Goal: Transaction & Acquisition: Book appointment/travel/reservation

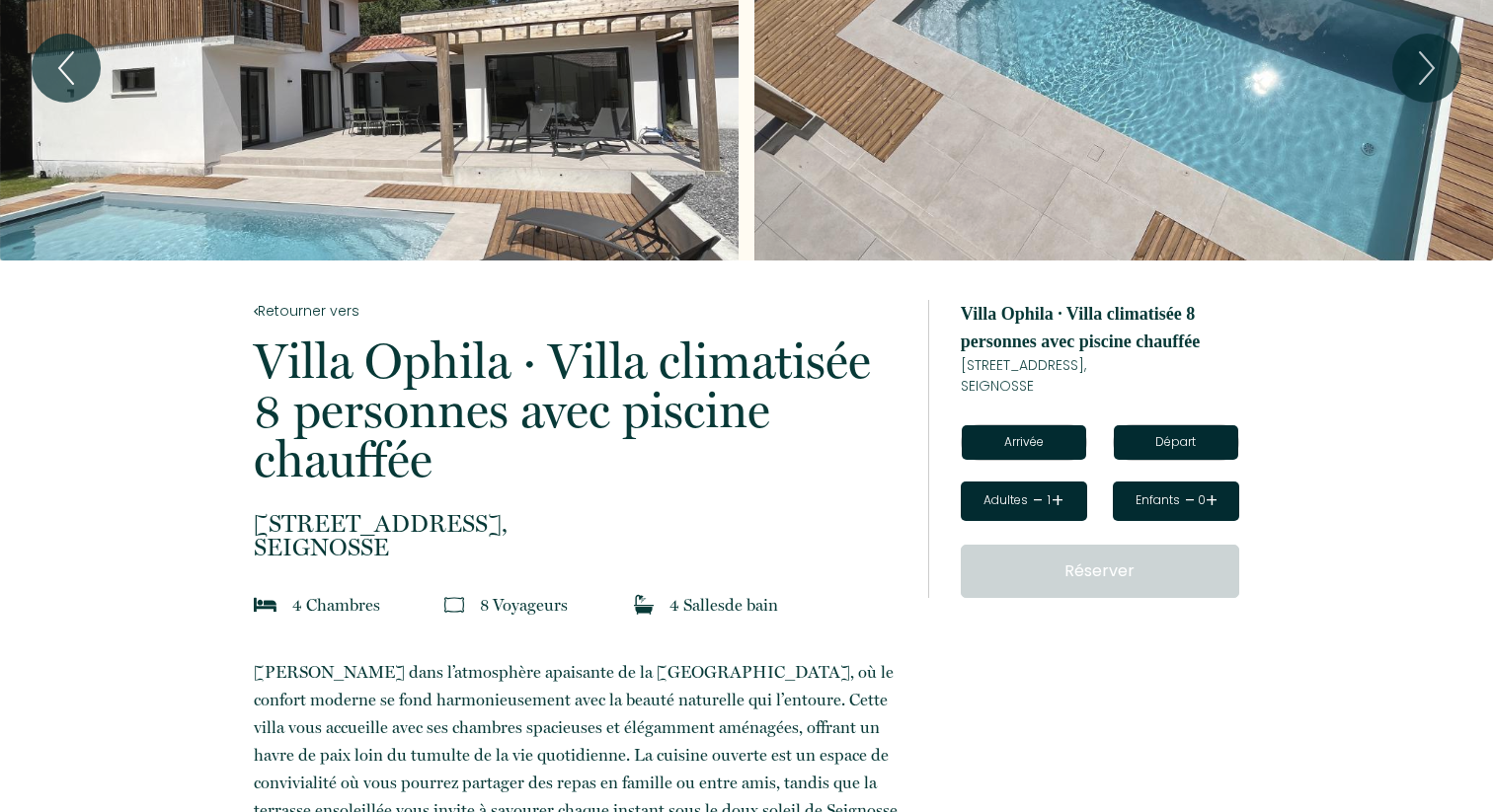
scroll to position [126, 0]
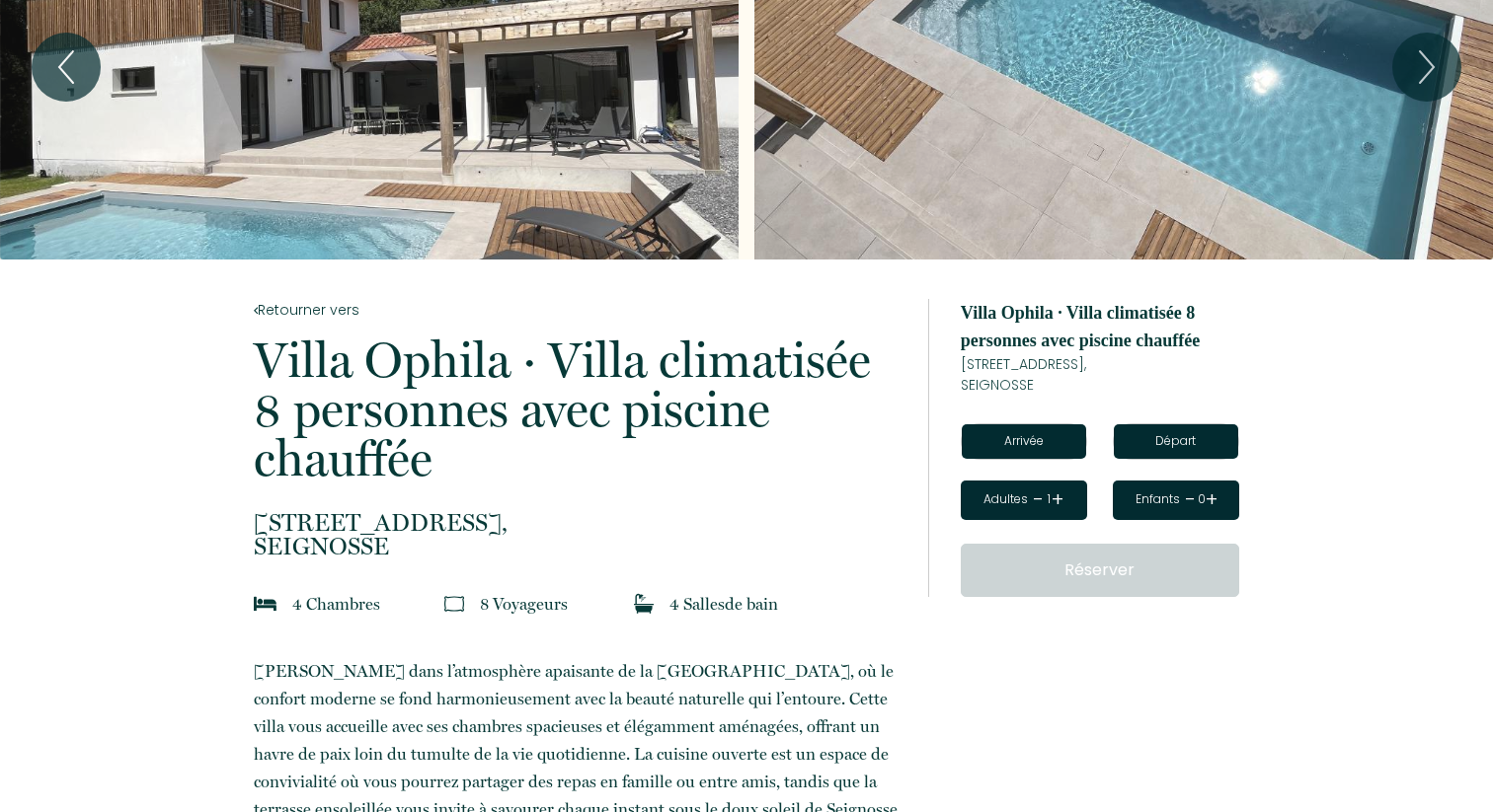
click at [1041, 439] on input "text" at bounding box center [1023, 441] width 124 height 35
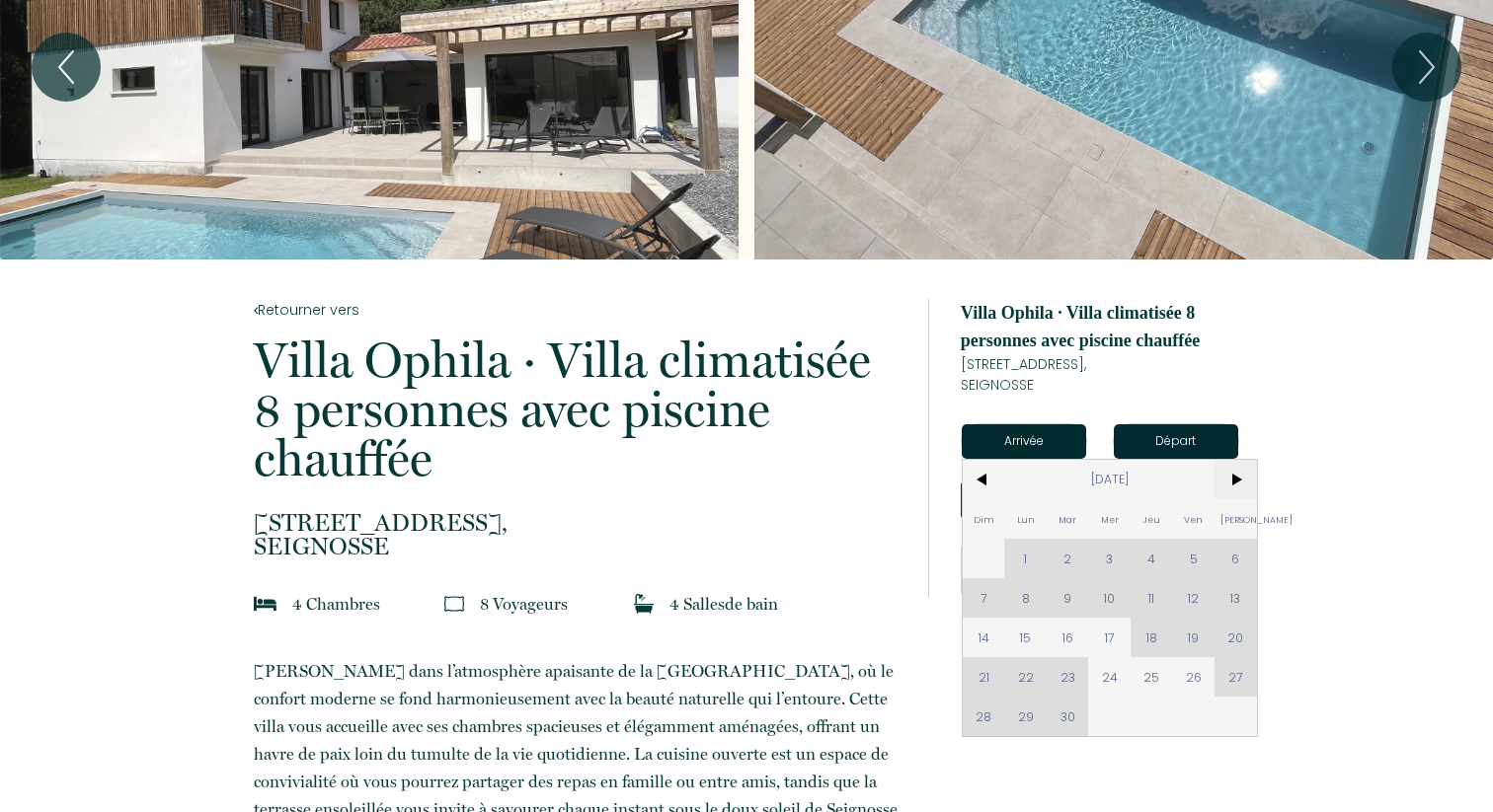
click at [1227, 472] on span ">" at bounding box center [1235, 480] width 43 height 40
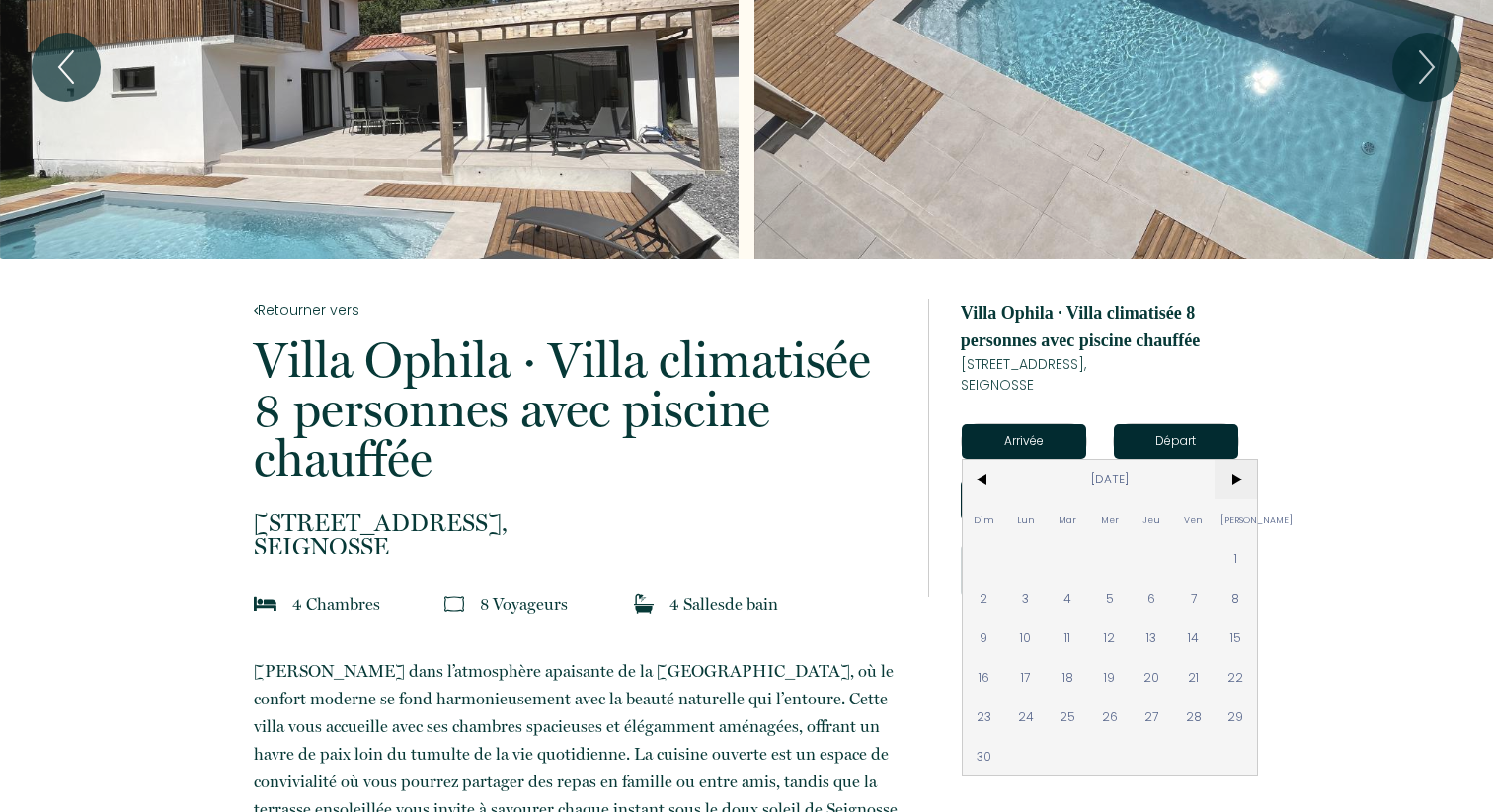
click at [1232, 473] on span ">" at bounding box center [1235, 480] width 43 height 40
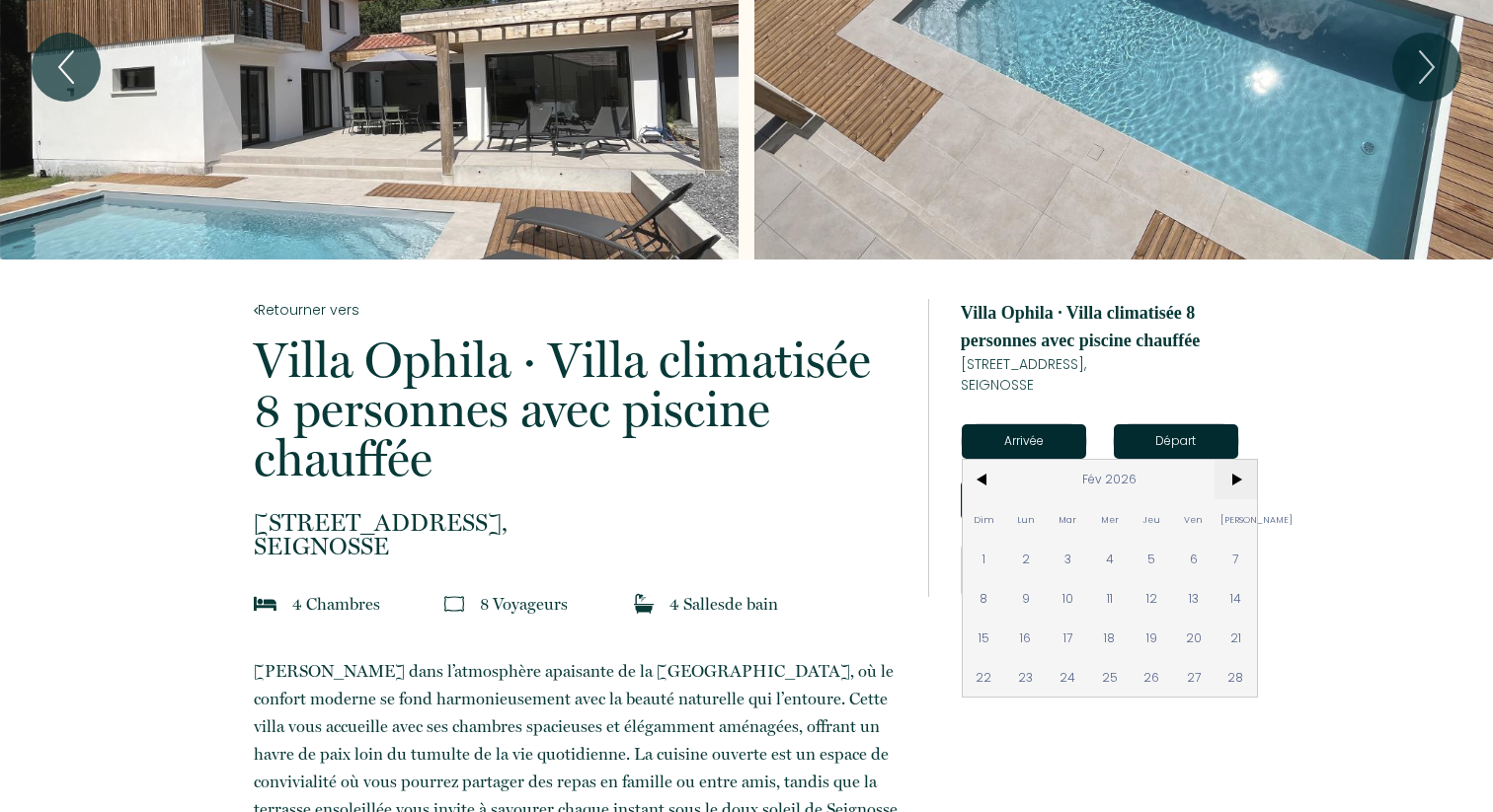
click at [1232, 473] on span ">" at bounding box center [1235, 480] width 43 height 40
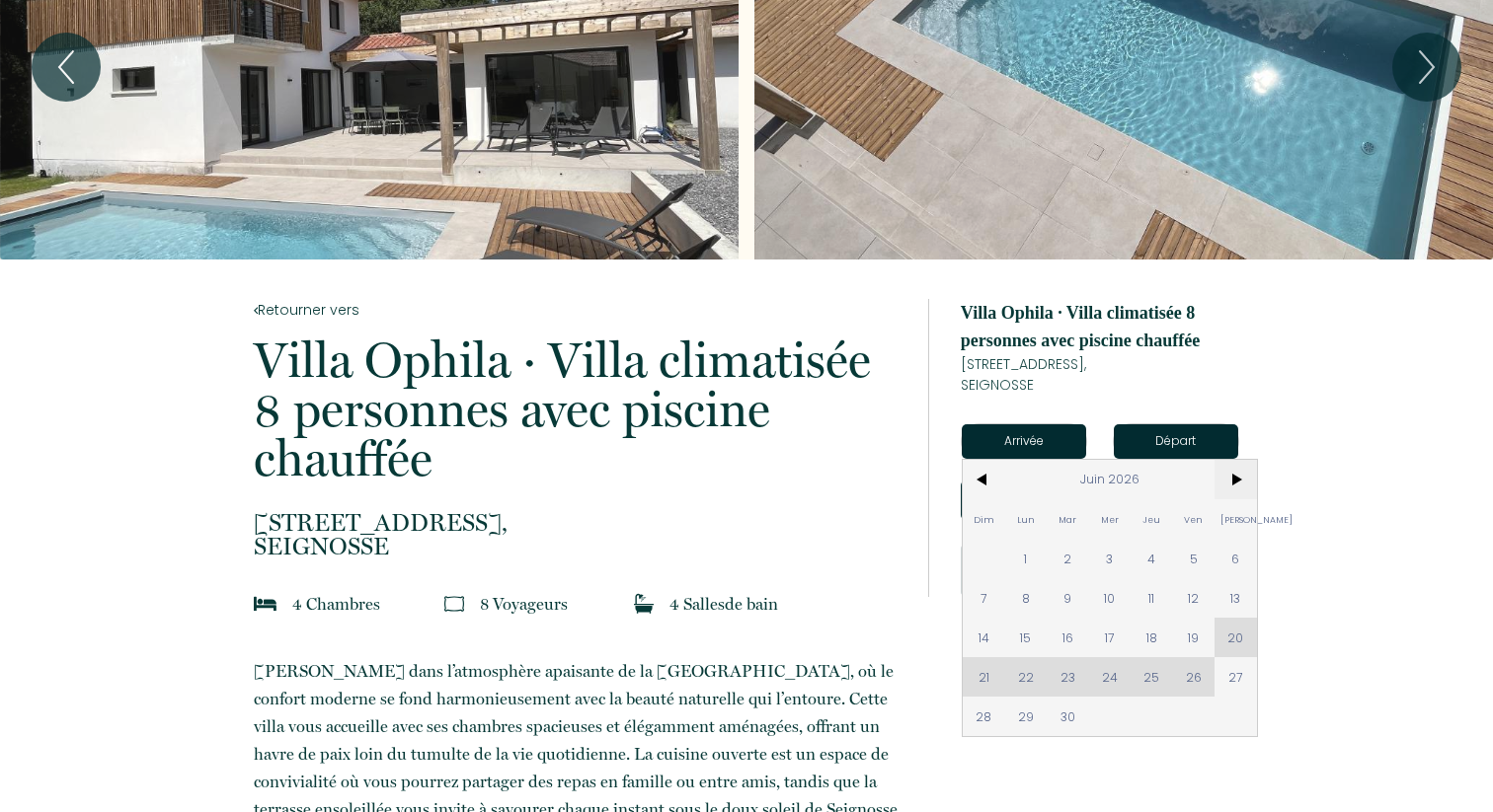
click at [1232, 473] on span ">" at bounding box center [1235, 480] width 43 height 40
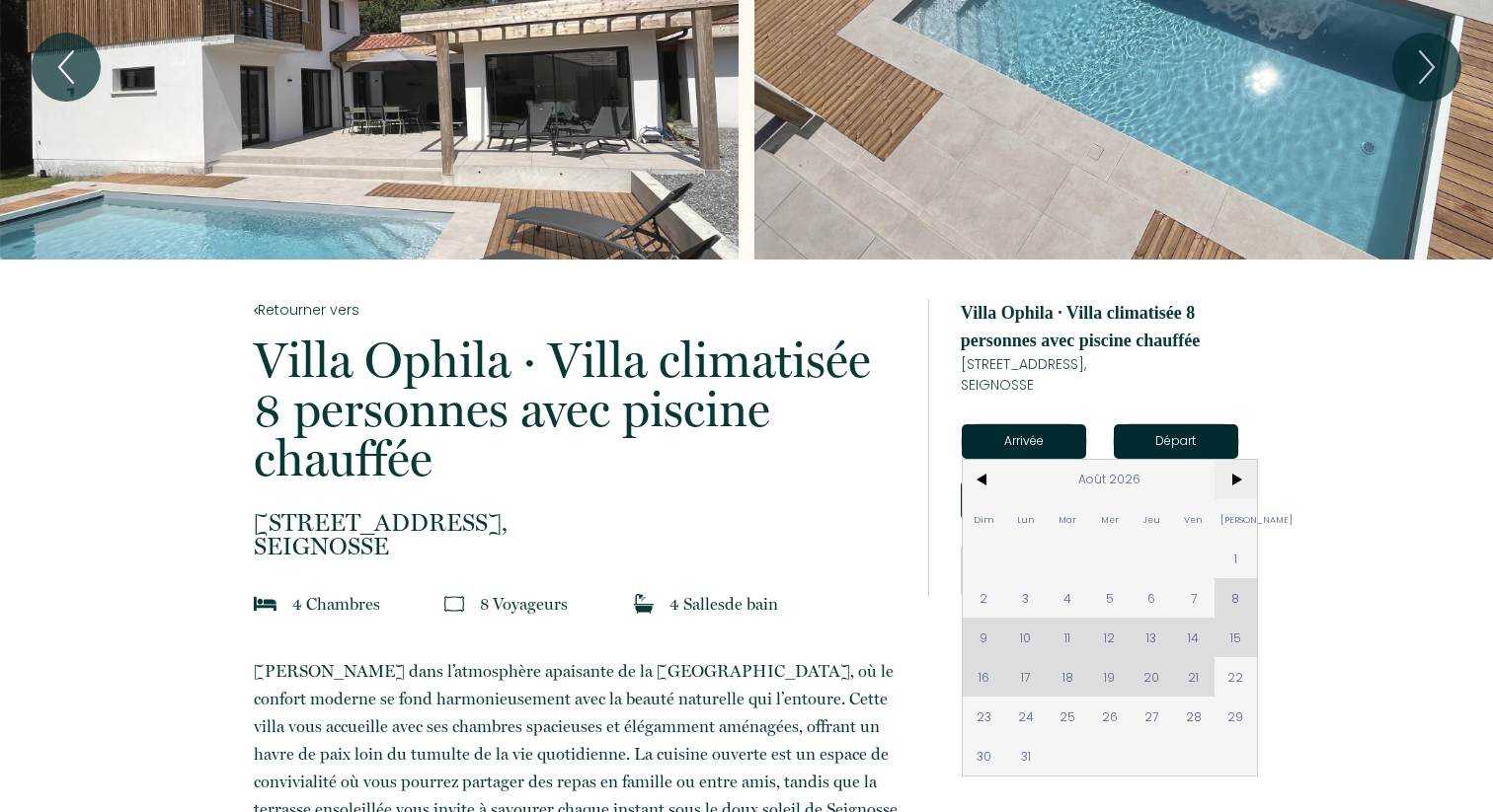
click at [1232, 473] on span ">" at bounding box center [1235, 480] width 43 height 40
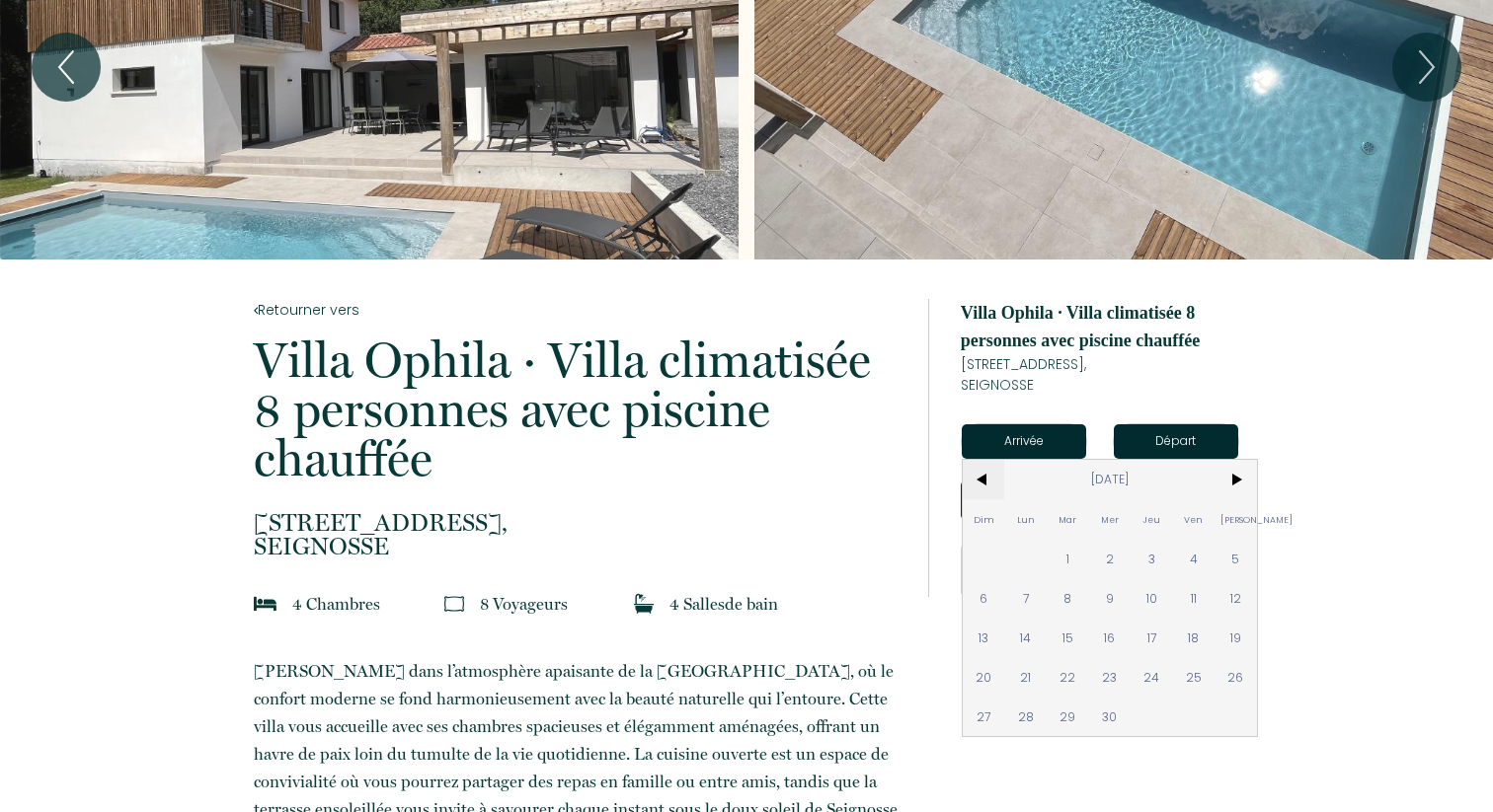
click at [972, 485] on span "<" at bounding box center [983, 480] width 43 height 40
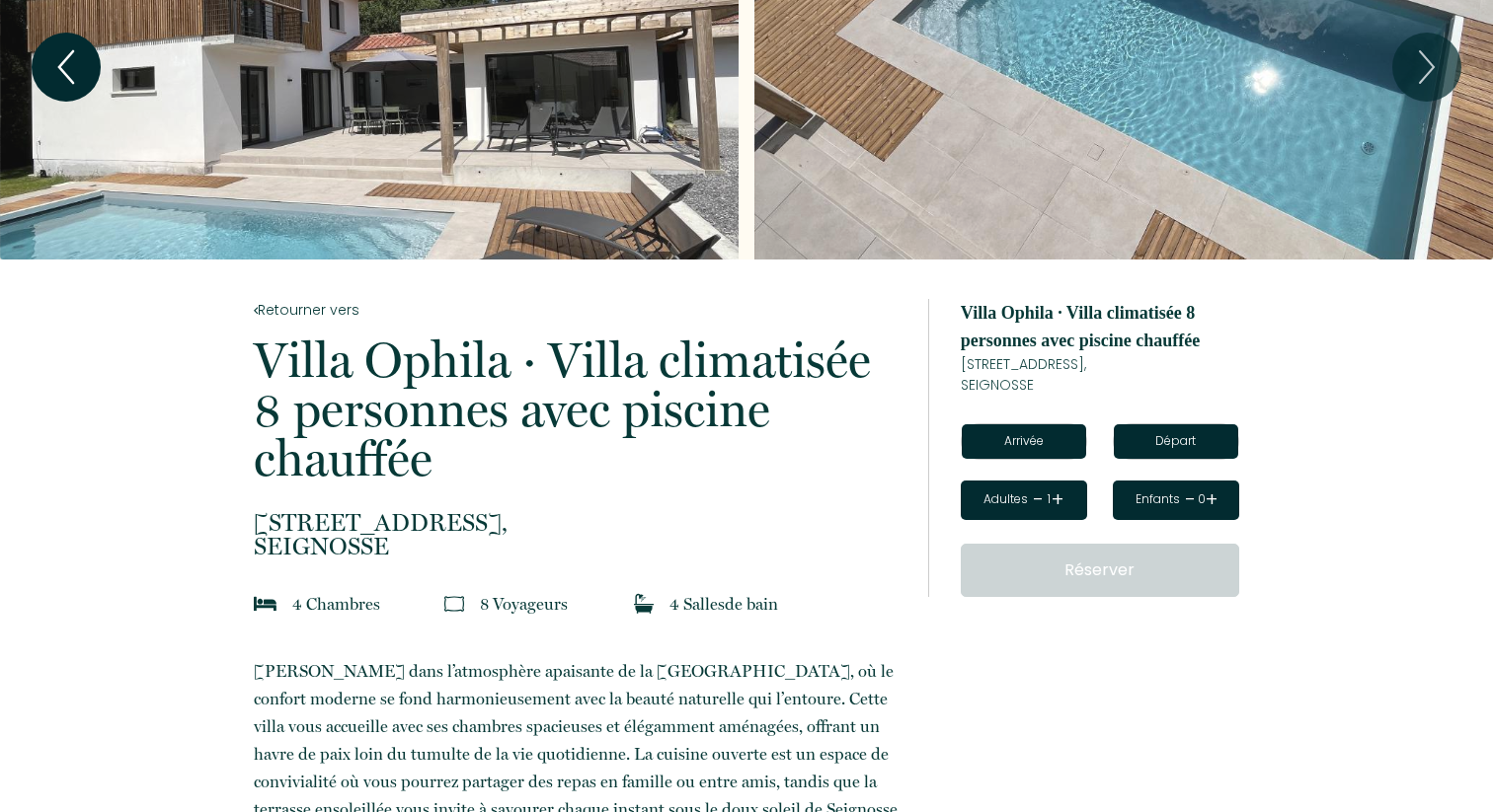
click at [59, 68] on icon "Previous" at bounding box center [66, 67] width 42 height 59
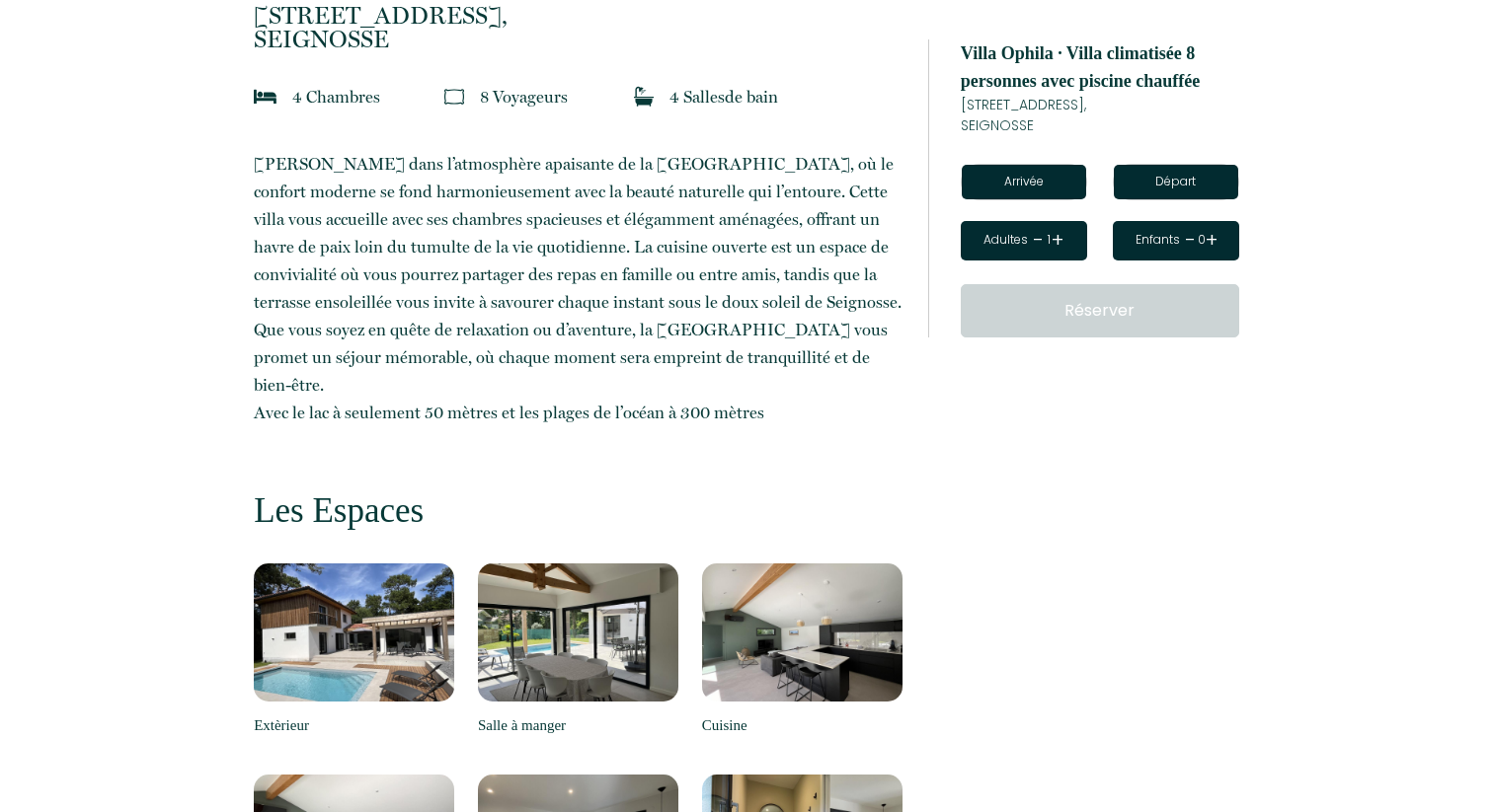
scroll to position [0, 0]
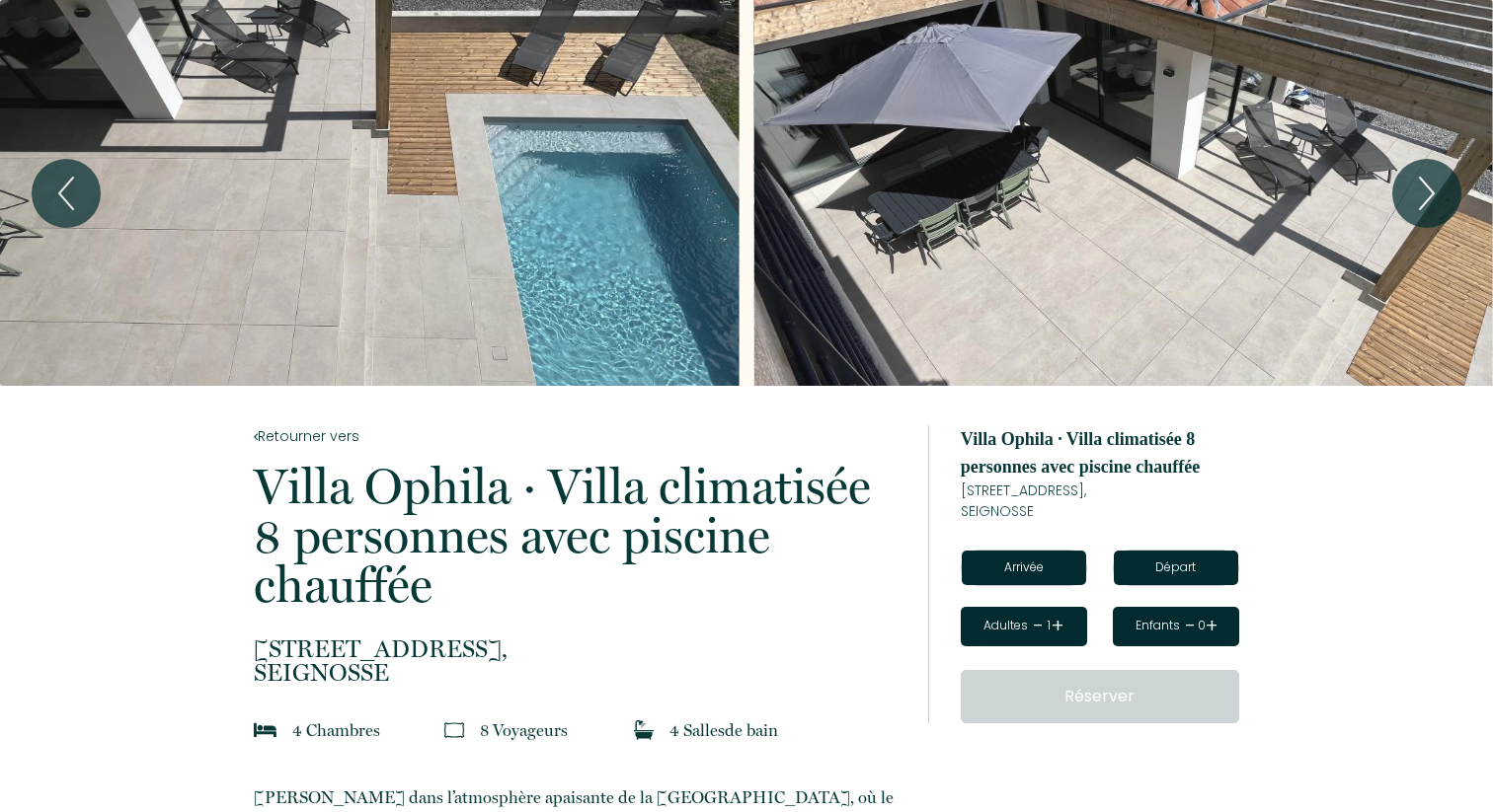
click at [1054, 571] on input "text" at bounding box center [1023, 567] width 124 height 35
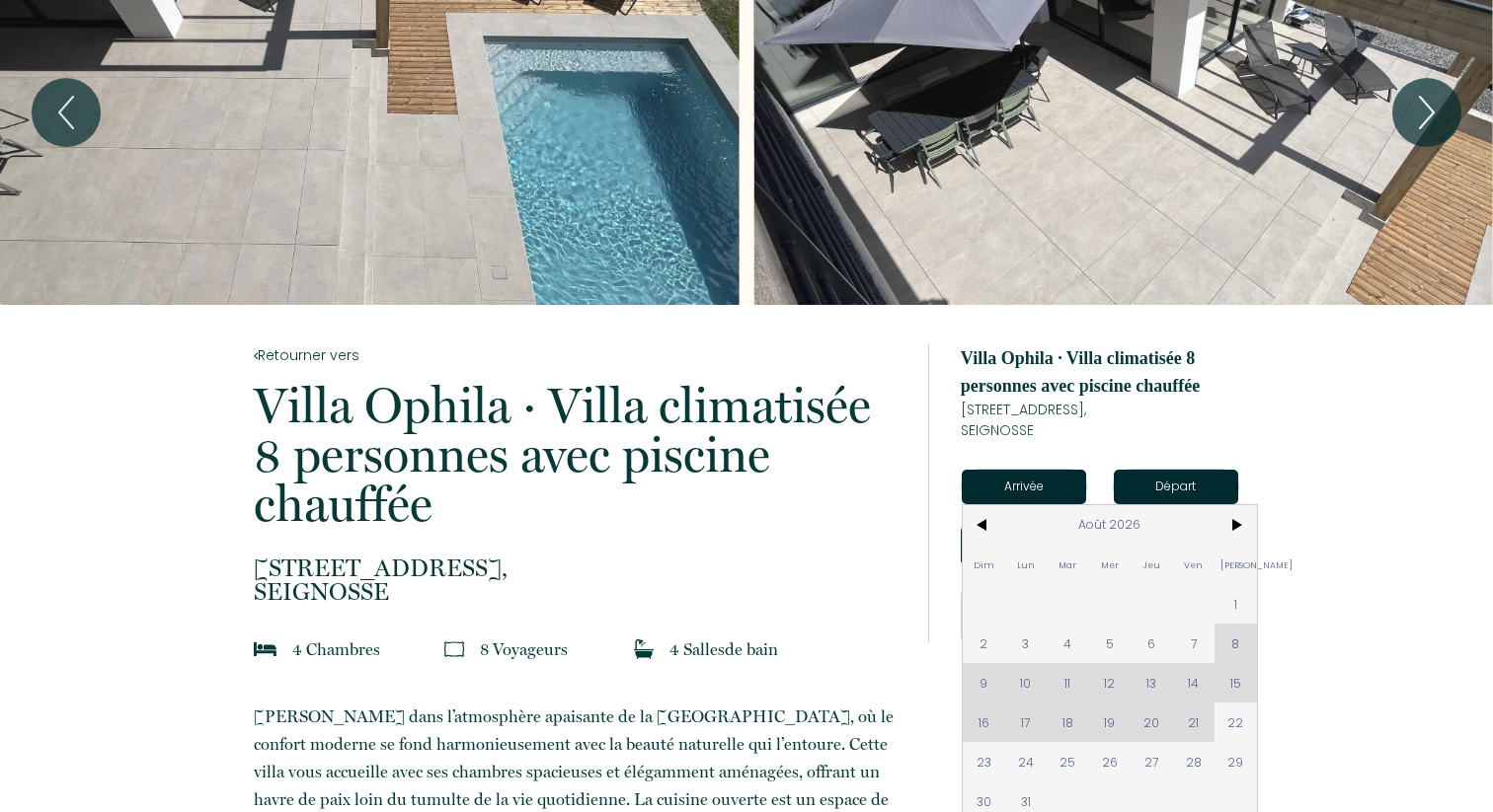
scroll to position [87, 0]
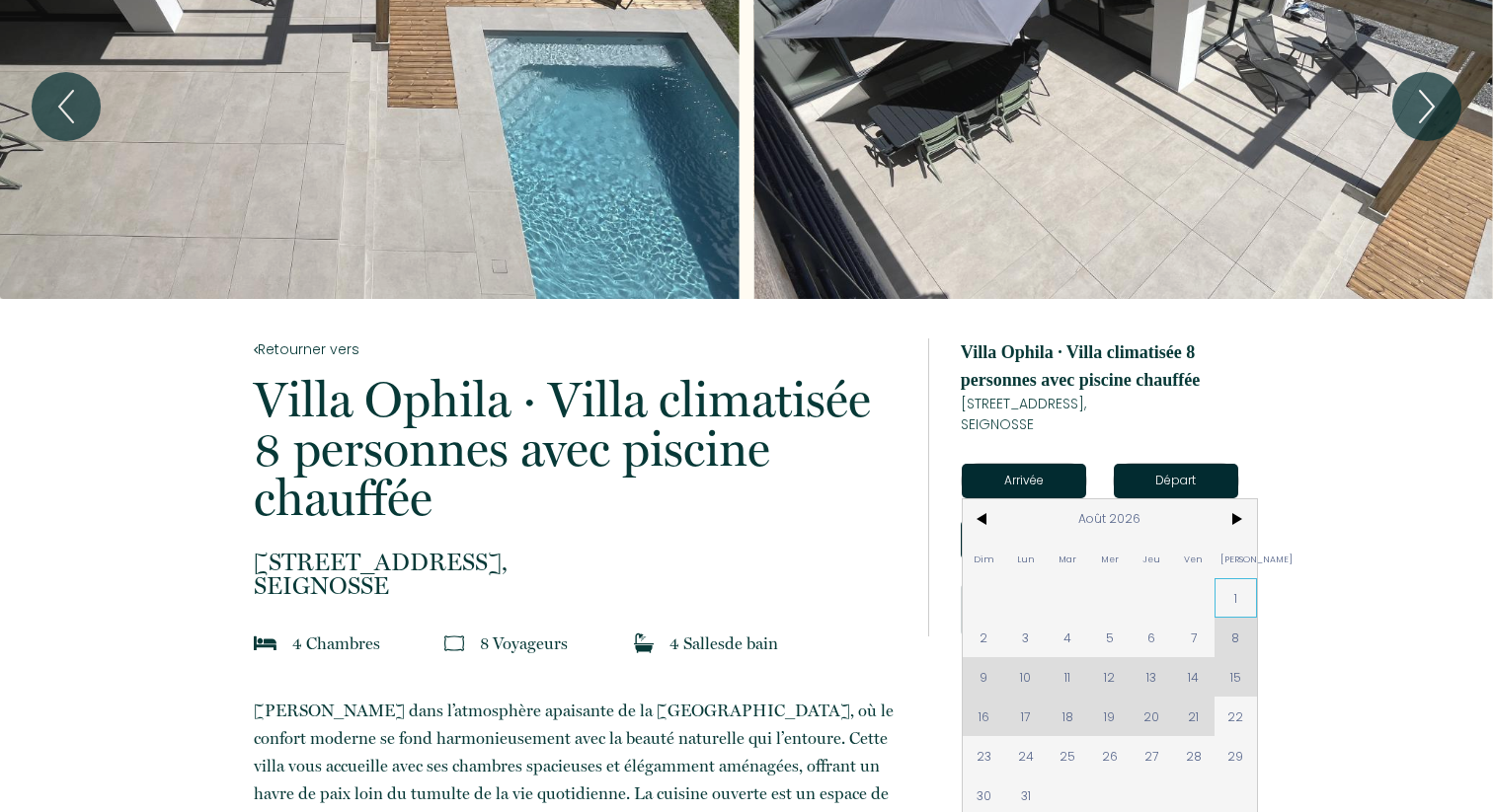
click at [1226, 593] on span "1" at bounding box center [1235, 598] width 43 height 40
click at [1232, 635] on button "Réserver" at bounding box center [1099, 610] width 279 height 54
type input "Sam 01 Août 2026"
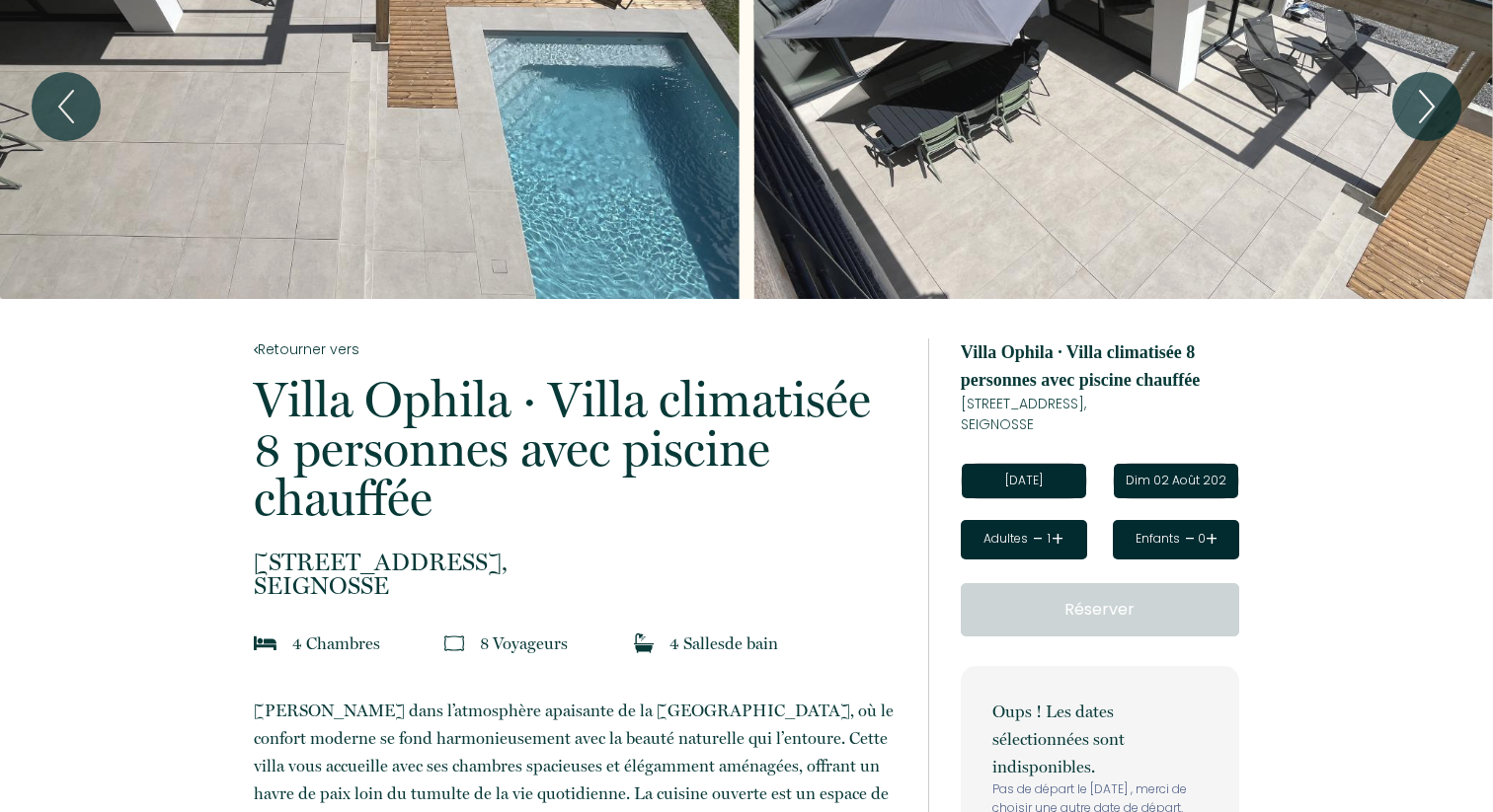
scroll to position [121, 0]
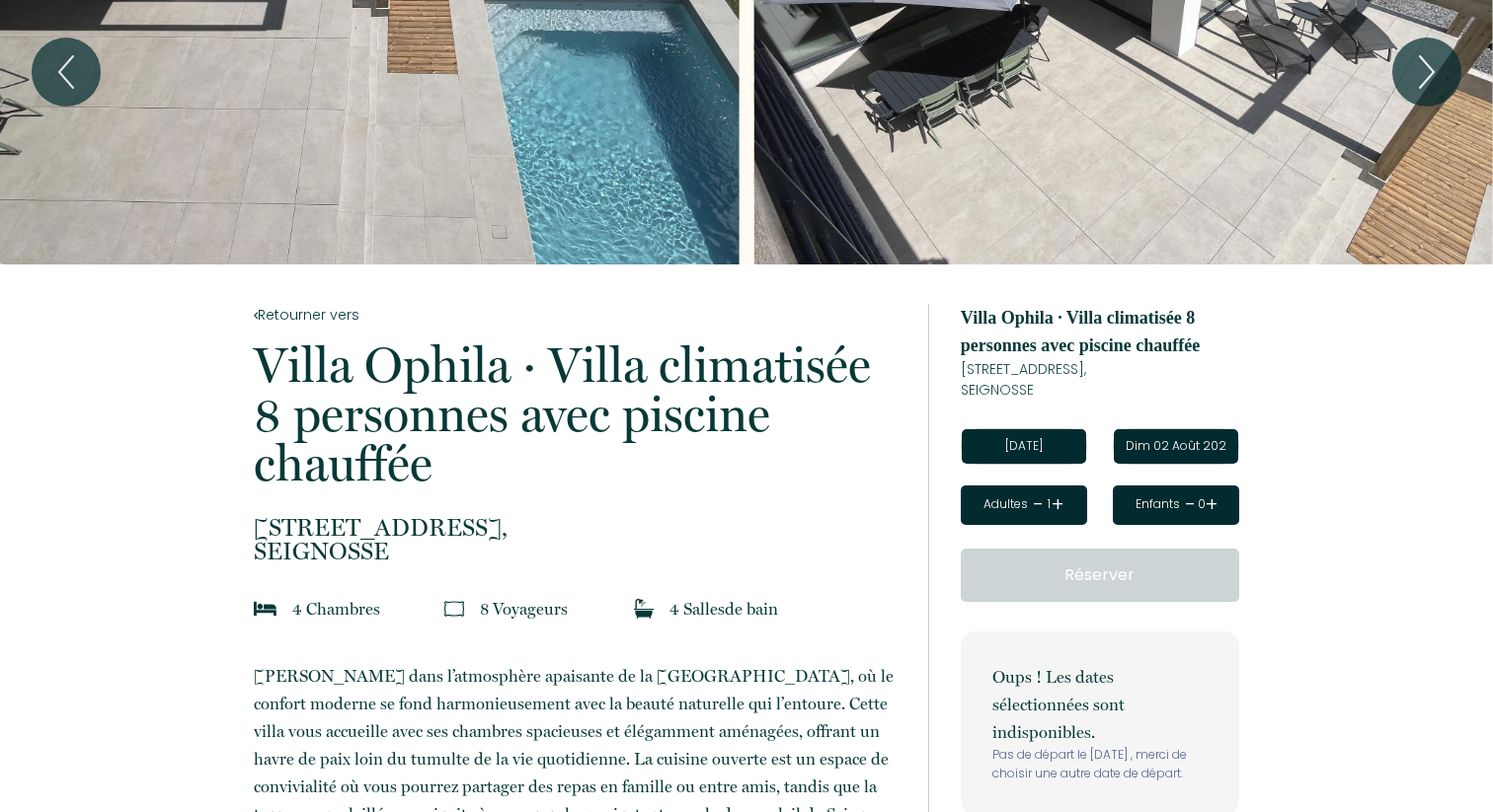
click at [1065, 506] on div "Adultes - 1 +" at bounding box center [1023, 506] width 126 height 40
click at [1052, 510] on link "+" at bounding box center [1058, 505] width 12 height 31
click at [1194, 438] on input "Dim 02 Août 2026" at bounding box center [1176, 446] width 124 height 35
click at [1058, 445] on input "Sam 01 Août 2026" at bounding box center [1023, 446] width 124 height 35
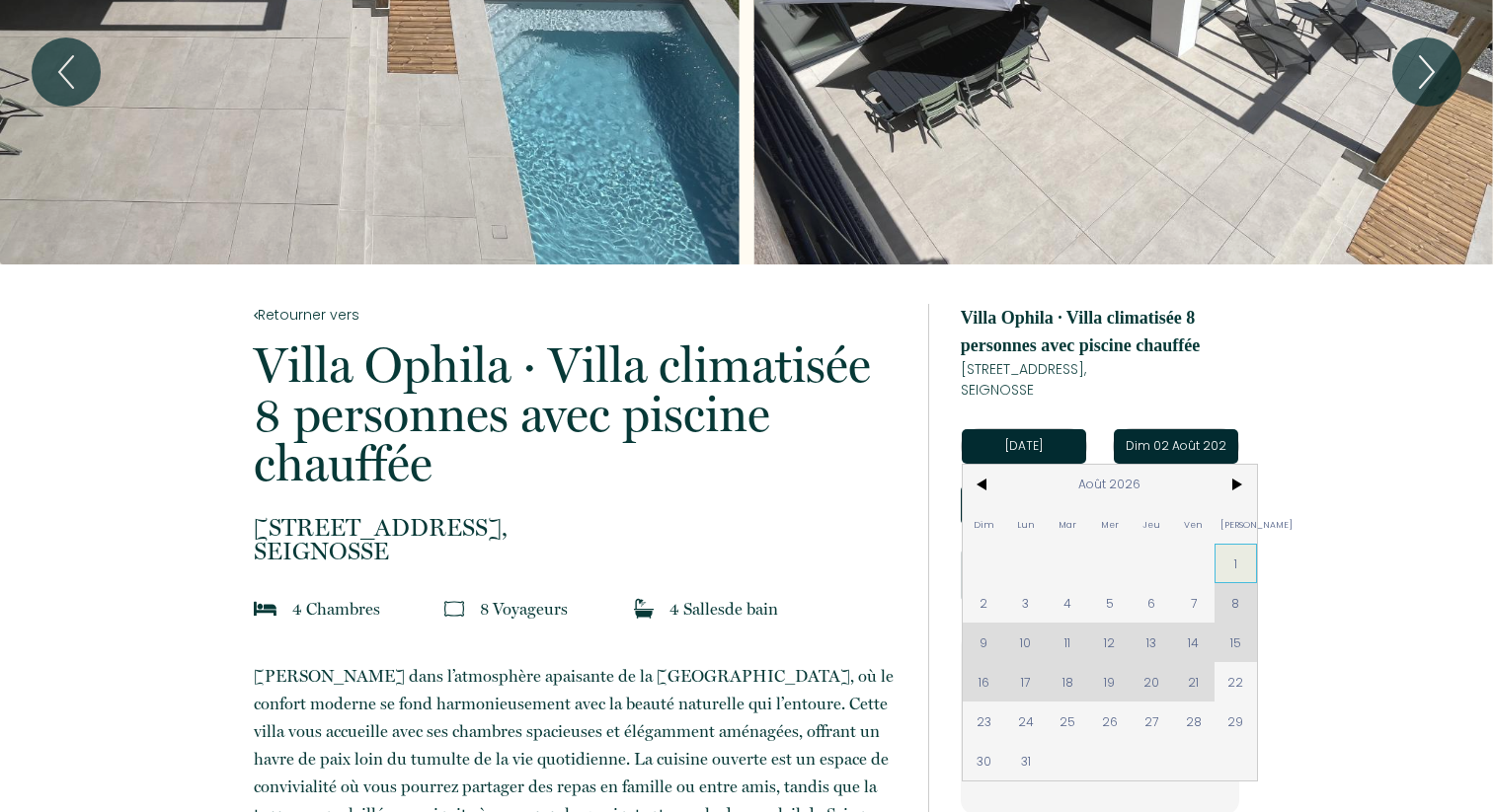
click at [1237, 564] on span "1" at bounding box center [1235, 563] width 43 height 40
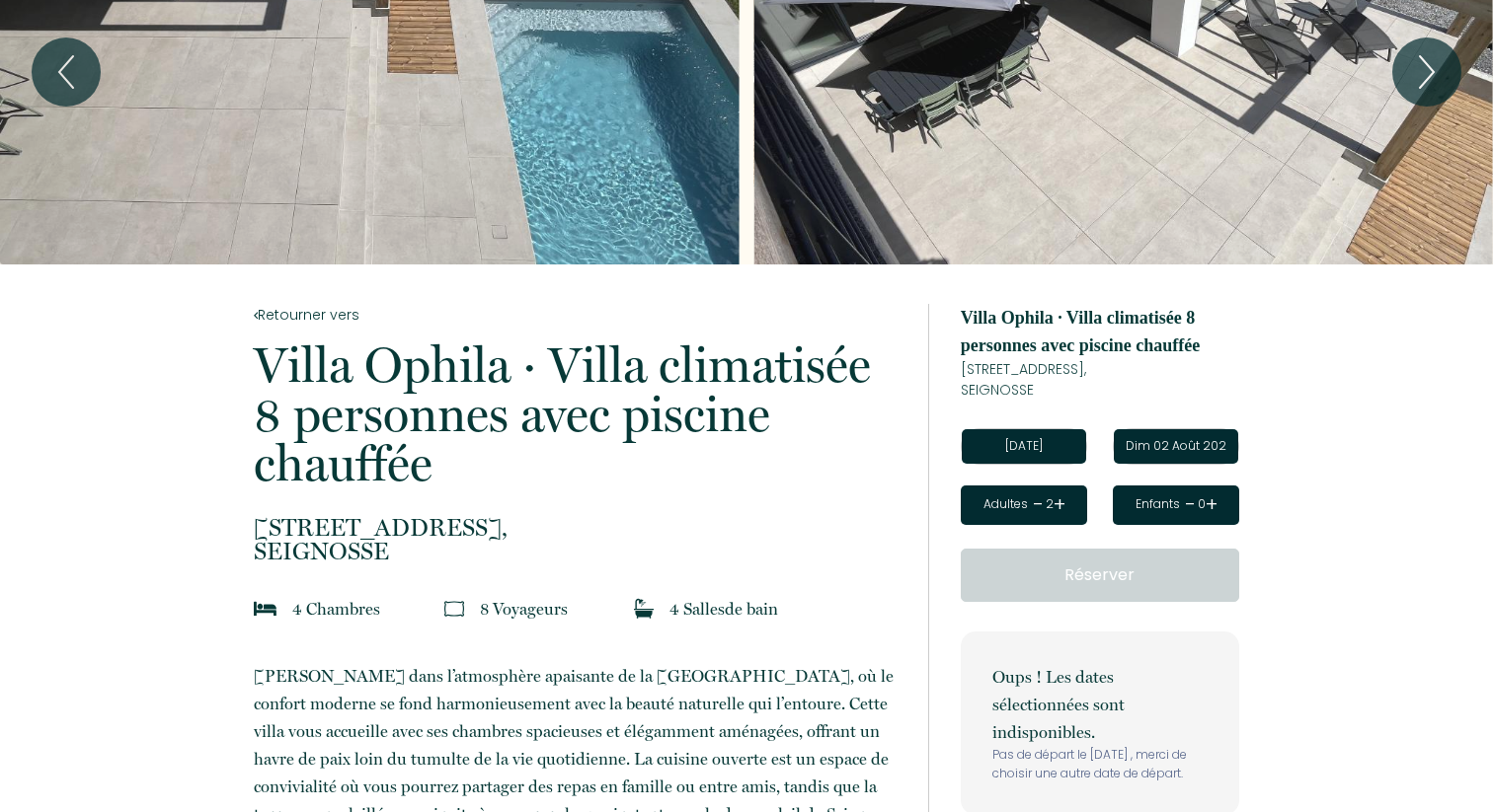
click at [1186, 460] on input "Dim 02 Août 2026" at bounding box center [1176, 446] width 124 height 35
click at [1189, 449] on input "Dim 02 Août 2026" at bounding box center [1176, 446] width 124 height 35
click at [1185, 444] on input "Dim 02 Août 2026" at bounding box center [1176, 446] width 124 height 35
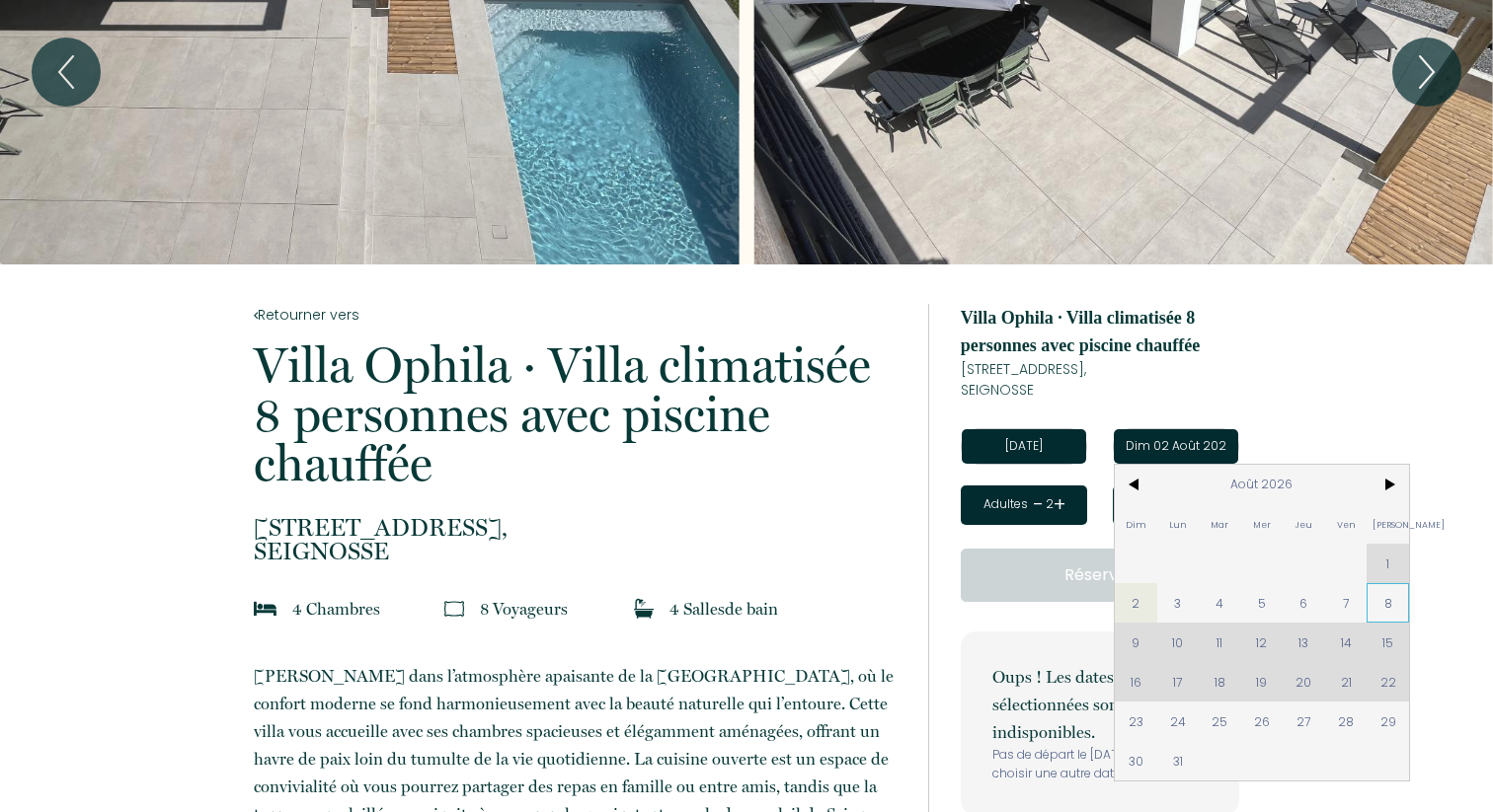
click at [1366, 596] on span "8" at bounding box center [1387, 603] width 43 height 40
type input "Sam 08 Août 2026"
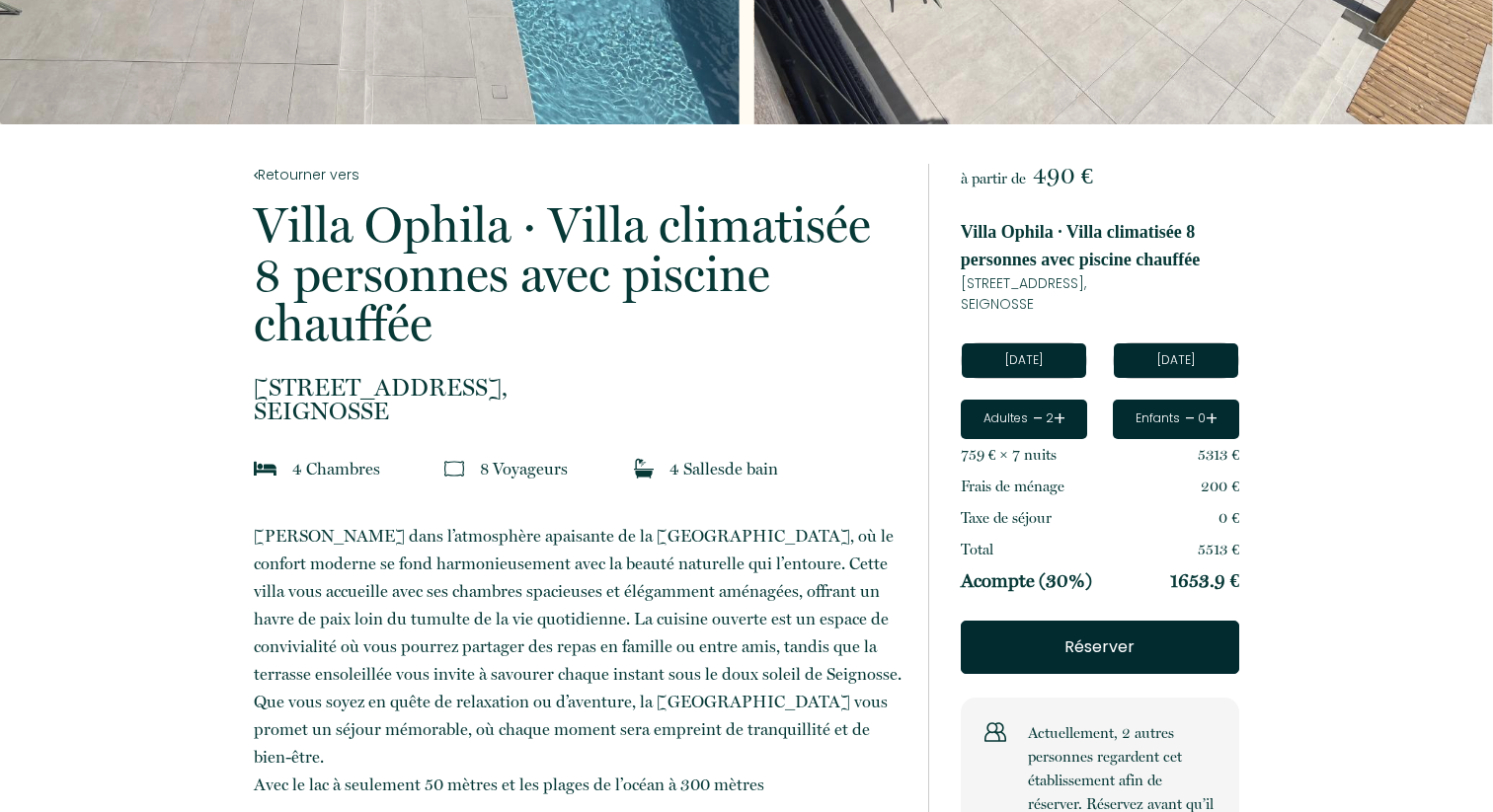
scroll to position [263, 0]
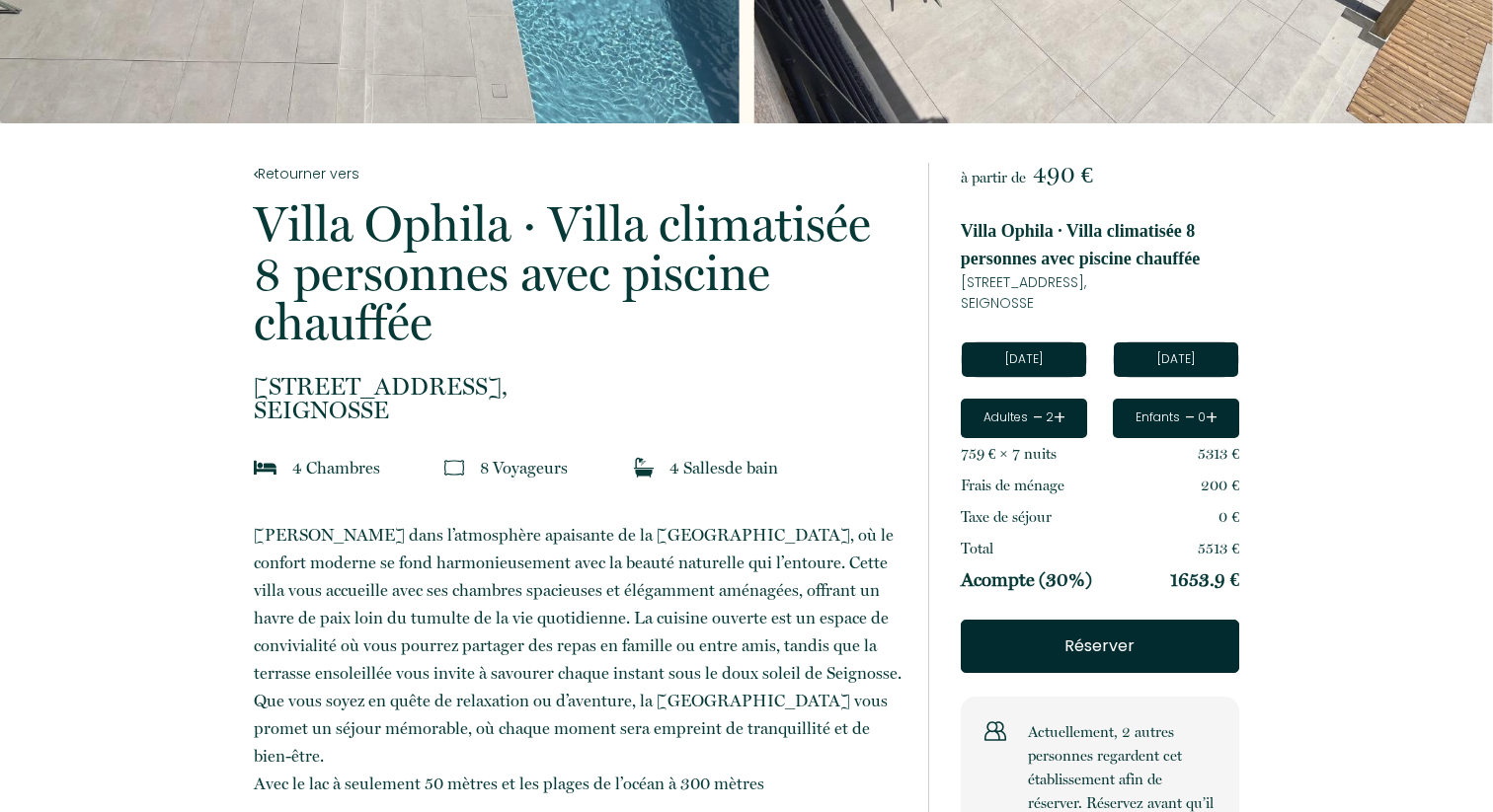
click at [1055, 413] on link "+" at bounding box center [1059, 417] width 12 height 31
click at [1055, 413] on link "+" at bounding box center [1058, 417] width 12 height 31
click at [1055, 413] on link "+" at bounding box center [1059, 417] width 12 height 31
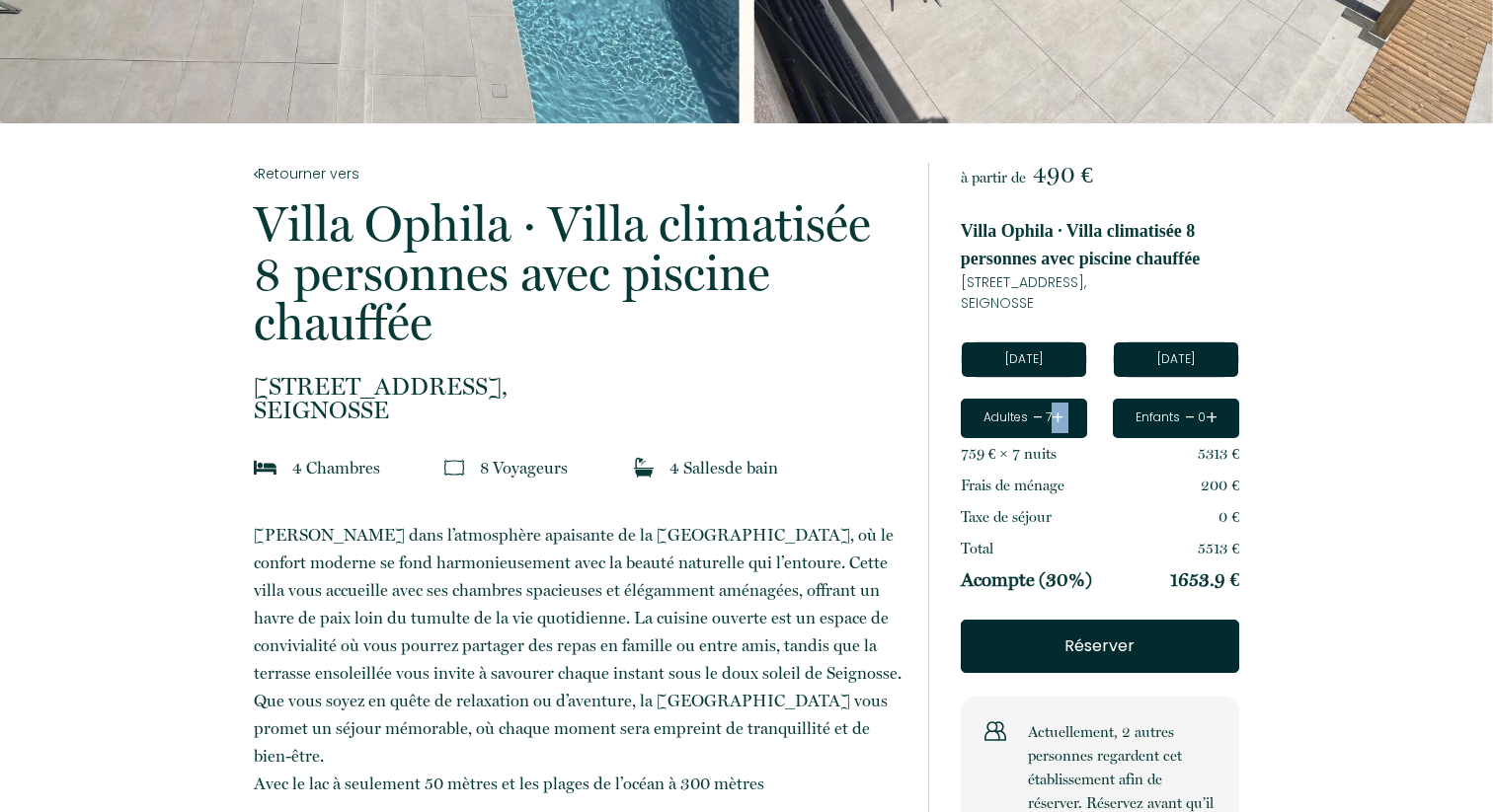
click at [1055, 413] on link "+" at bounding box center [1058, 417] width 12 height 31
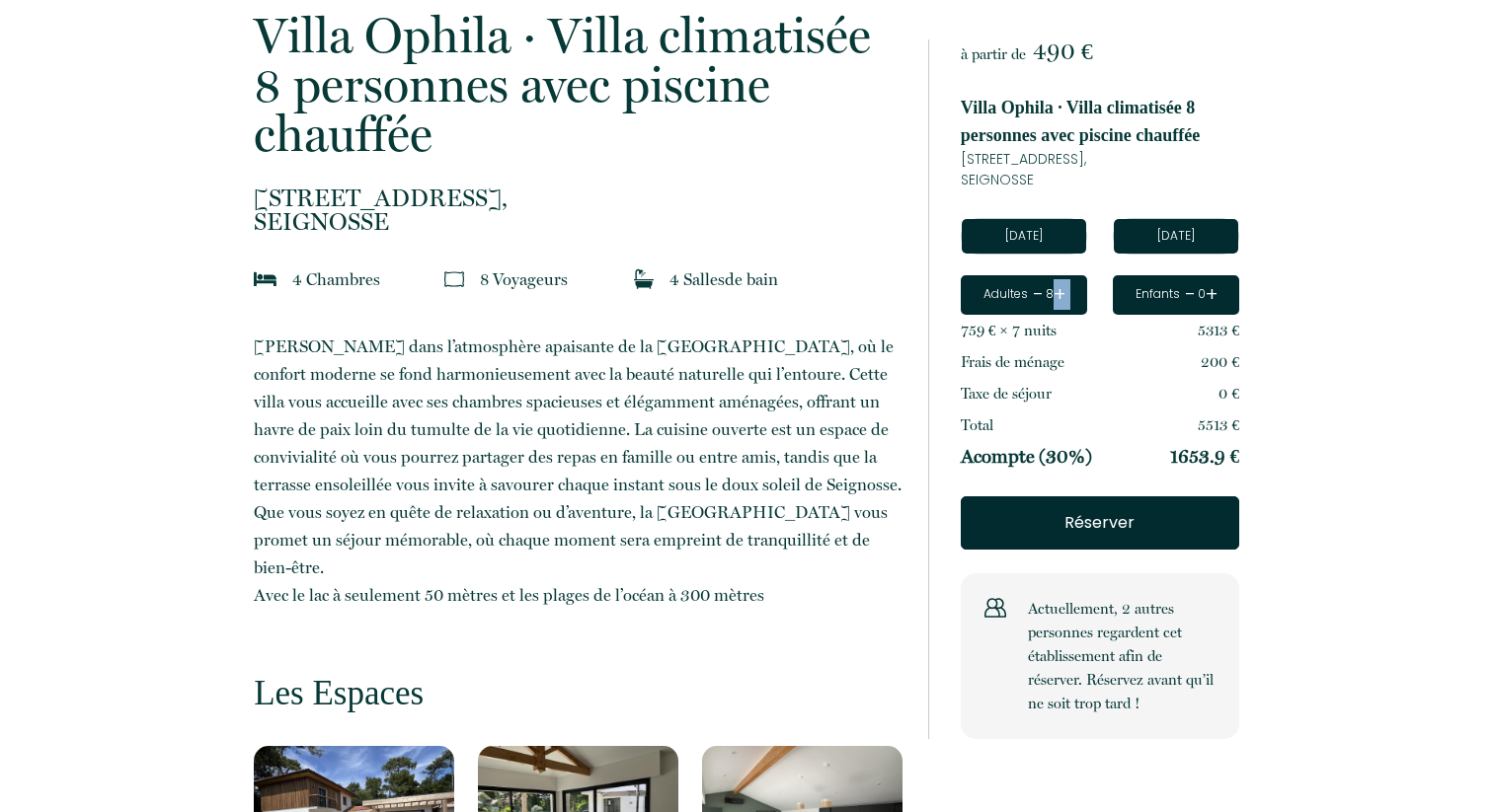
scroll to position [0, 0]
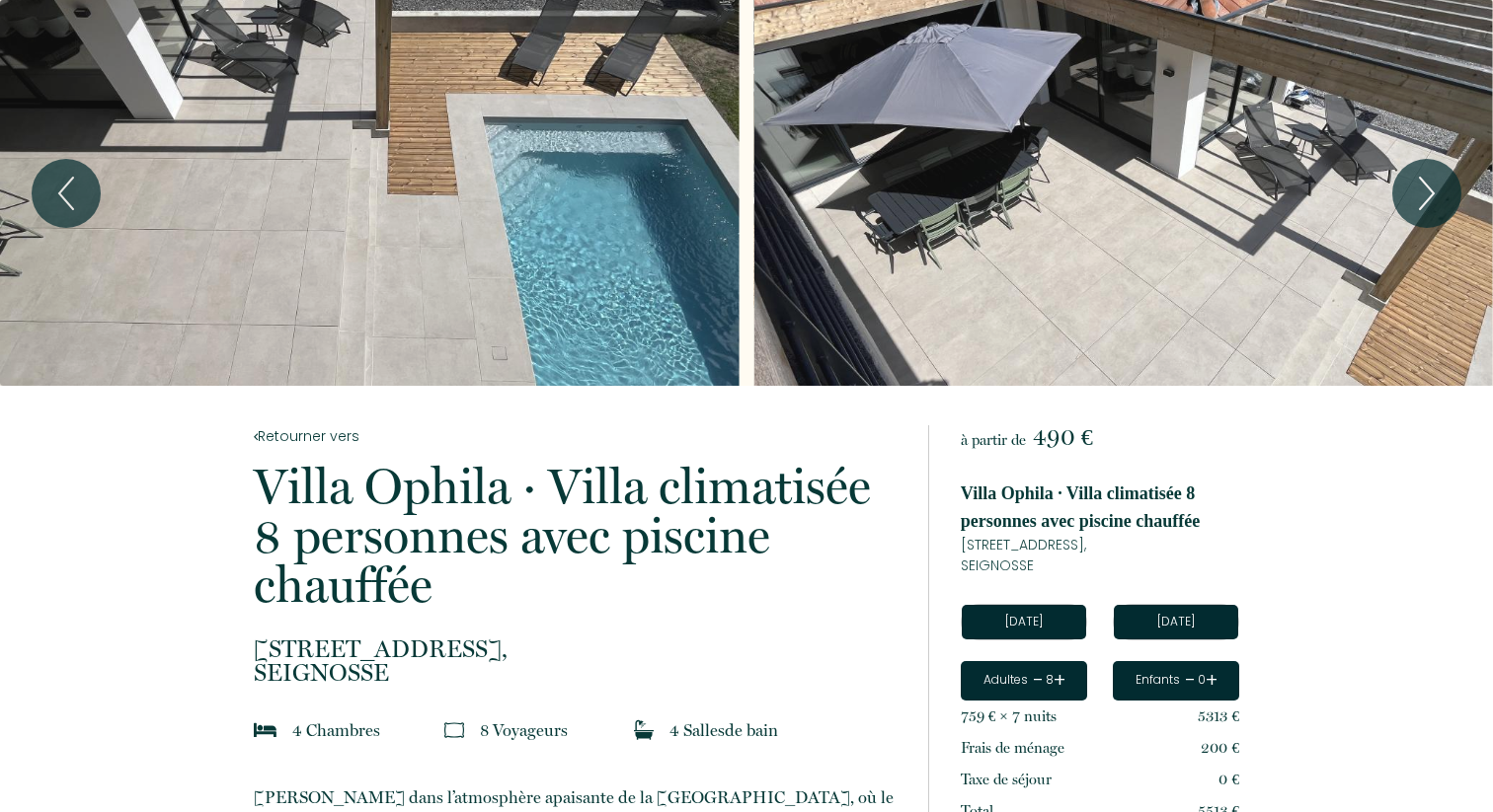
click at [1022, 503] on p "Villa Ophila · Villa climatisée 8 personnes avec piscine chauffée" at bounding box center [1099, 508] width 279 height 56
click at [1433, 194] on icon "Next" at bounding box center [1427, 193] width 42 height 59
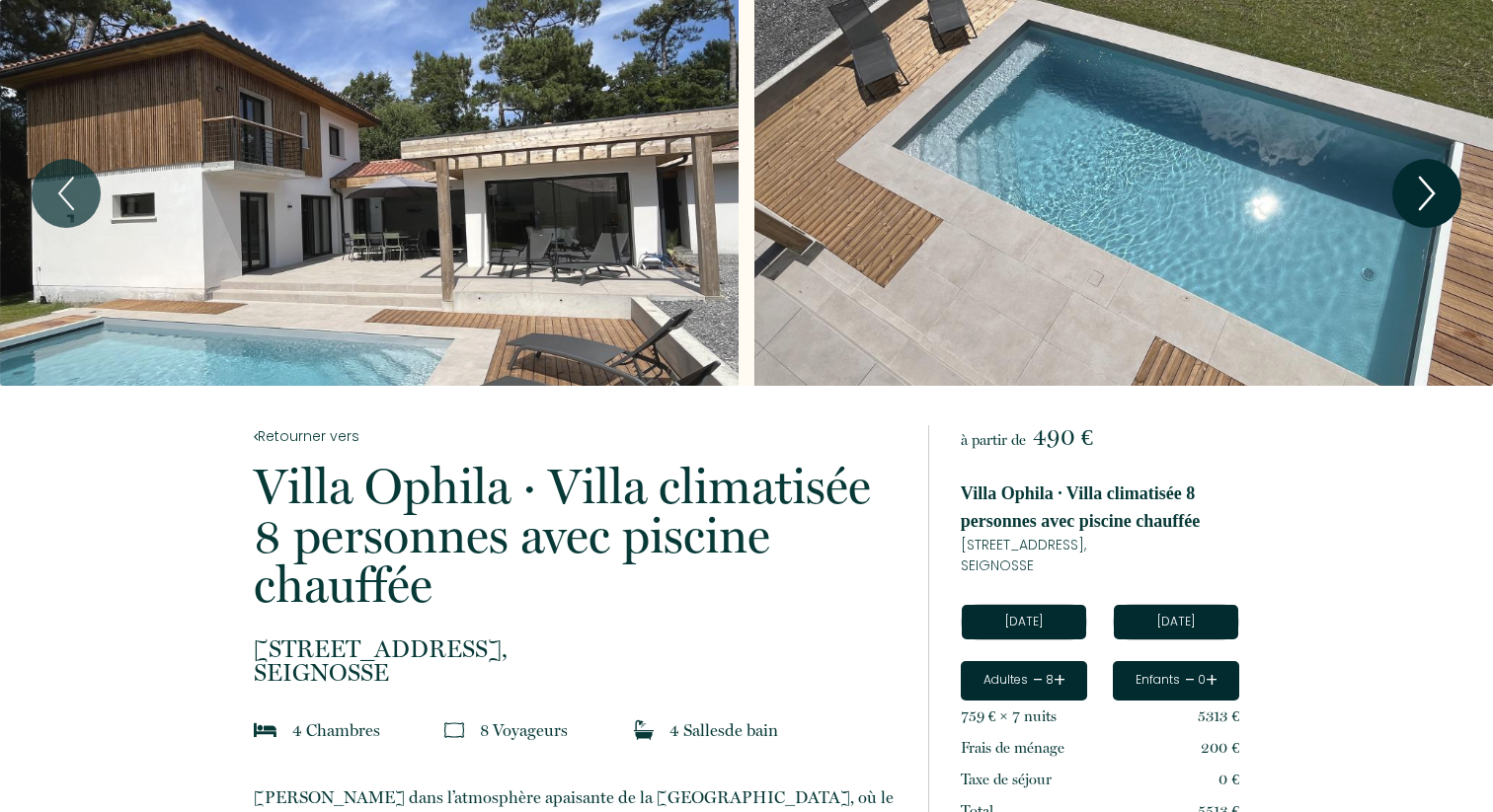
click at [1433, 194] on icon "Next" at bounding box center [1427, 193] width 42 height 59
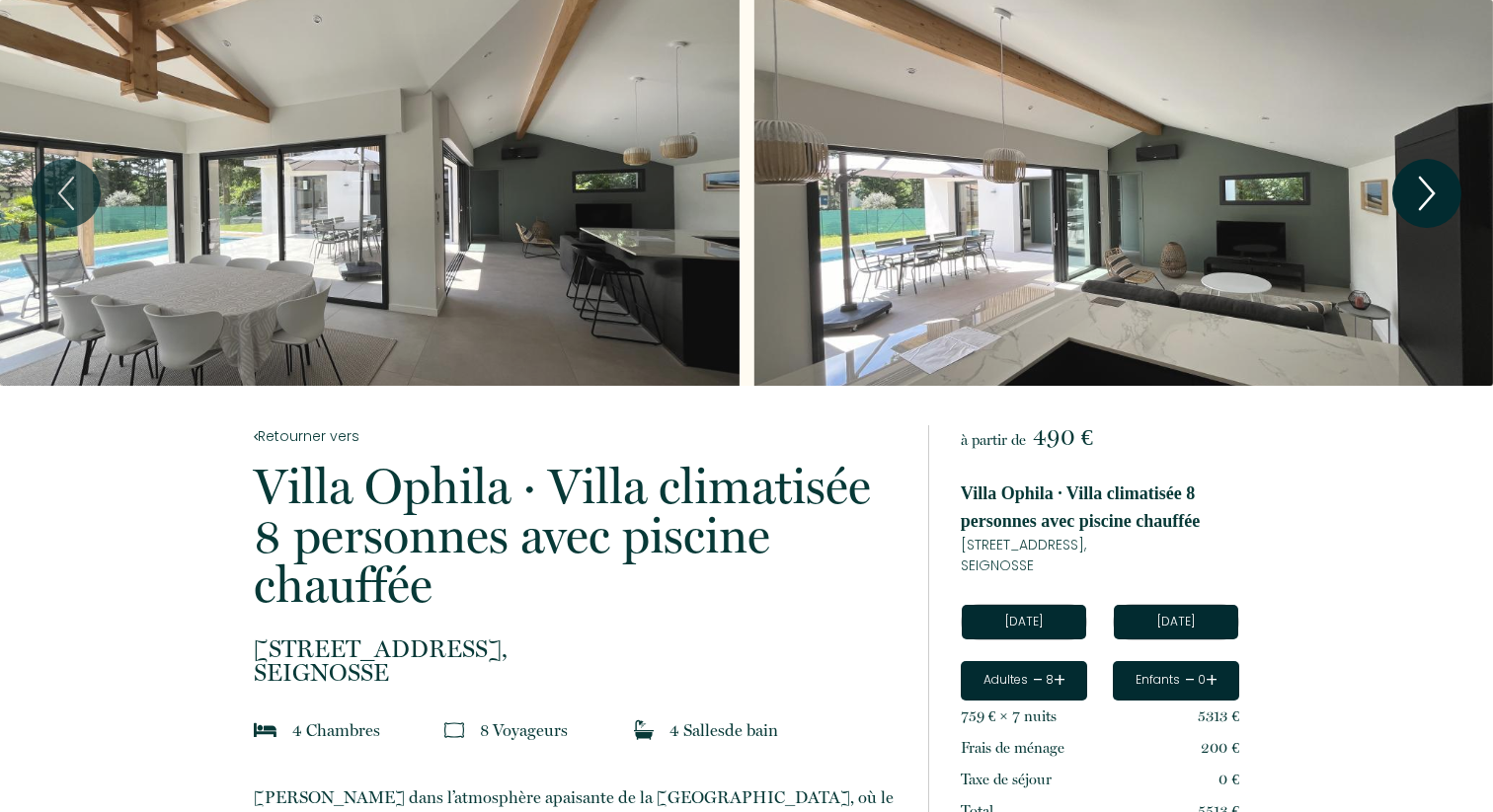
click at [1433, 194] on icon "Next" at bounding box center [1427, 193] width 42 height 59
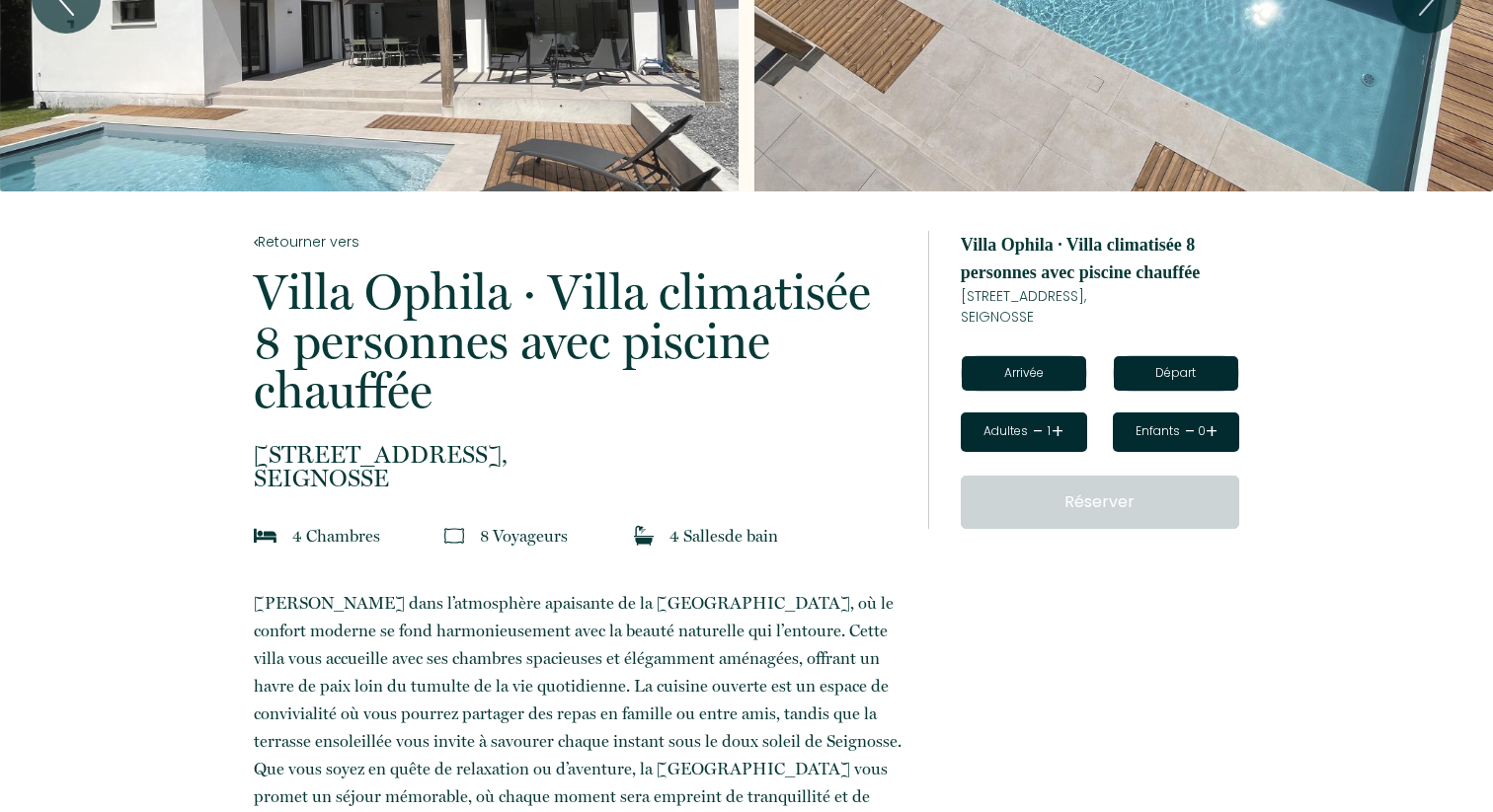
scroll to position [77, 0]
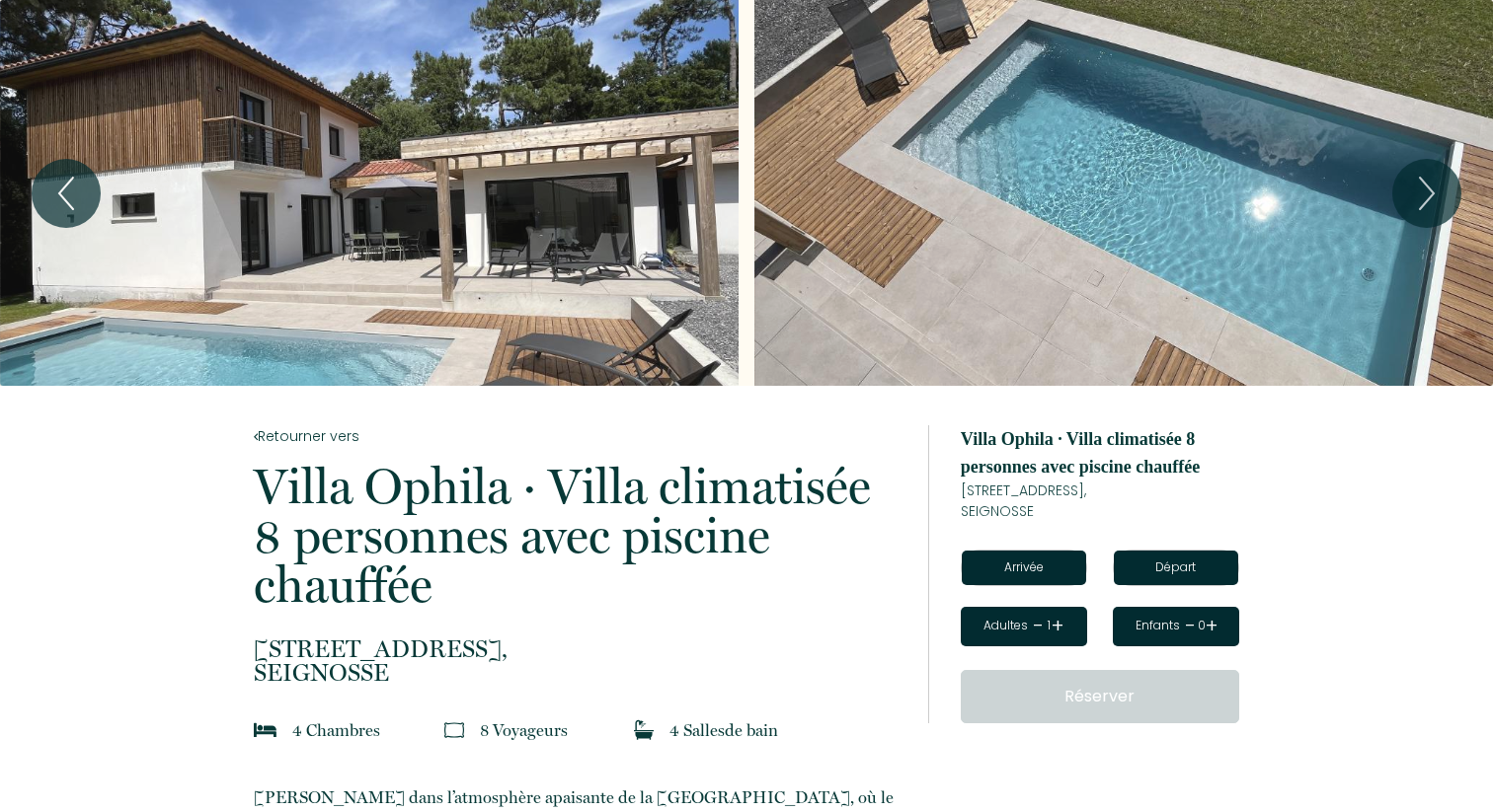
scroll to position [77, 0]
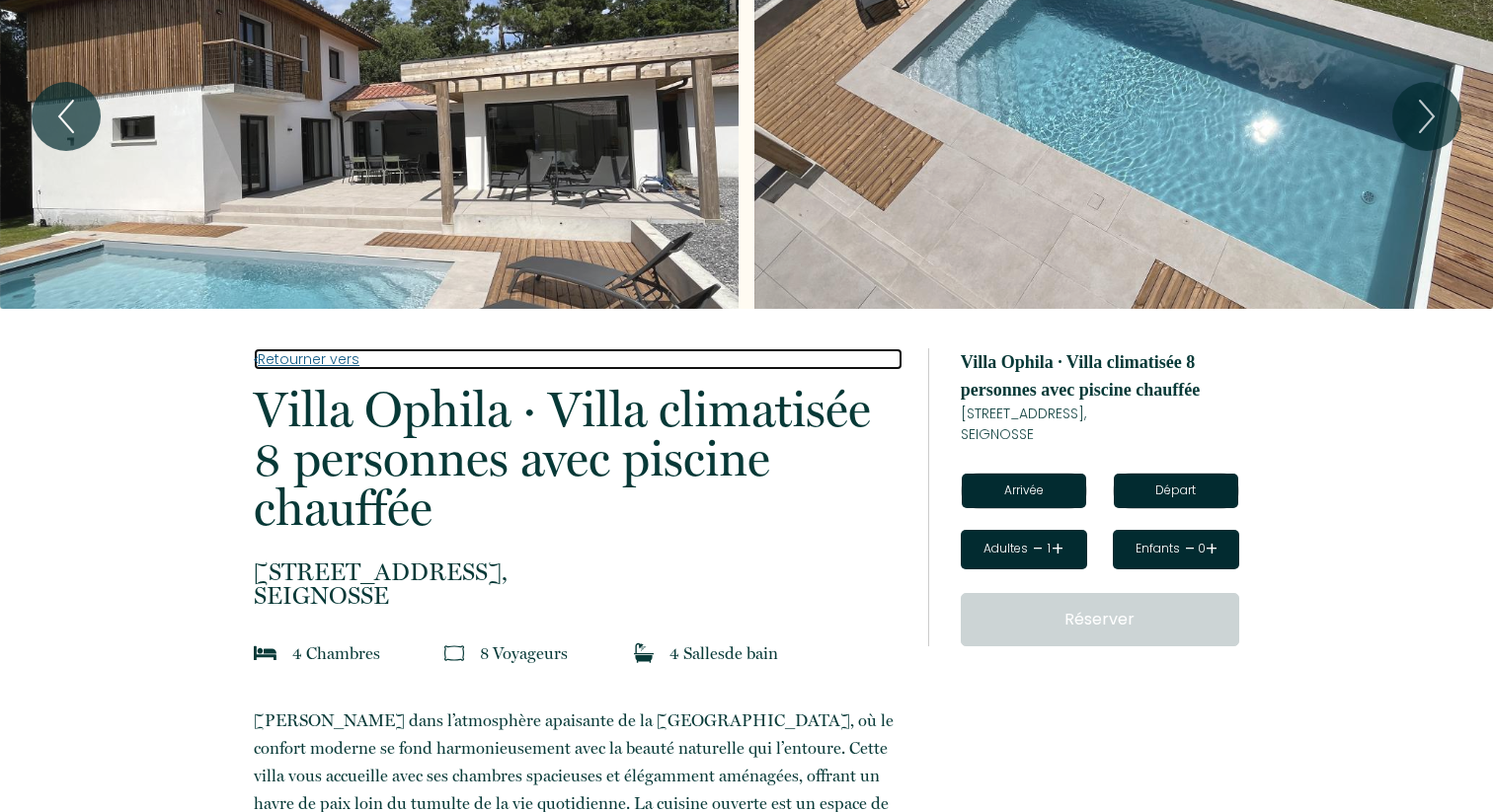
click at [290, 360] on link "Retourner vers" at bounding box center [577, 359] width 648 height 22
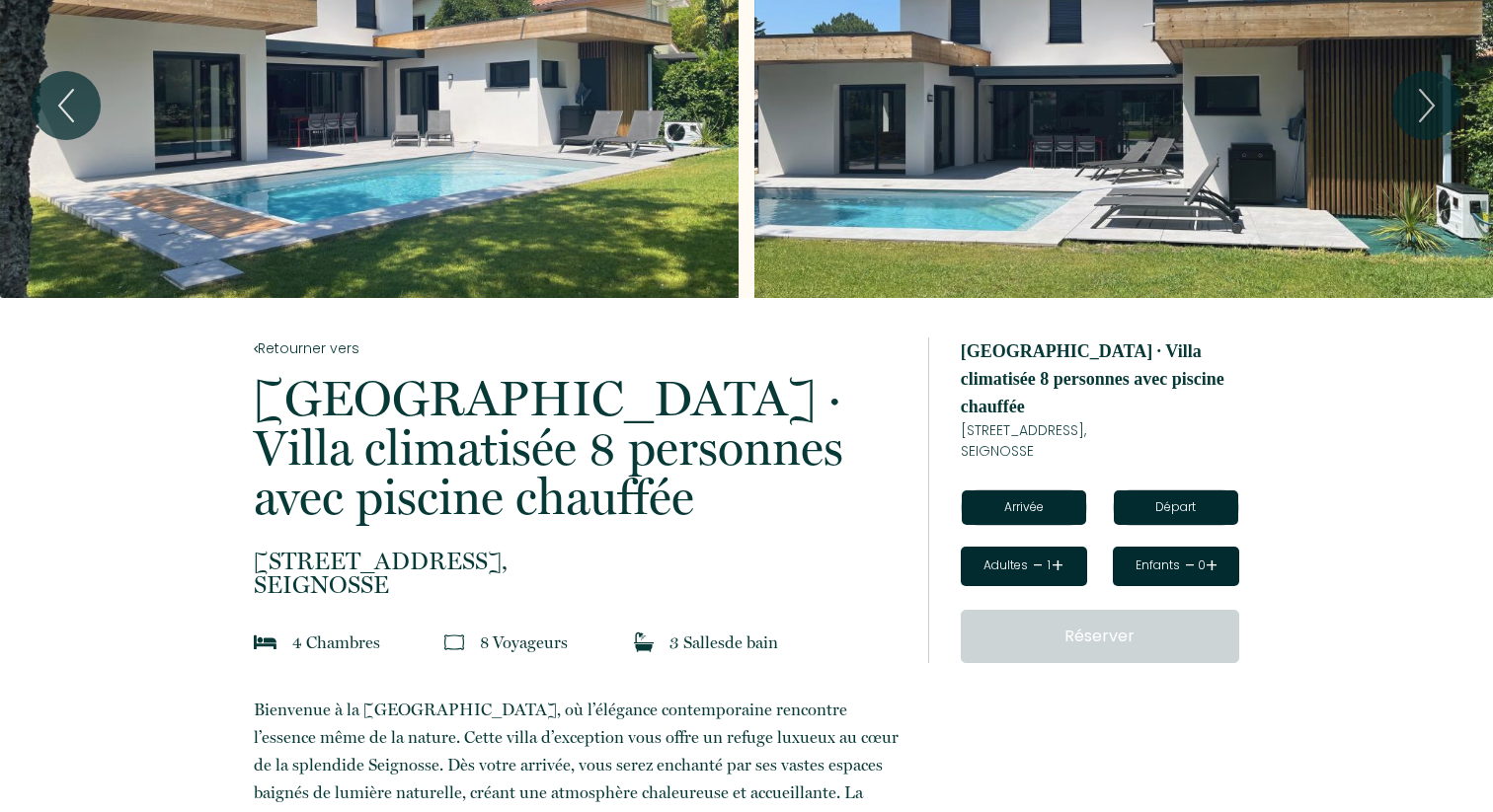
scroll to position [94, 0]
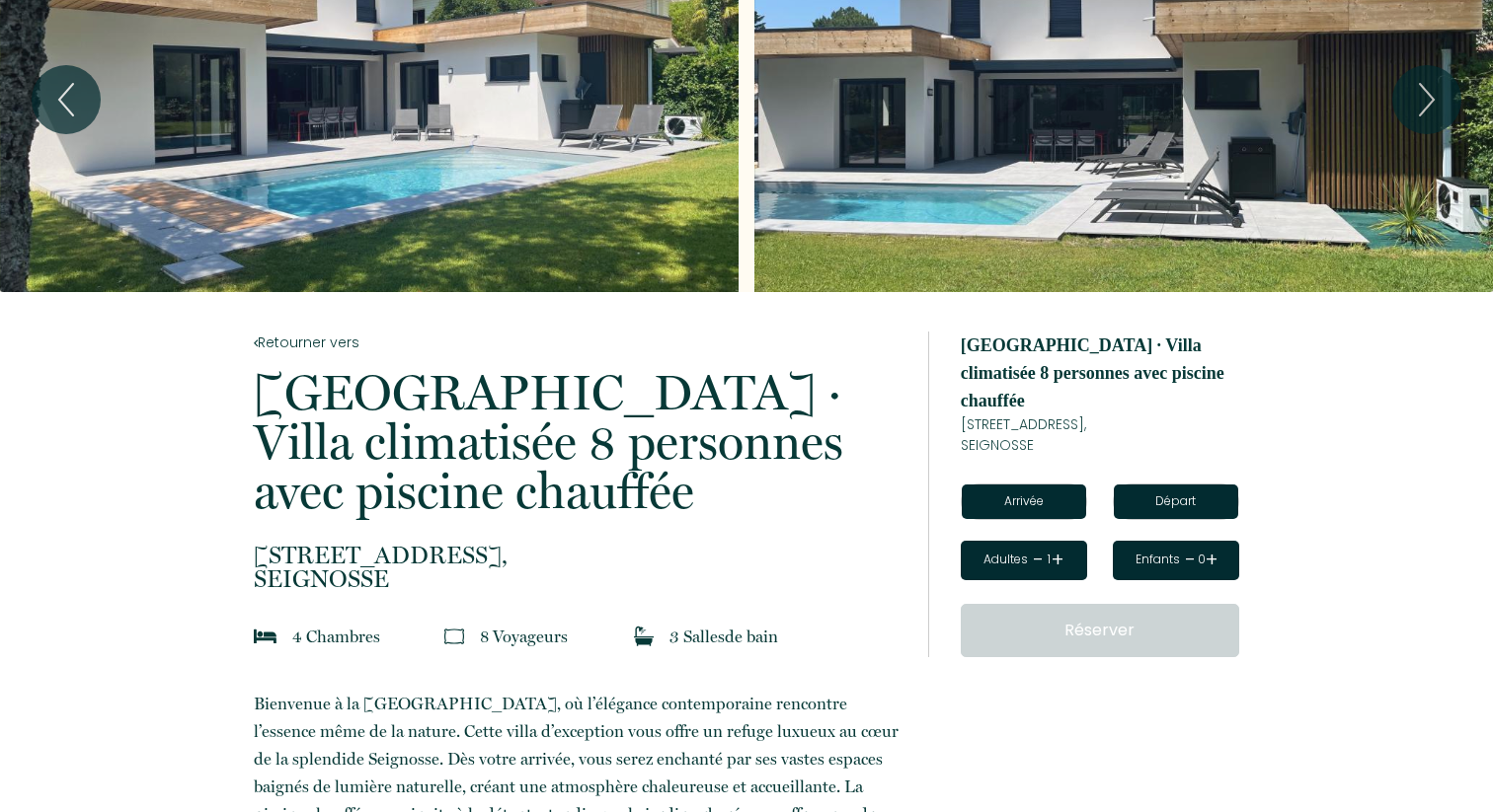
click at [1021, 485] on input "text" at bounding box center [1023, 502] width 124 height 35
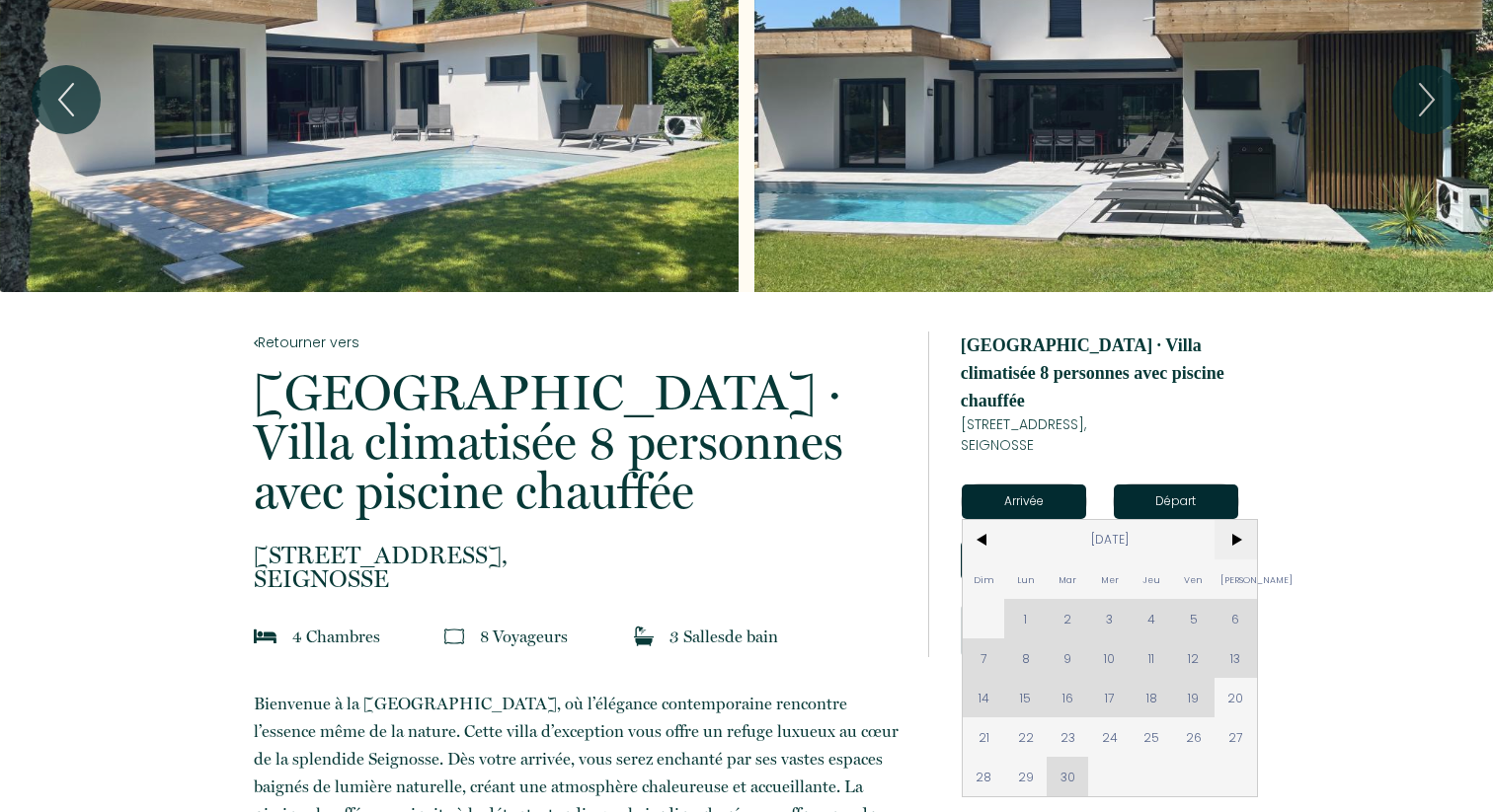
click at [1231, 520] on span ">" at bounding box center [1235, 539] width 43 height 40
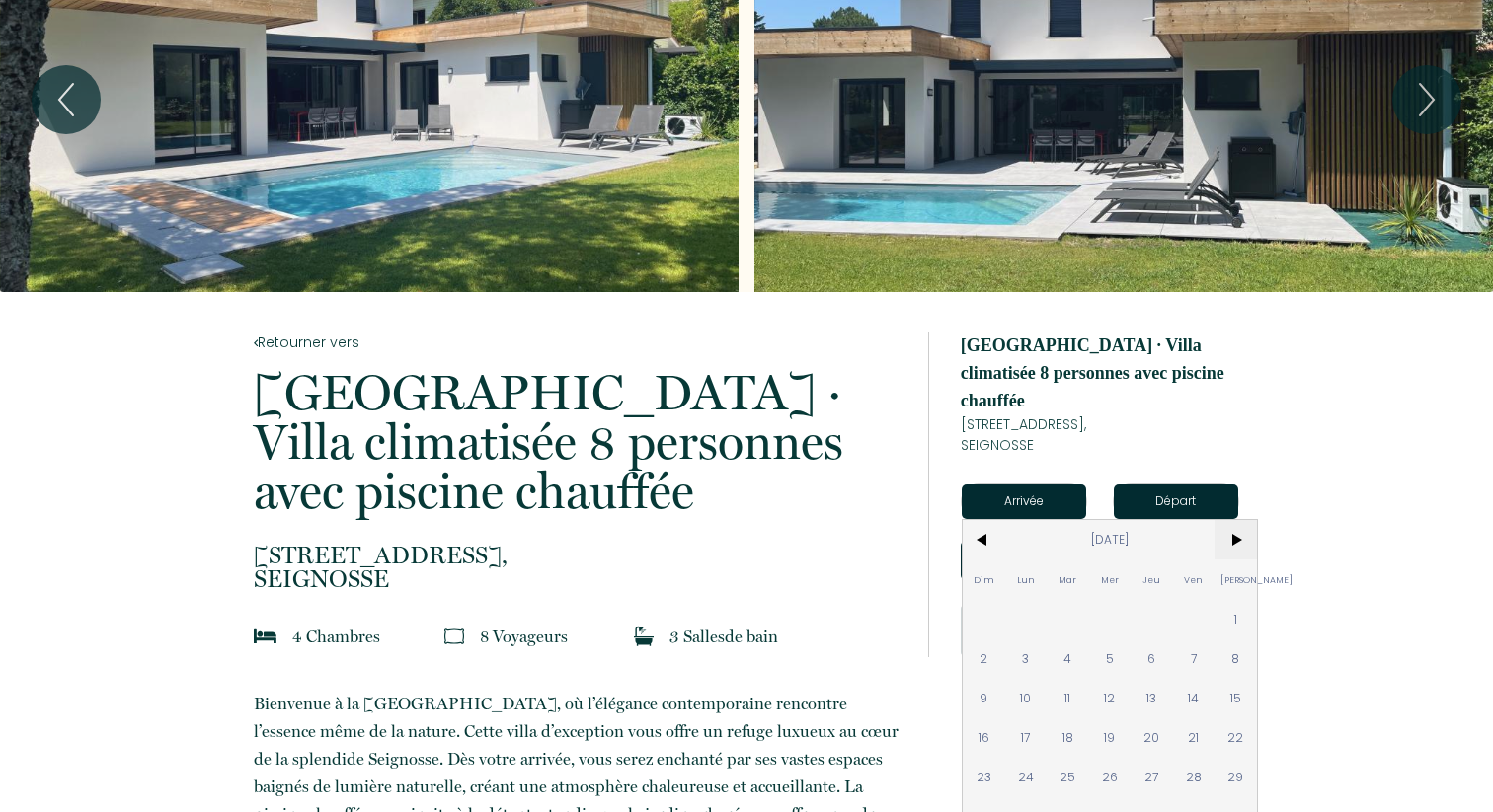
click at [1231, 520] on span ">" at bounding box center [1235, 539] width 43 height 40
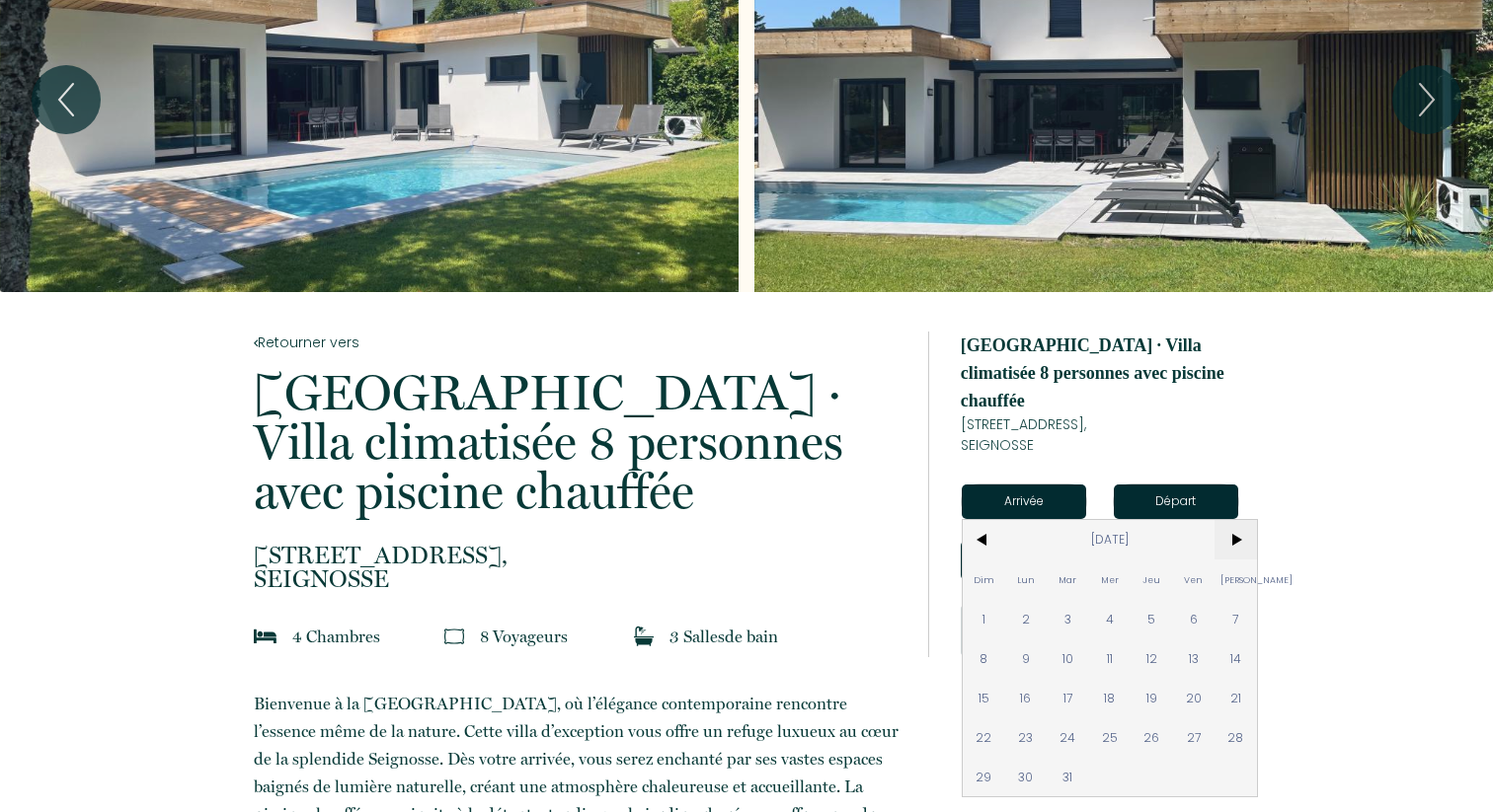
click at [1231, 520] on span ">" at bounding box center [1235, 539] width 43 height 40
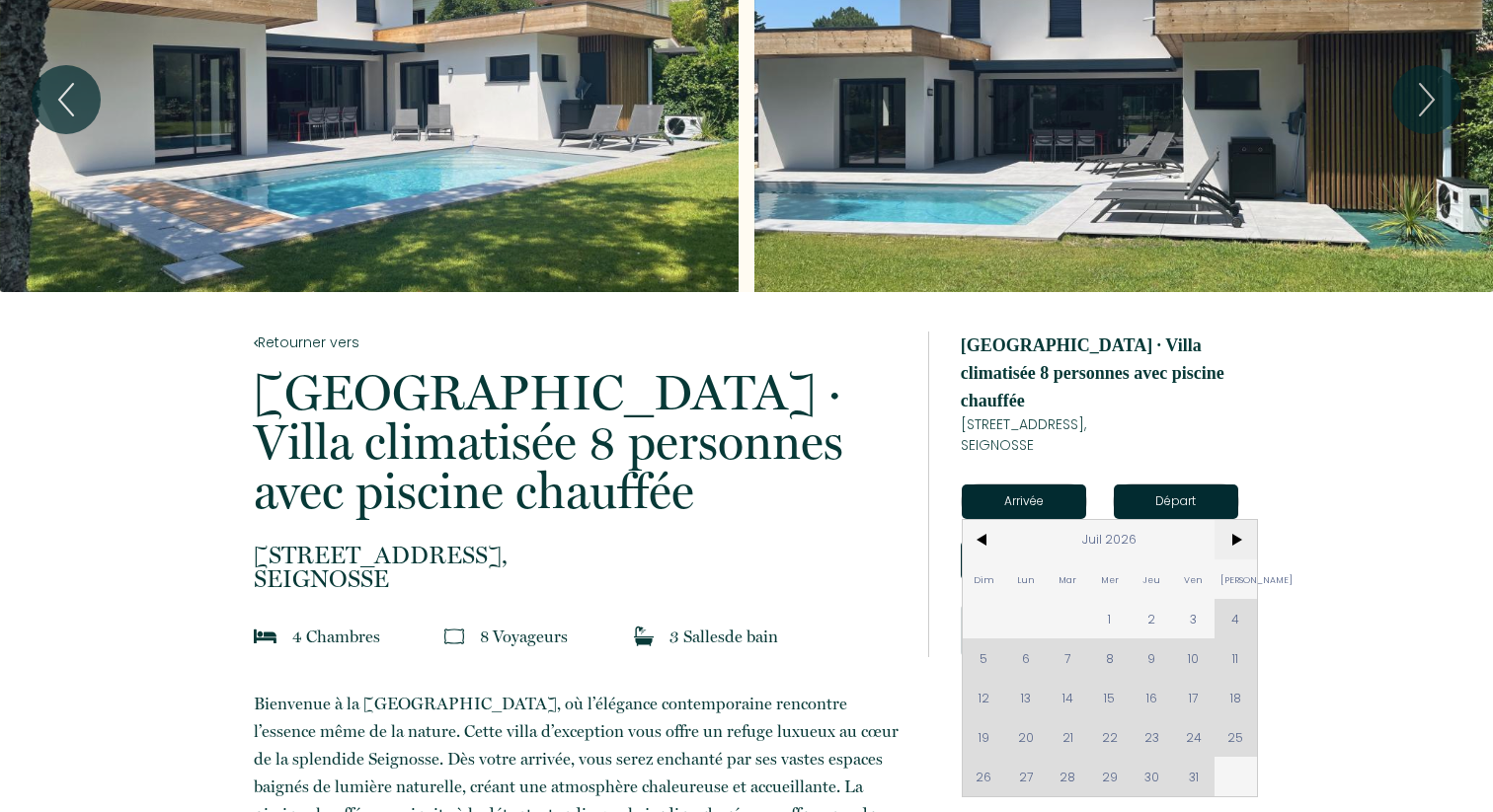
click at [1231, 520] on span ">" at bounding box center [1235, 539] width 43 height 40
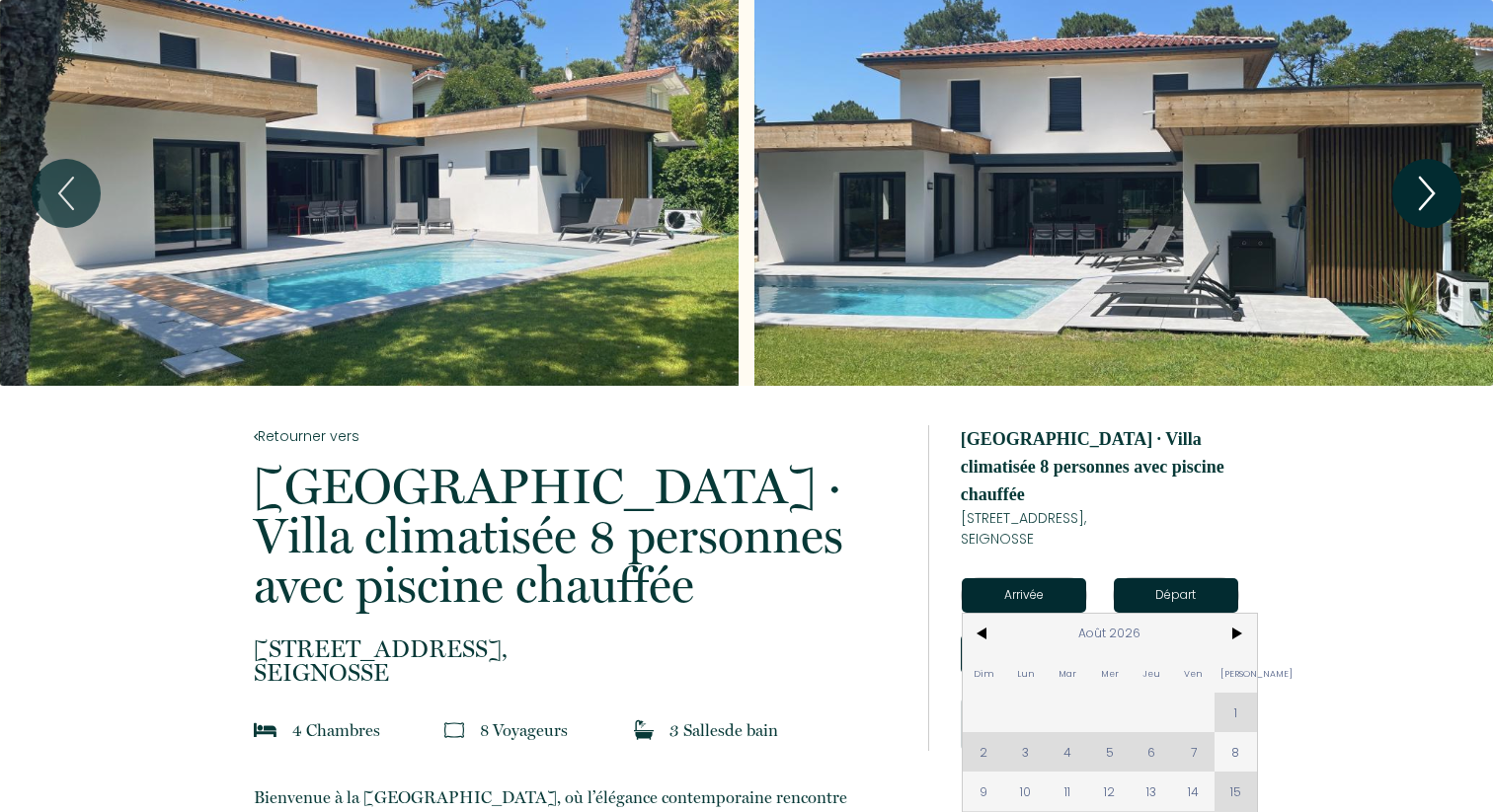
click at [1419, 181] on icon "Next" at bounding box center [1427, 193] width 42 height 59
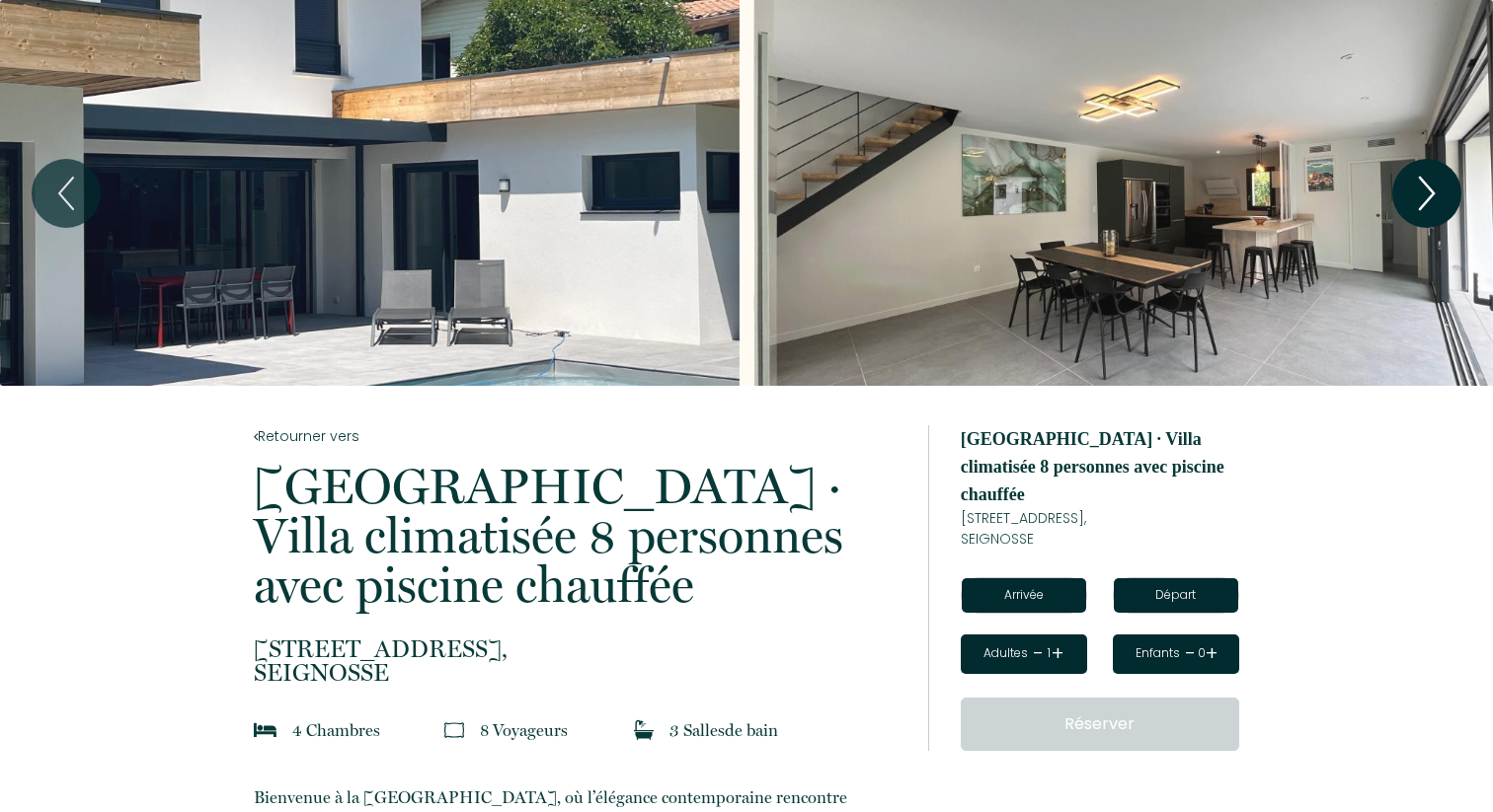
click at [1419, 181] on icon "Next" at bounding box center [1427, 193] width 42 height 59
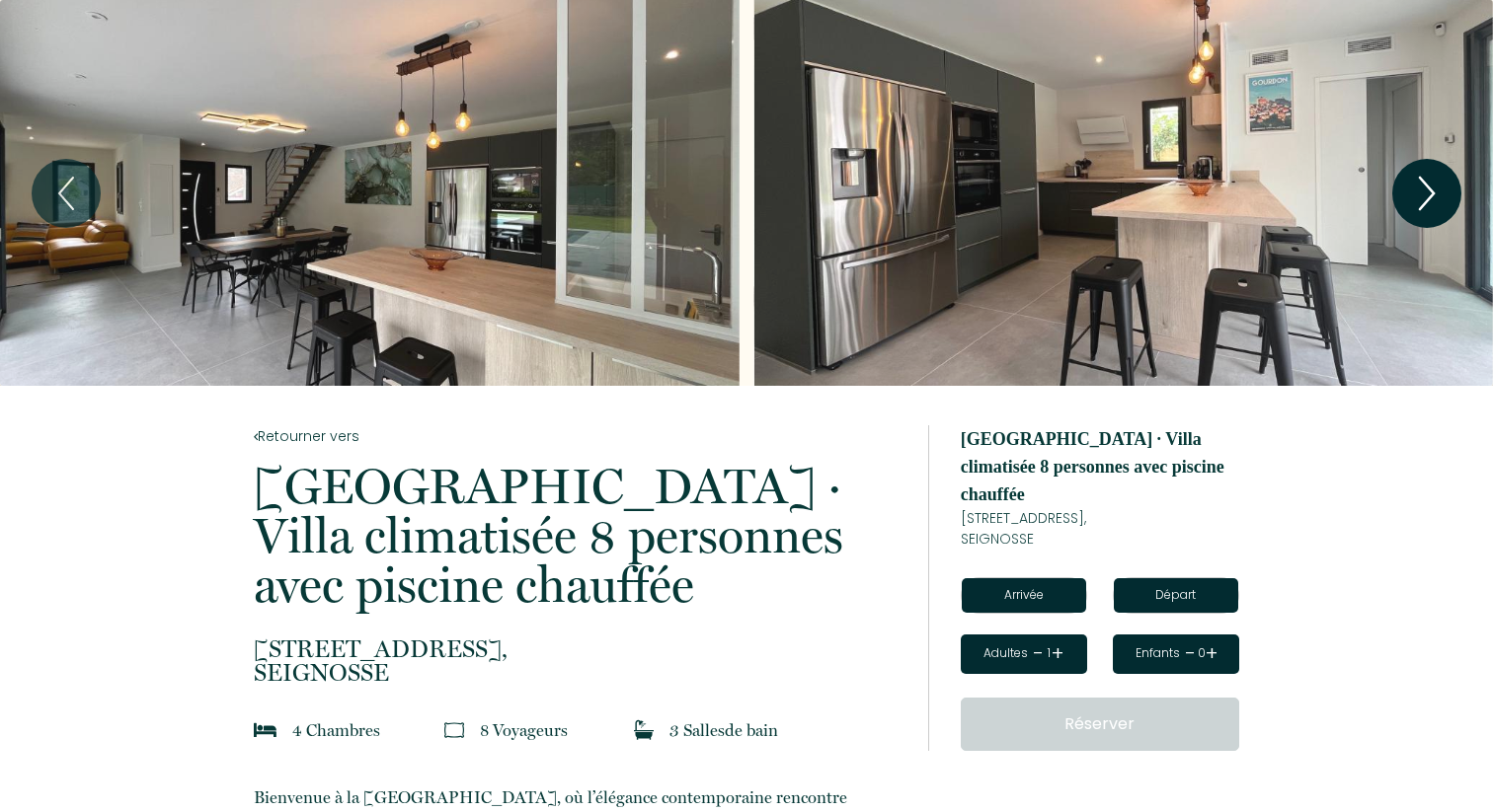
click at [1419, 181] on icon "Next" at bounding box center [1427, 193] width 42 height 59
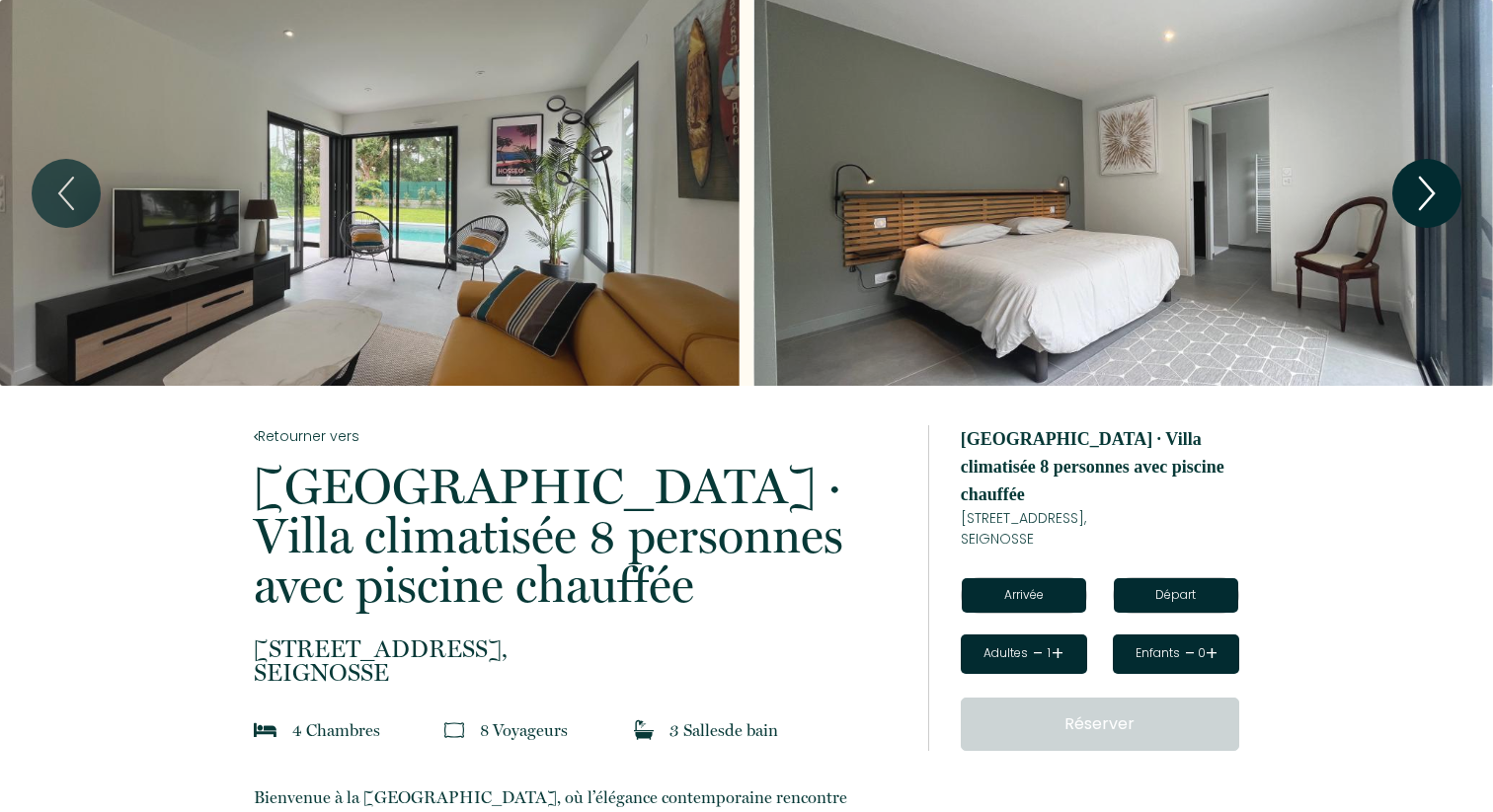
click at [1419, 181] on icon "Next" at bounding box center [1427, 193] width 42 height 59
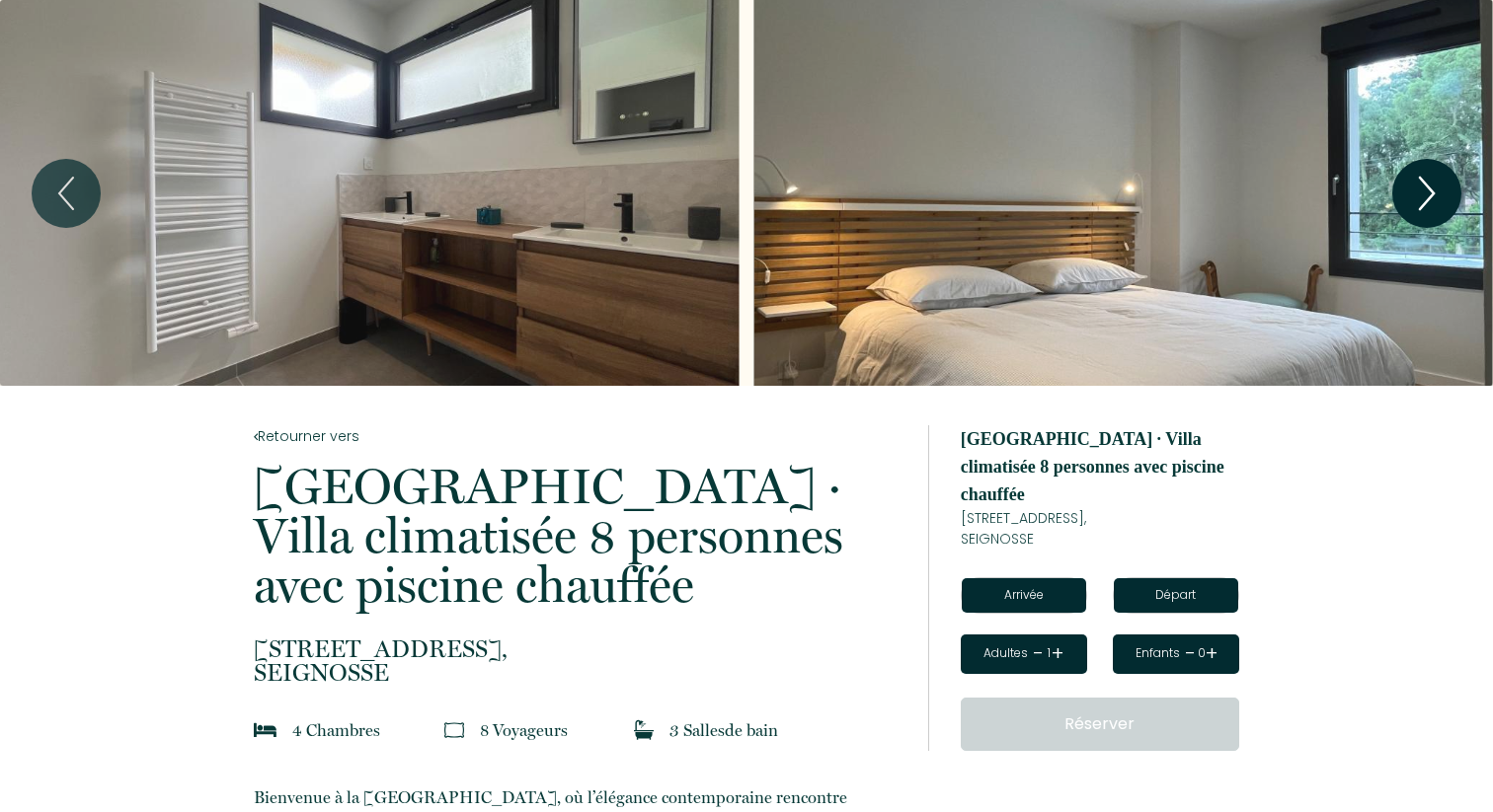
click at [1419, 181] on icon "Next" at bounding box center [1427, 193] width 42 height 59
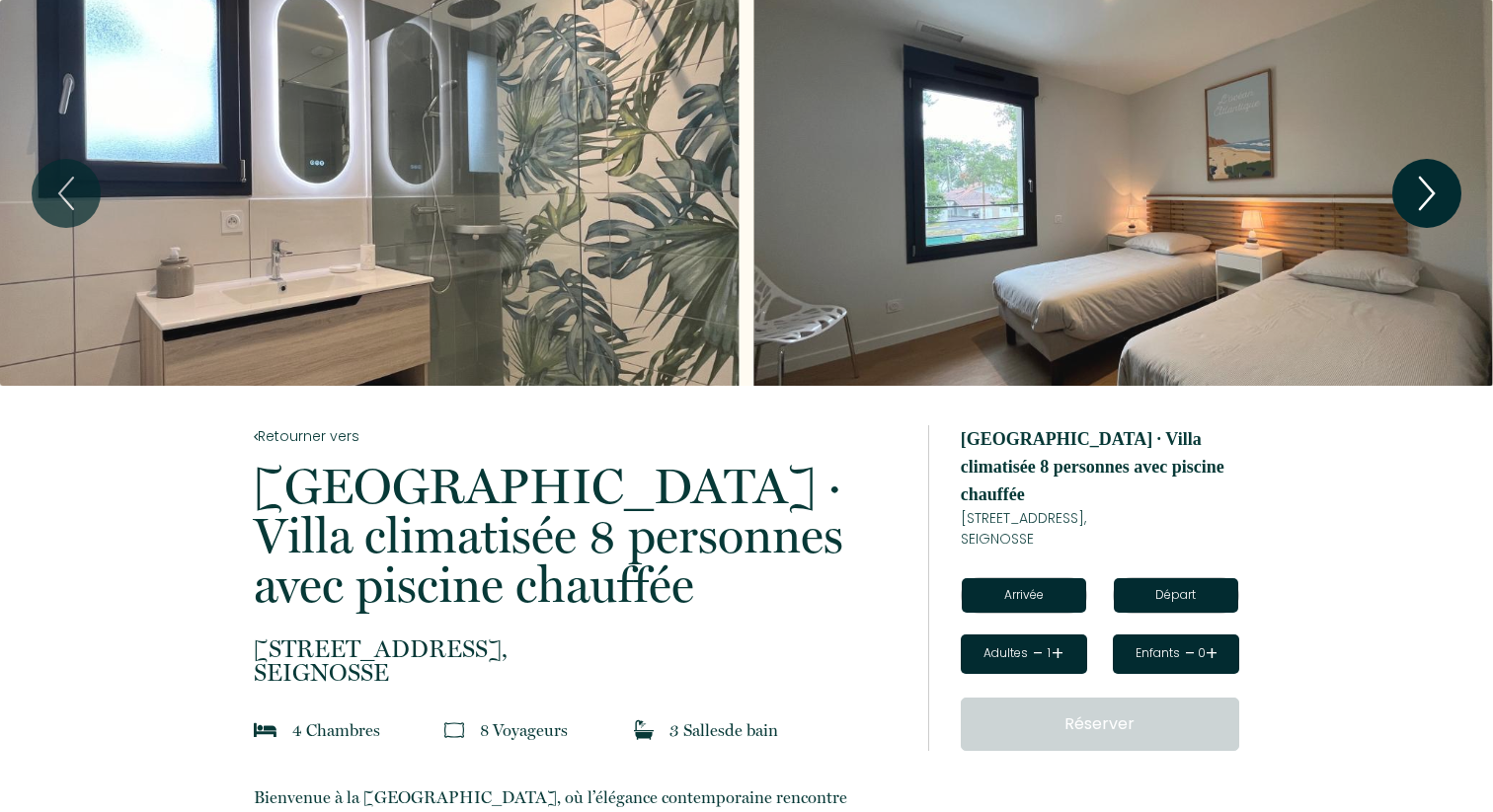
click at [1419, 181] on icon "Next" at bounding box center [1427, 193] width 42 height 59
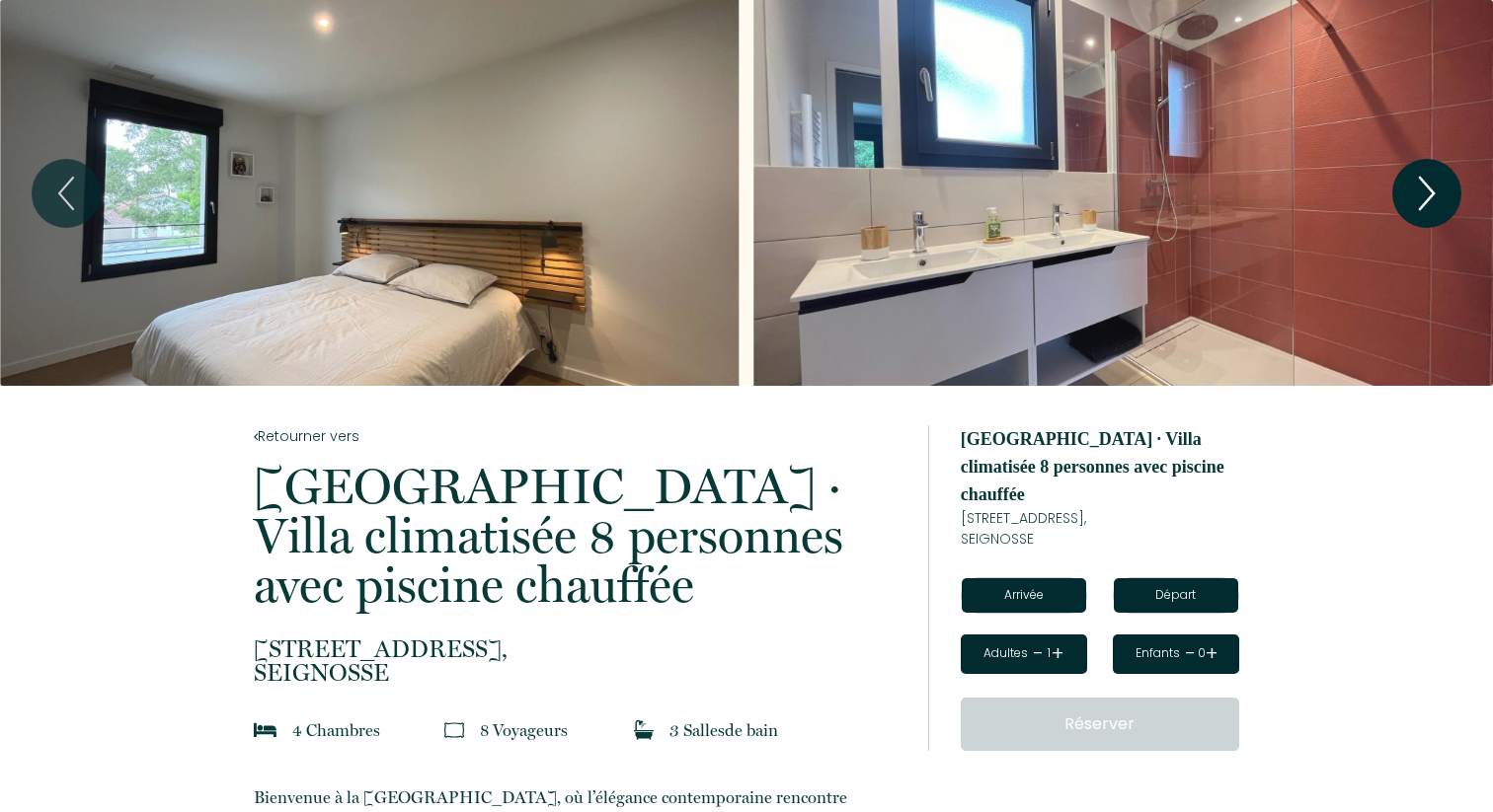
click at [1419, 181] on icon "Next" at bounding box center [1427, 193] width 42 height 59
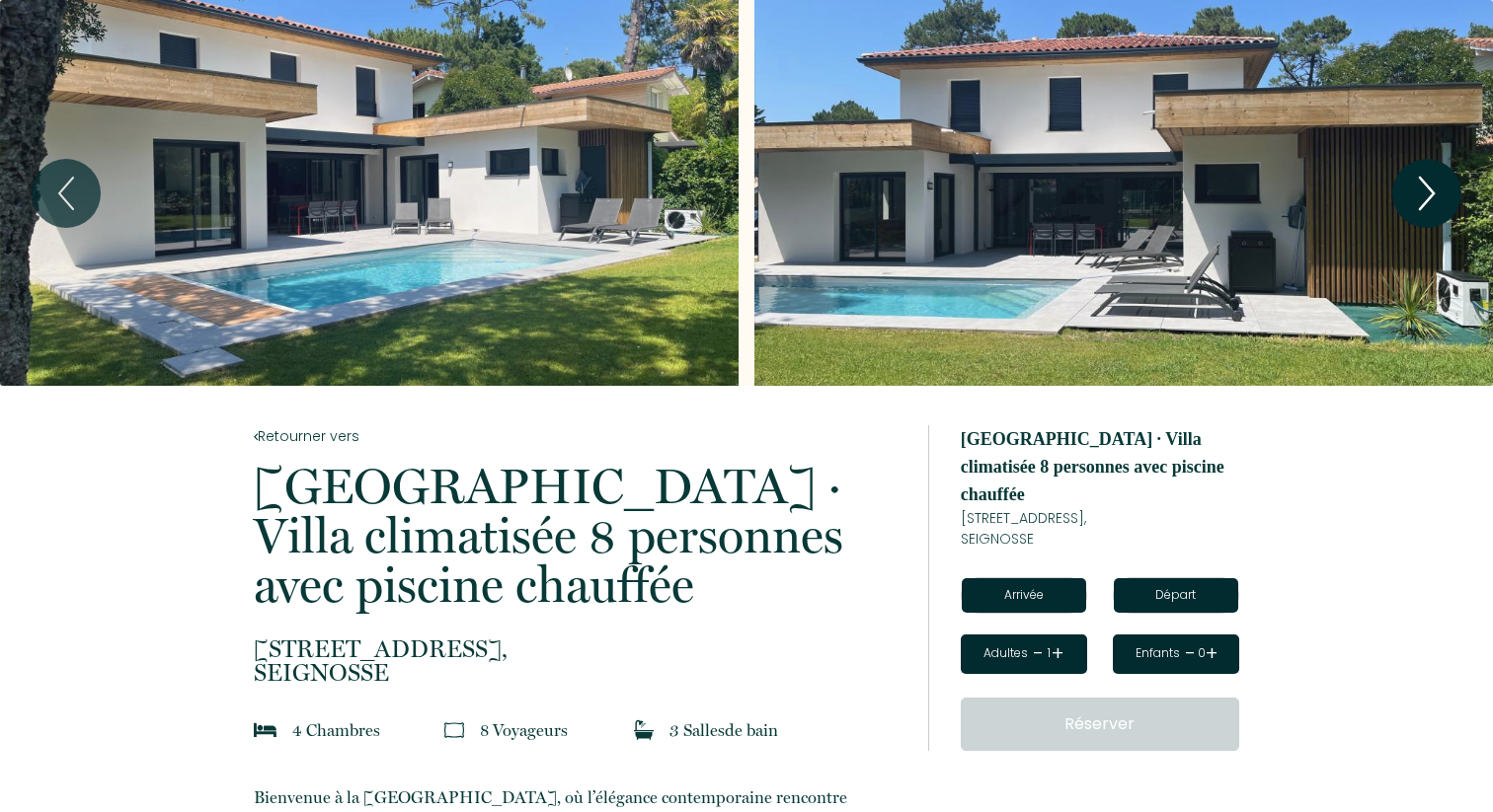
click at [1419, 181] on icon "Next" at bounding box center [1427, 193] width 42 height 59
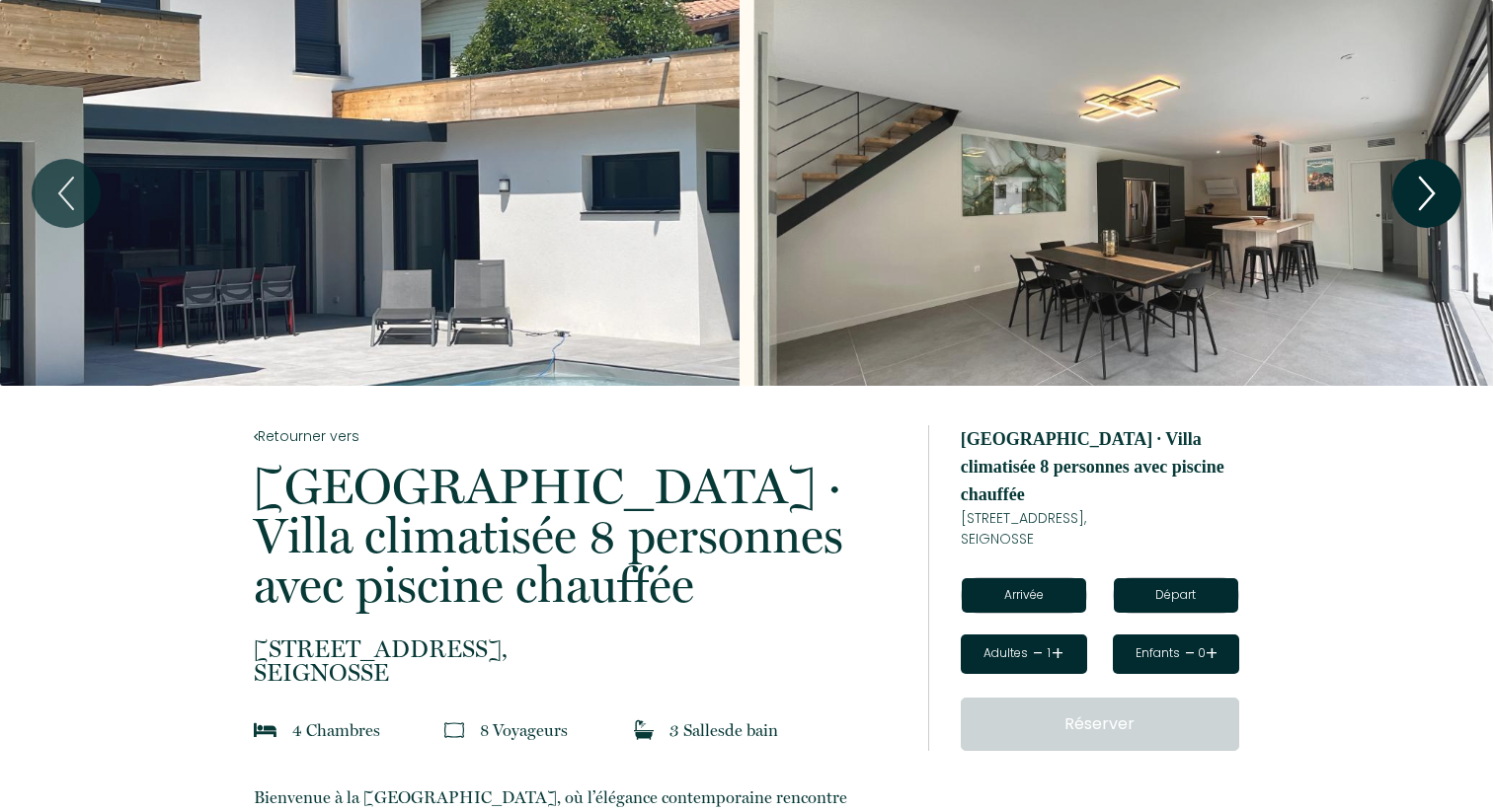
click at [1419, 181] on icon "Next" at bounding box center [1427, 193] width 42 height 59
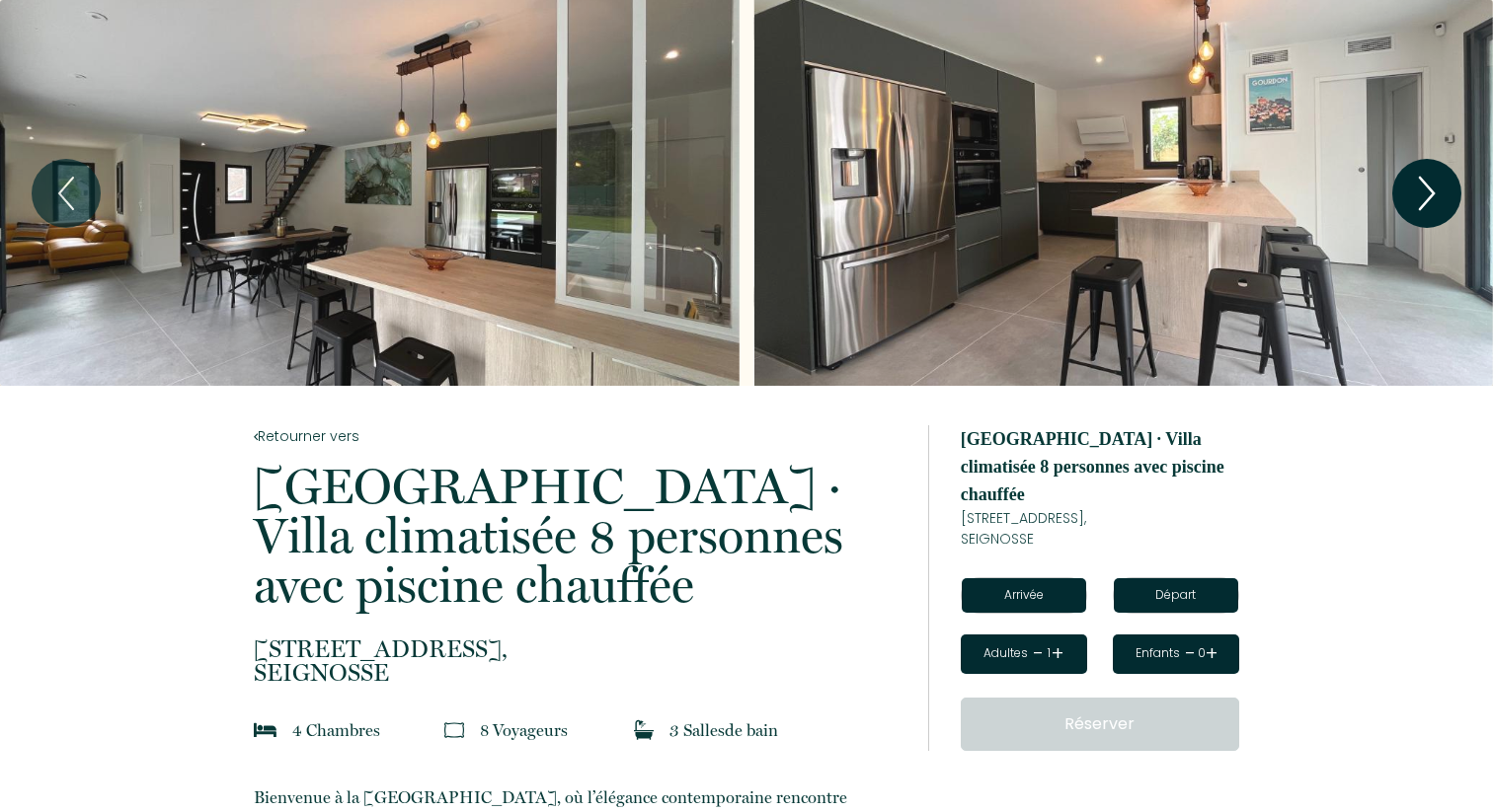
click at [1419, 181] on icon "Next" at bounding box center [1427, 193] width 42 height 59
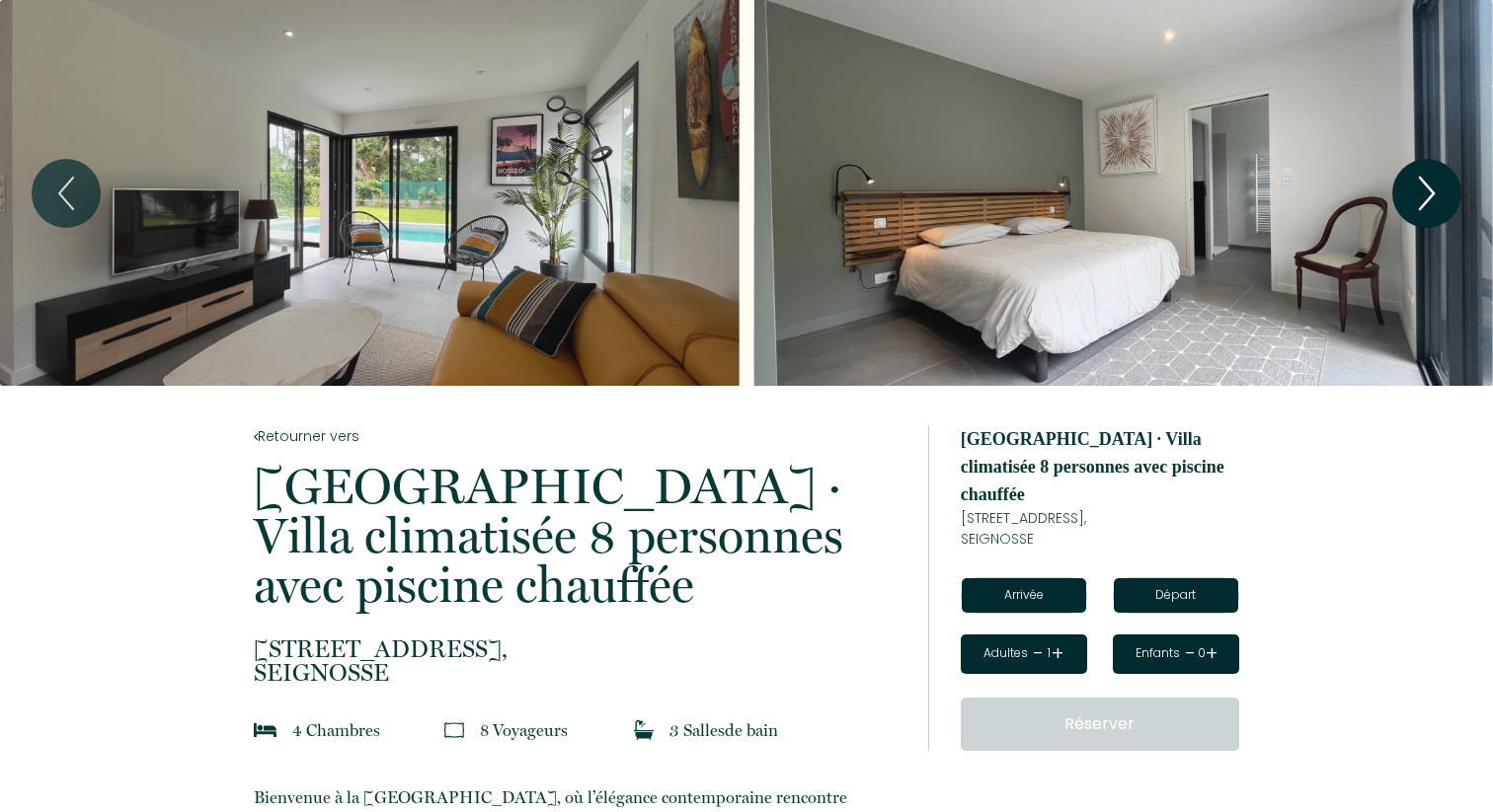
click at [1419, 181] on icon "Next" at bounding box center [1427, 193] width 42 height 59
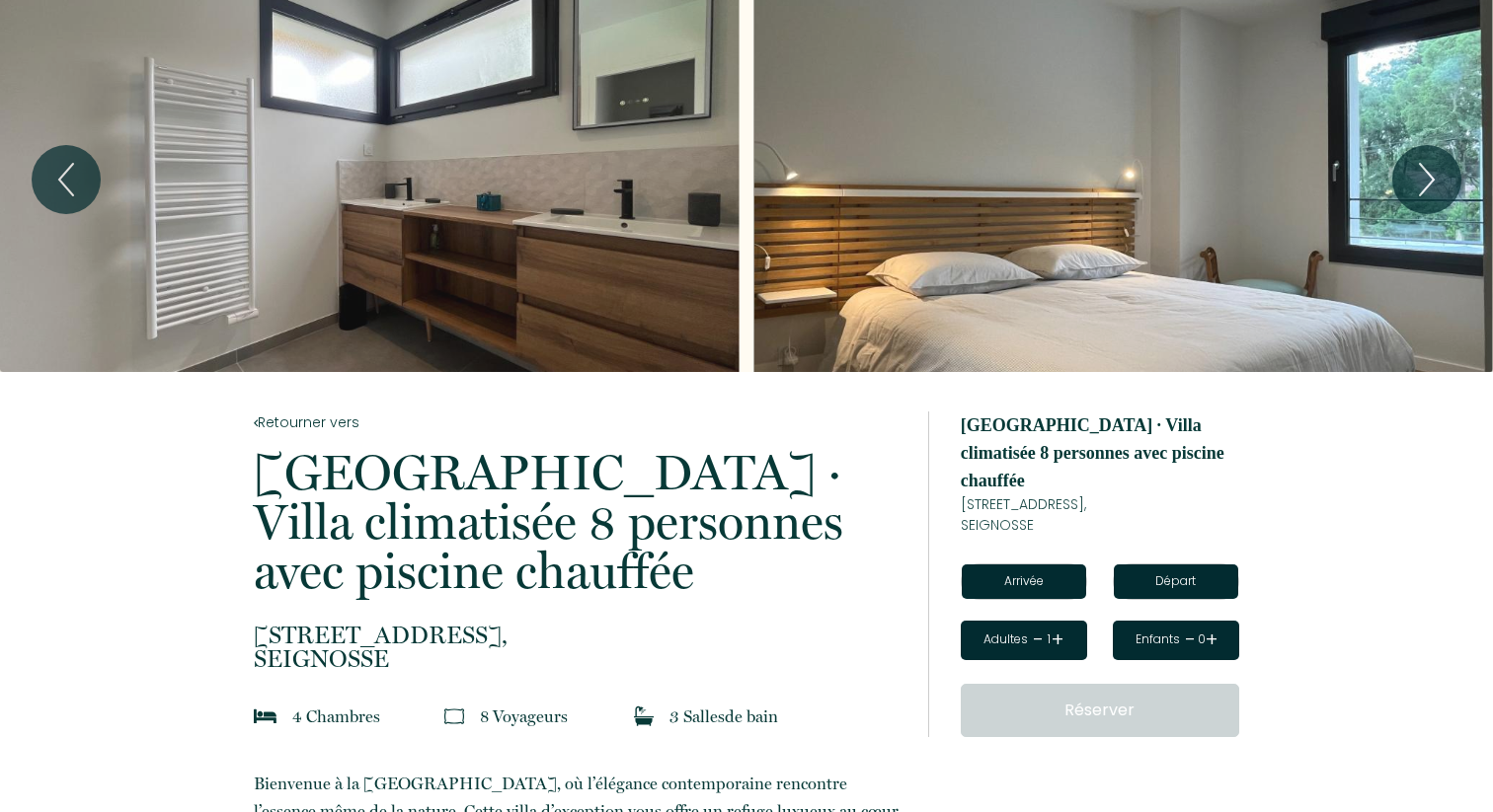
scroll to position [7, 0]
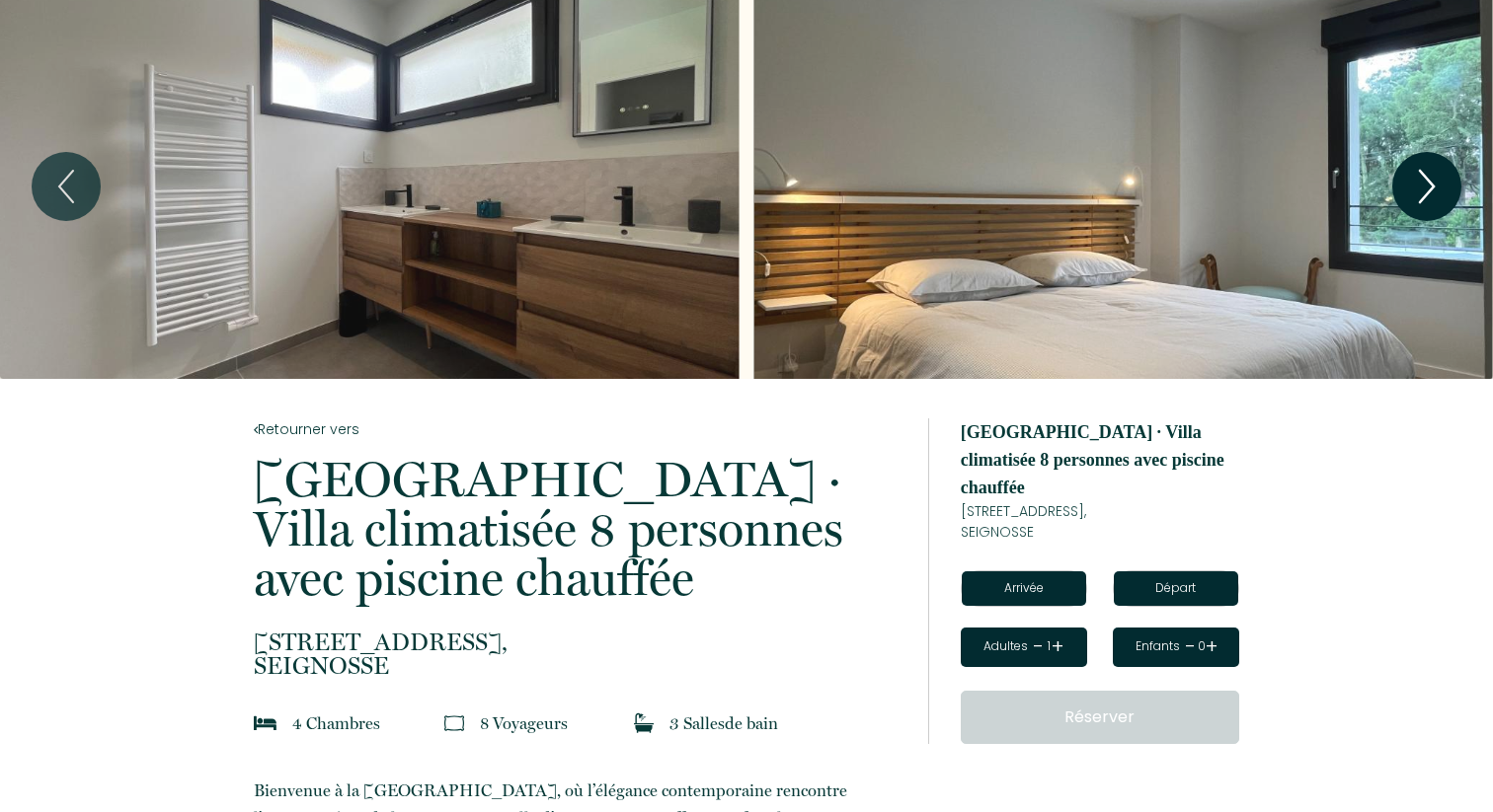
click at [1421, 173] on icon "Next" at bounding box center [1427, 186] width 14 height 32
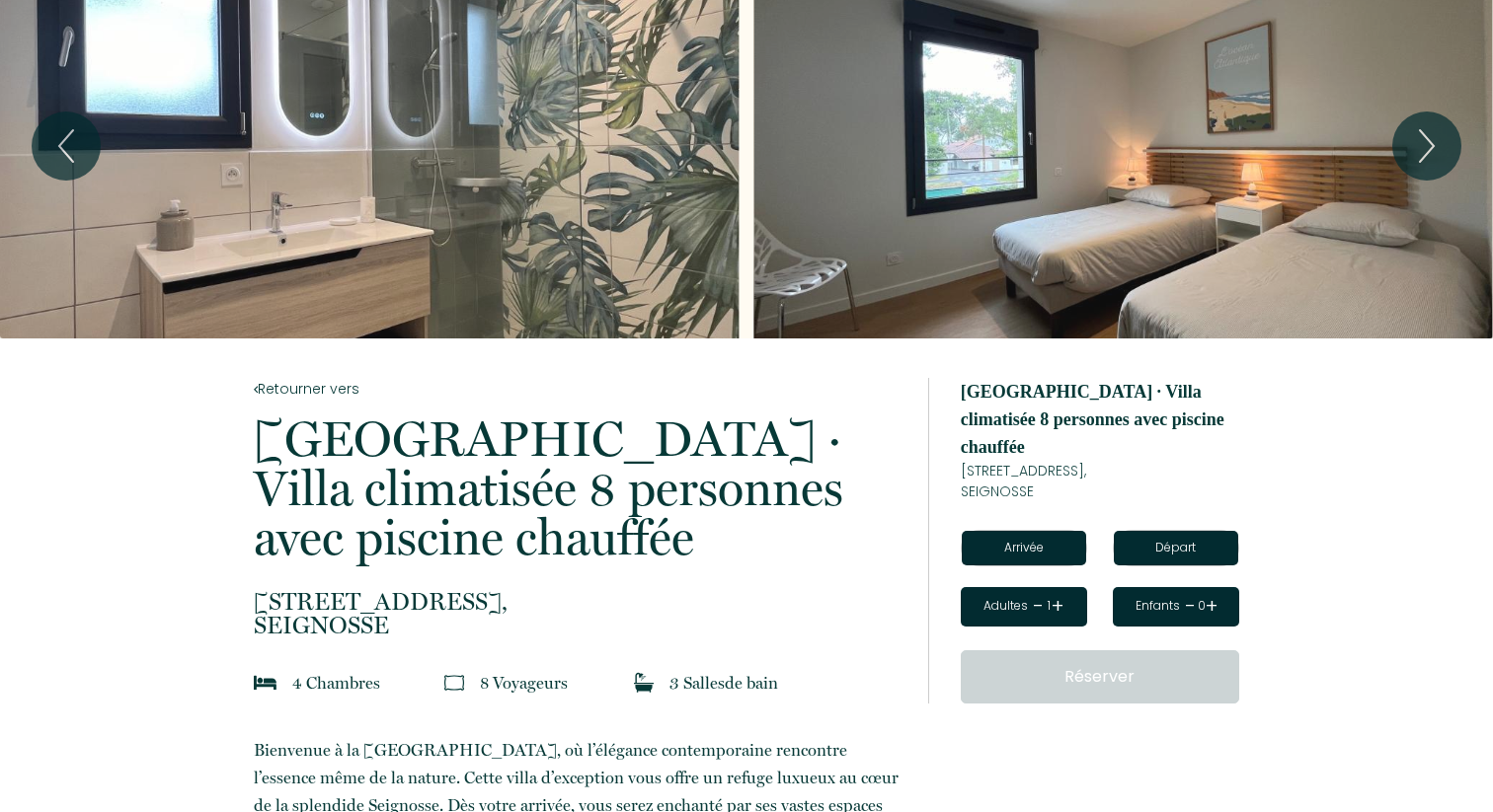
scroll to position [78, 0]
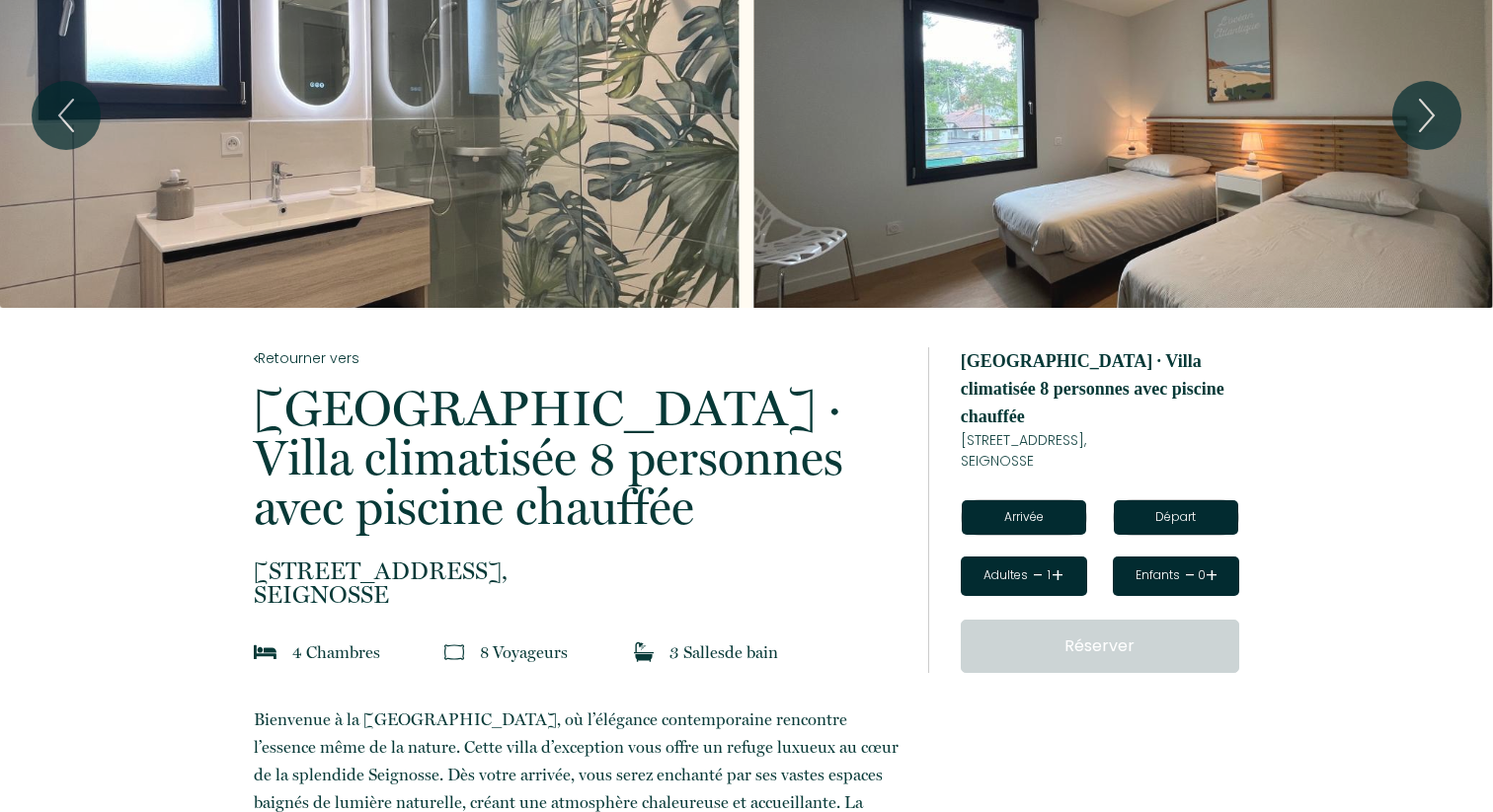
click at [1016, 501] on input "text" at bounding box center [1023, 518] width 124 height 35
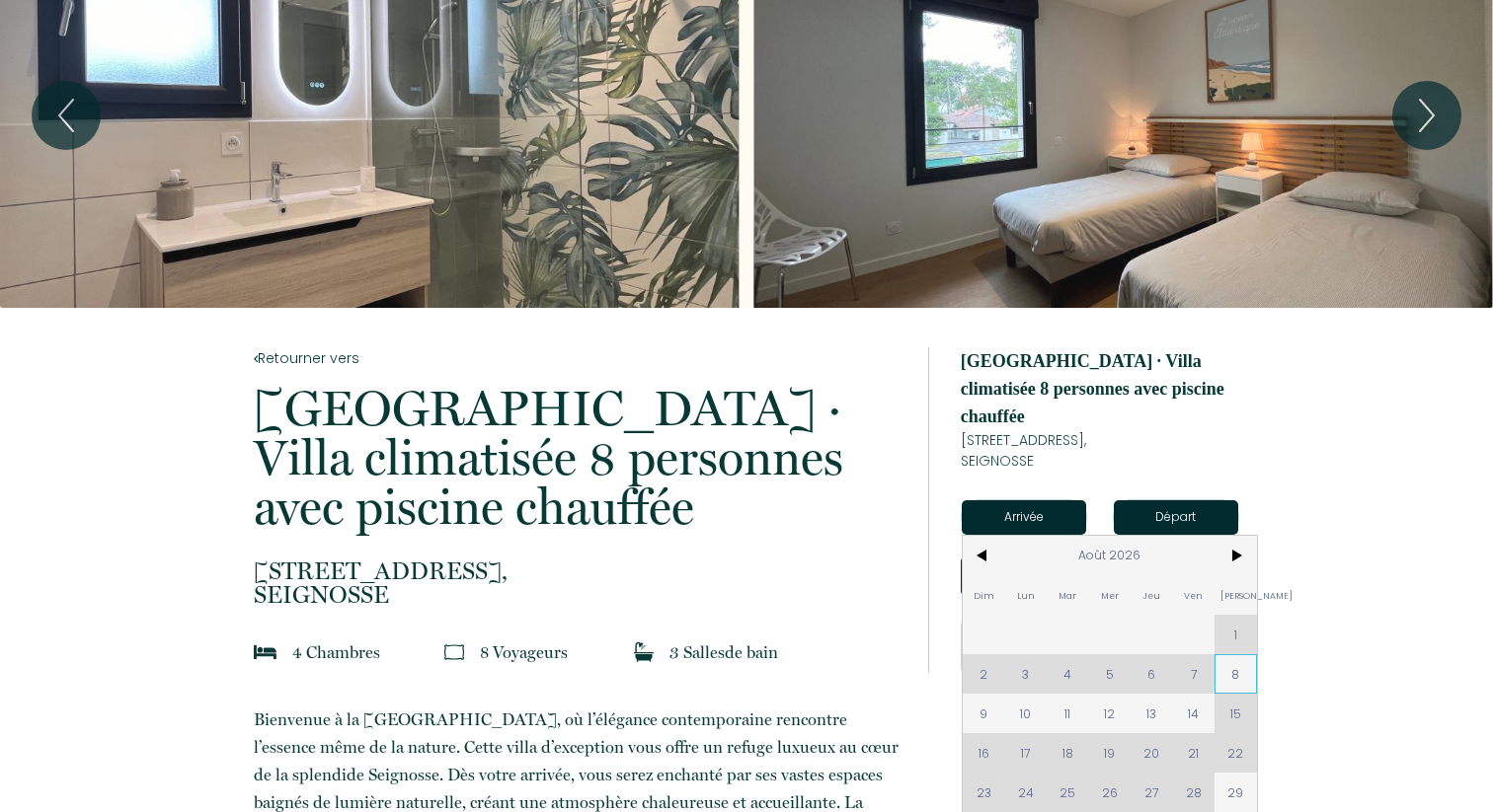
click at [1230, 654] on span "8" at bounding box center [1235, 674] width 43 height 40
type input "Sam 08 Août 2026"
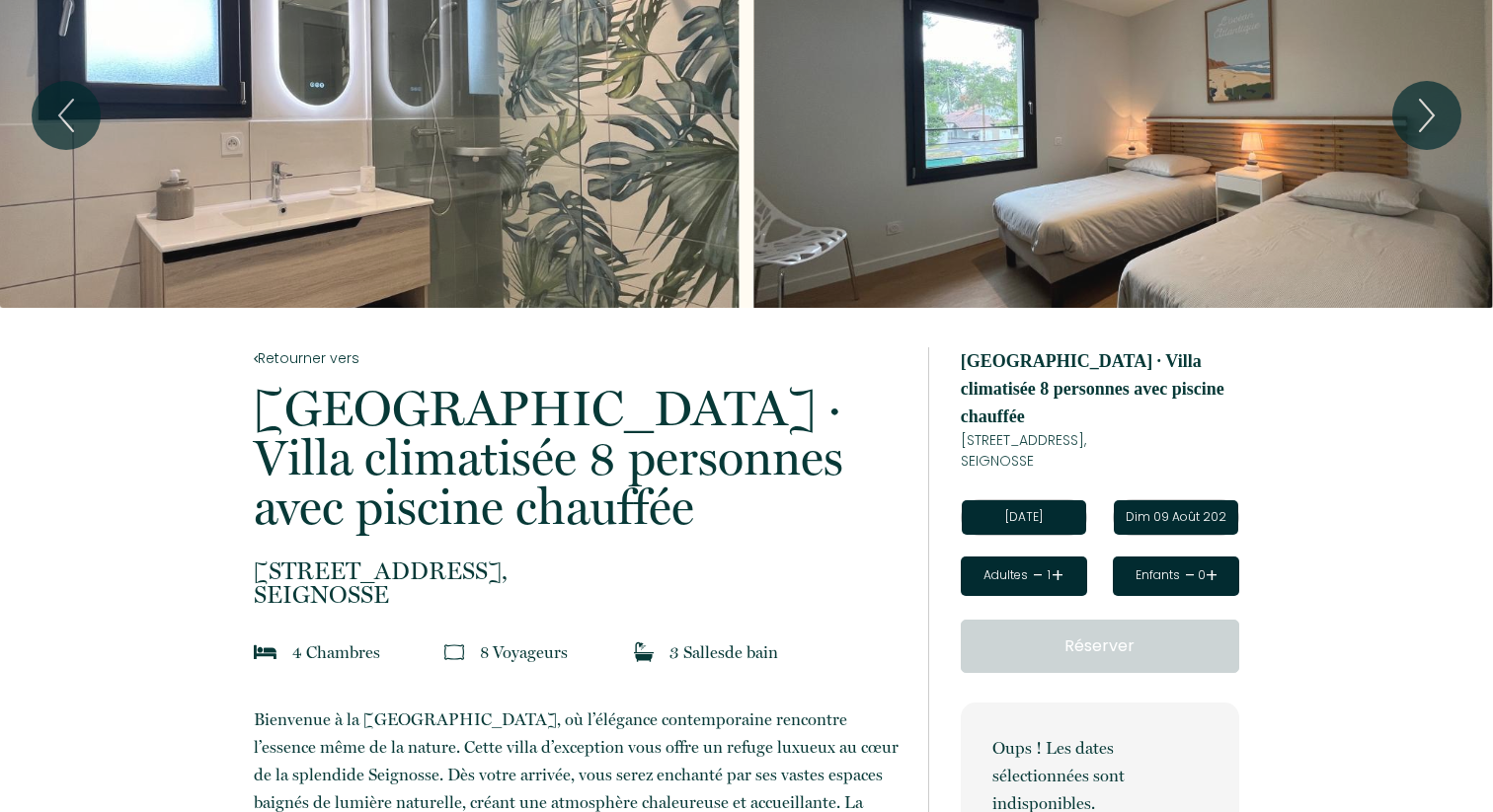
click at [1196, 703] on div "Oups ! Les dates sélectionnées sont indisponibles. Pas de départ le 09 August ,…" at bounding box center [1099, 794] width 279 height 183
click at [1180, 501] on input "Dim 09 Août 2026" at bounding box center [1176, 518] width 124 height 35
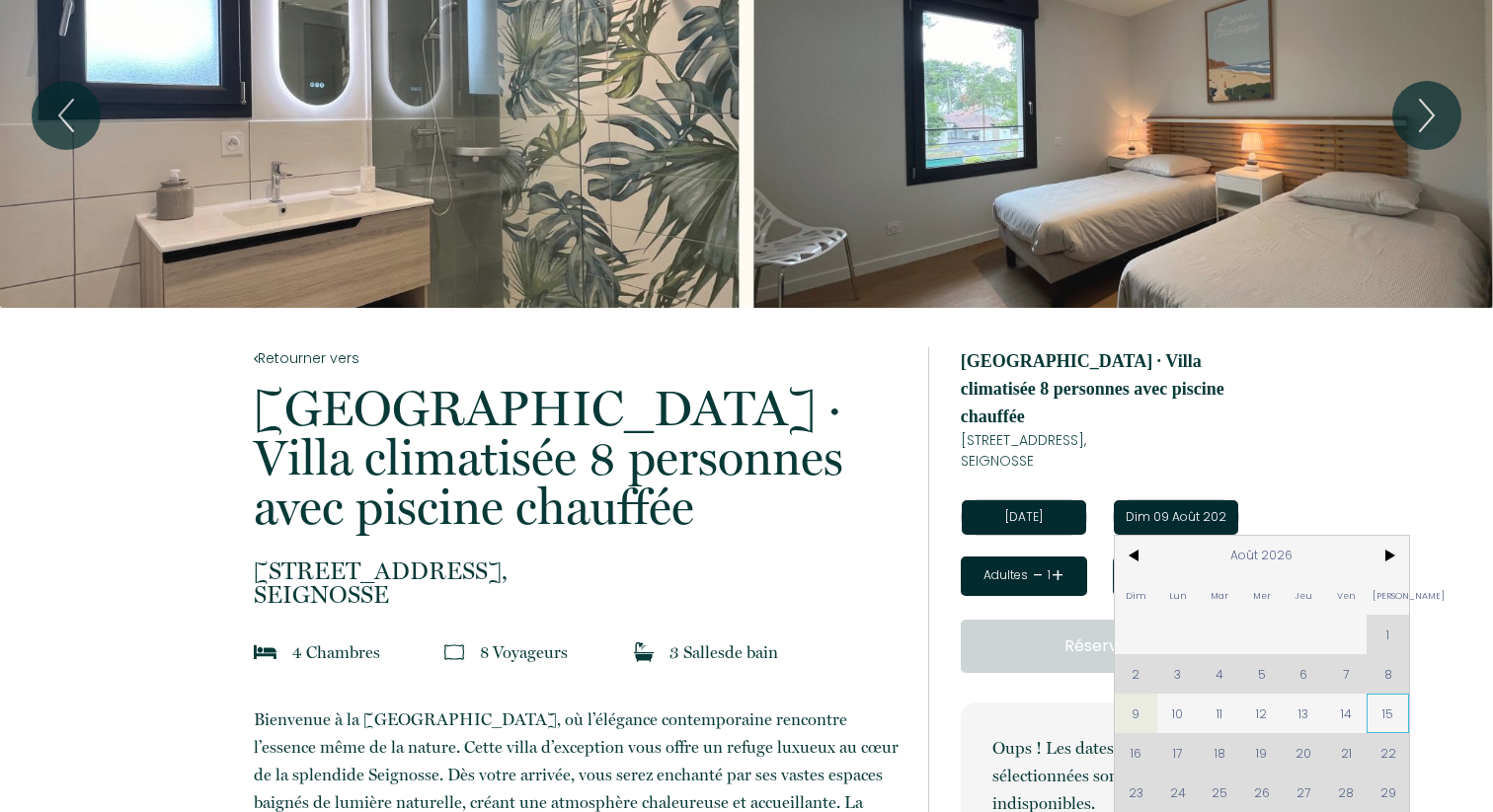
click at [1397, 694] on span "15" at bounding box center [1387, 714] width 43 height 40
type input "Sam 15 Août 2026"
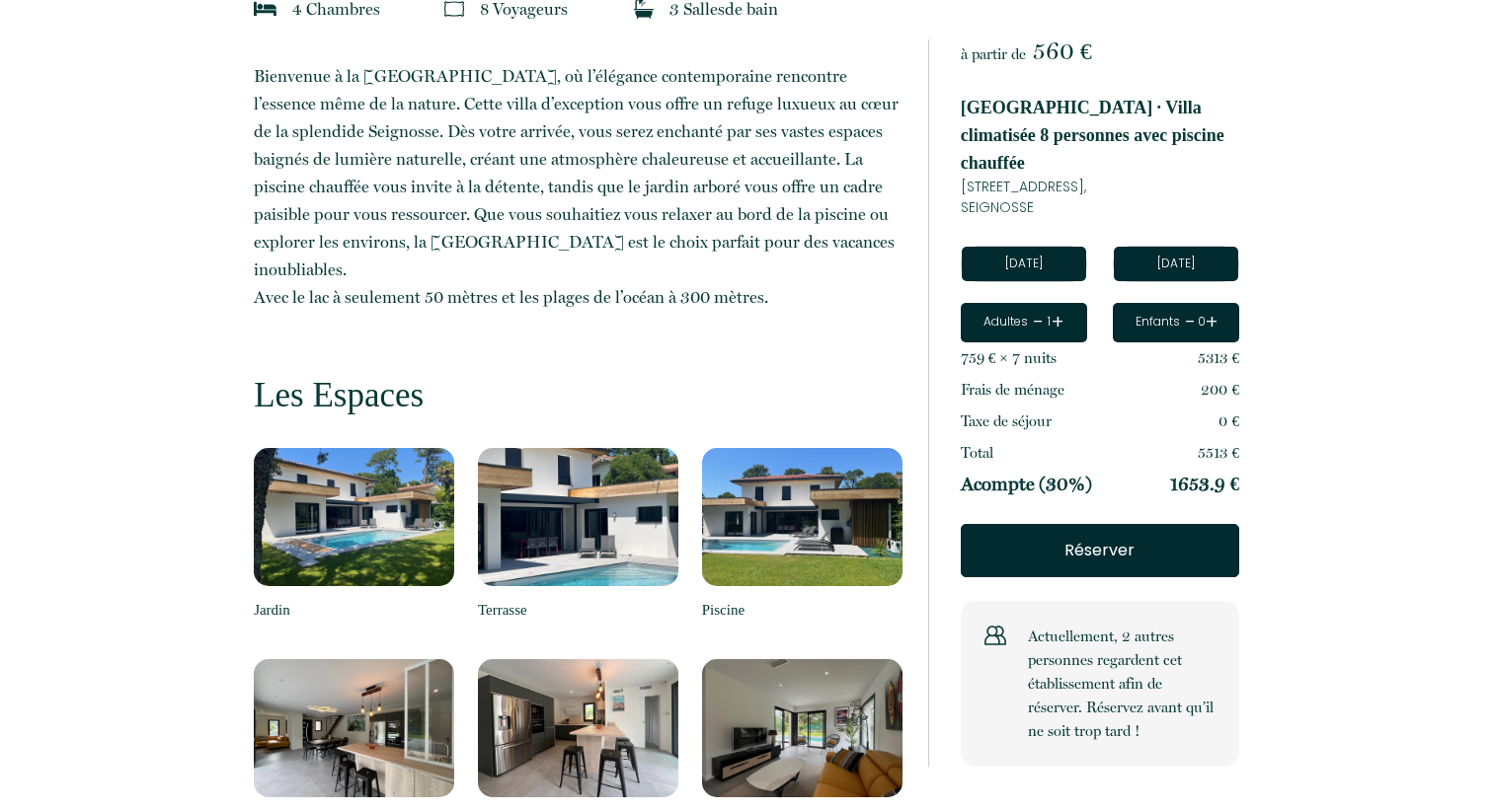
scroll to position [720, 0]
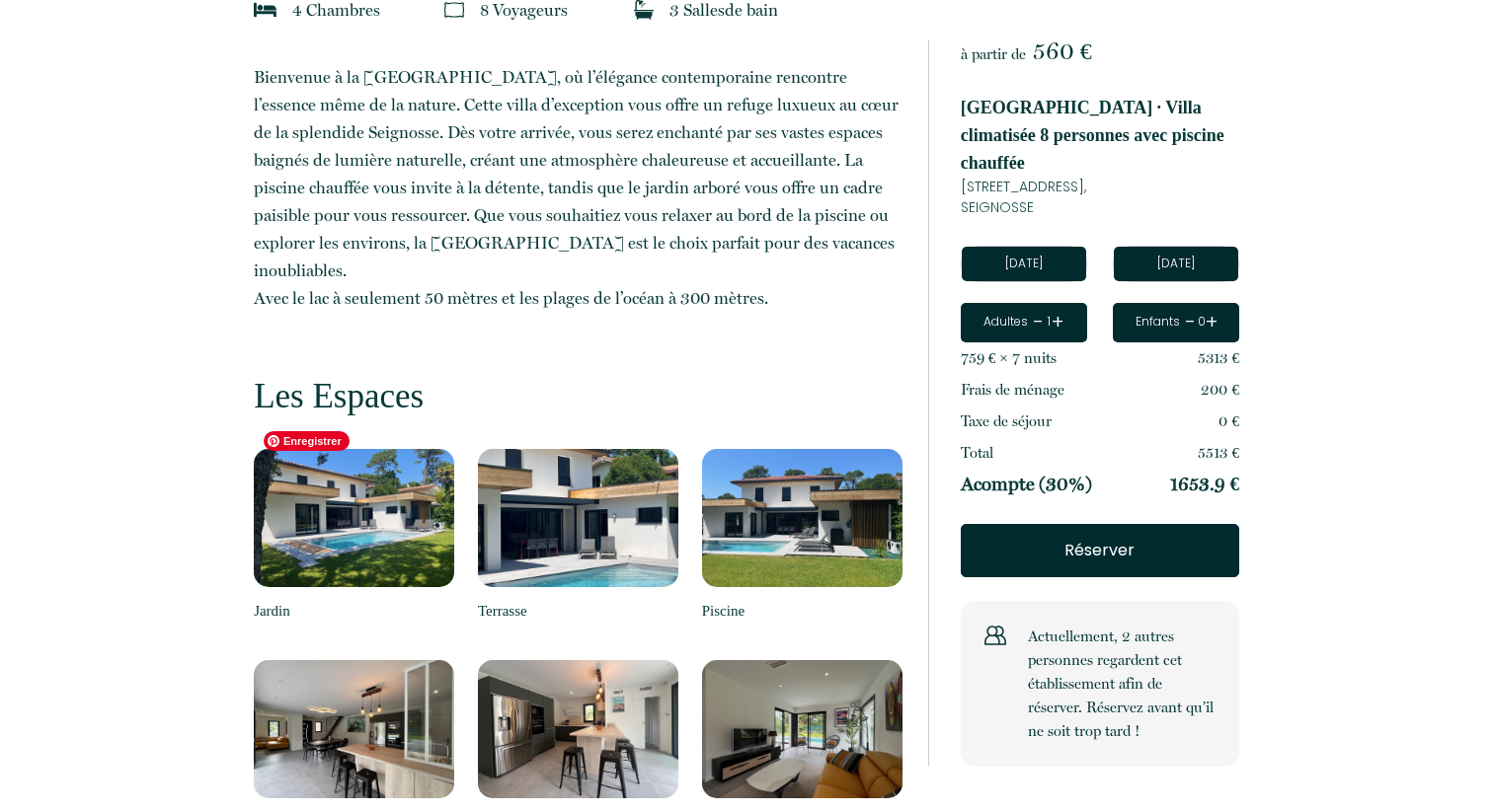
click at [364, 449] on img at bounding box center [354, 518] width 200 height 138
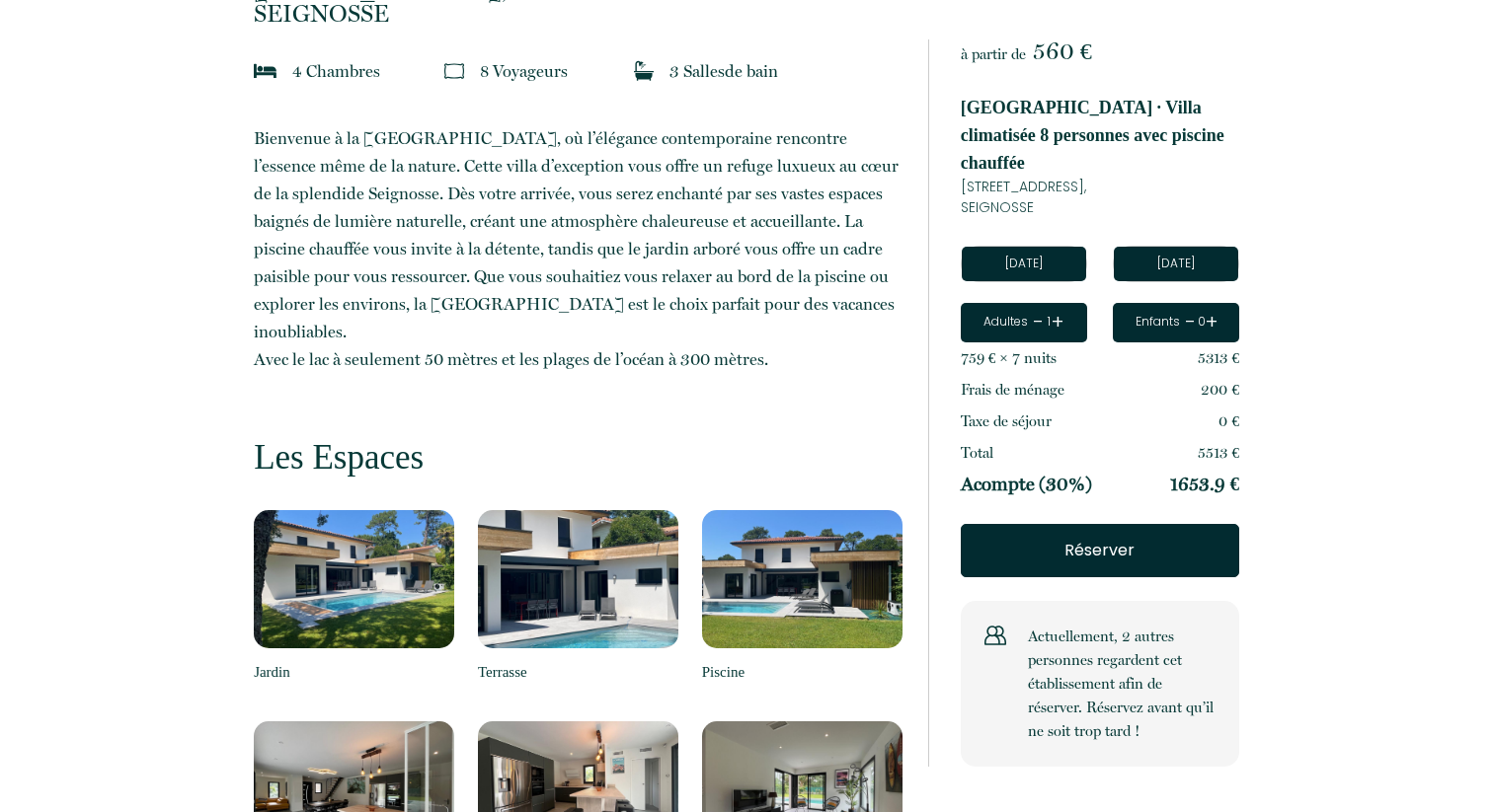
scroll to position [0, 0]
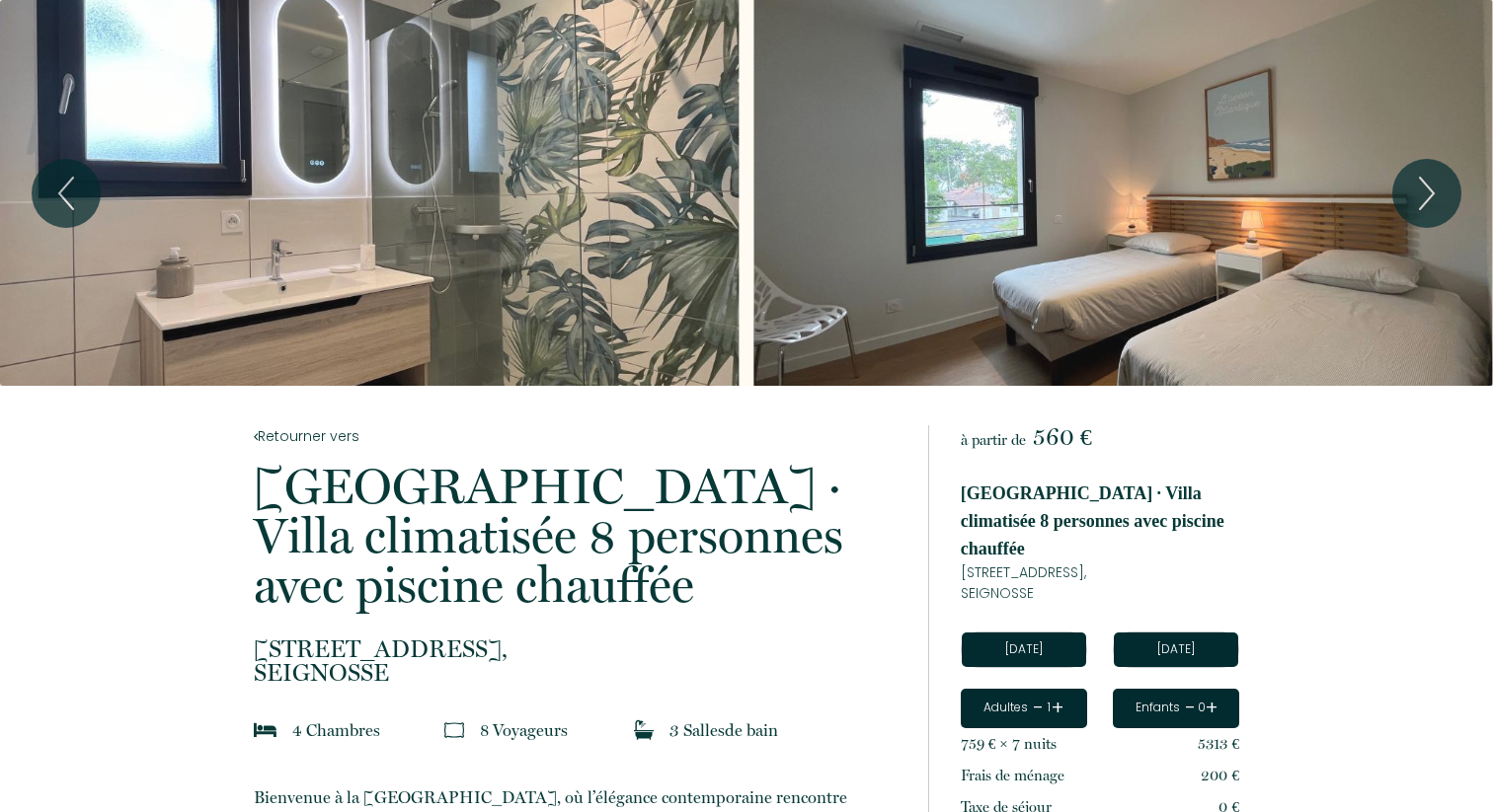
click at [407, 208] on div "Slideshow" at bounding box center [369, 192] width 738 height 386
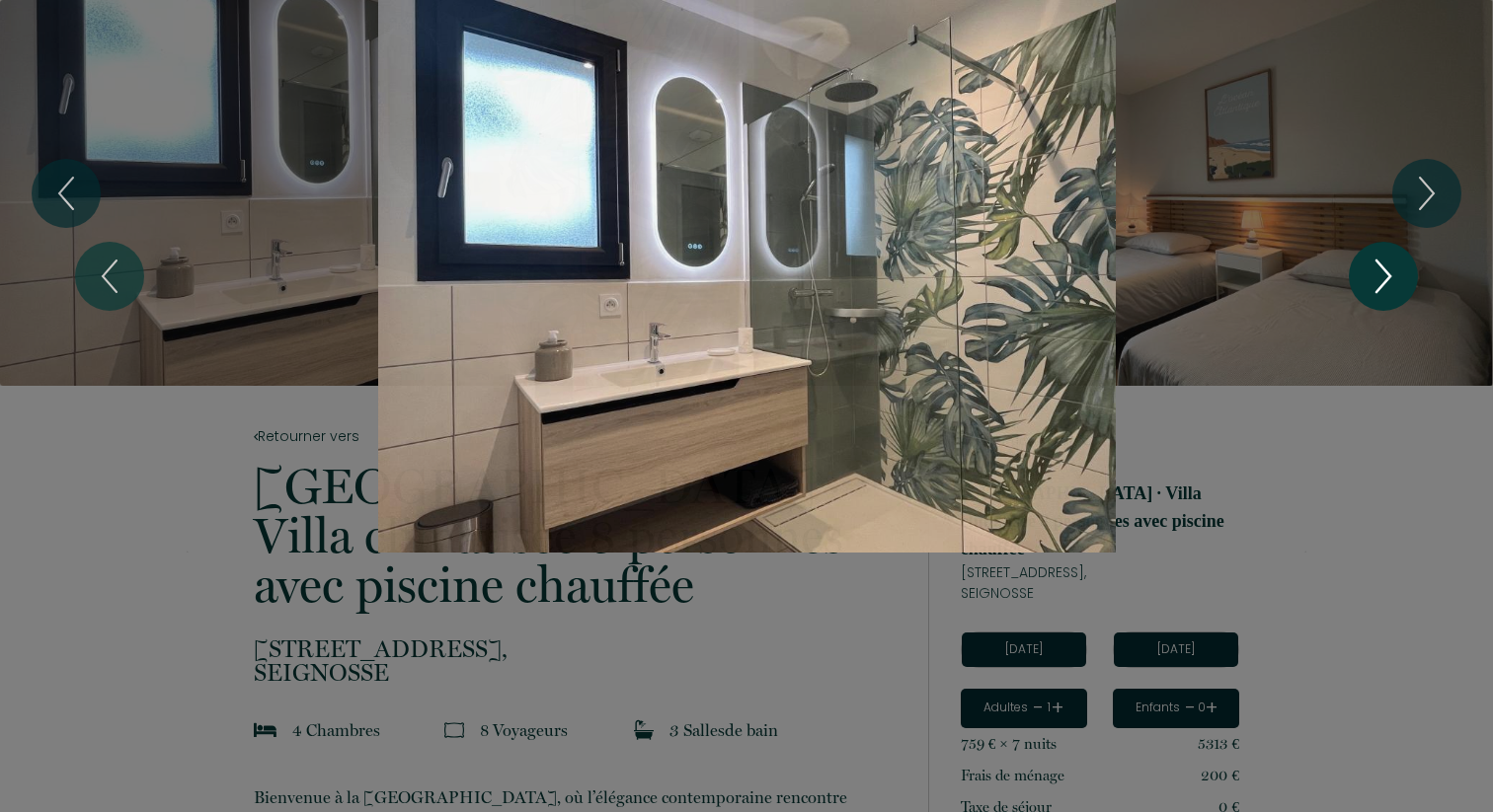
click at [1398, 280] on icon "Next" at bounding box center [1383, 277] width 42 height 59
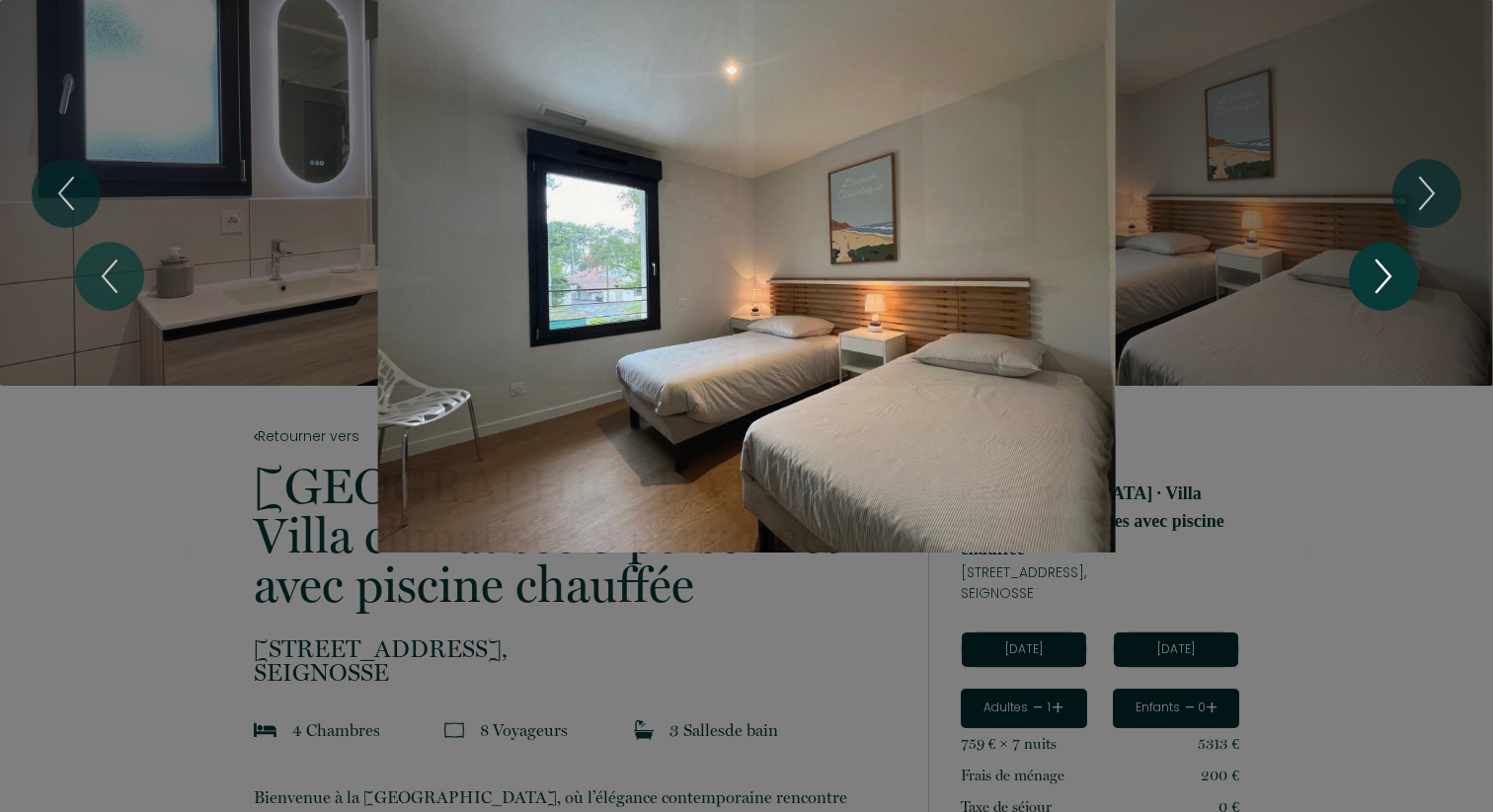
click at [1398, 280] on icon "Next" at bounding box center [1383, 277] width 42 height 59
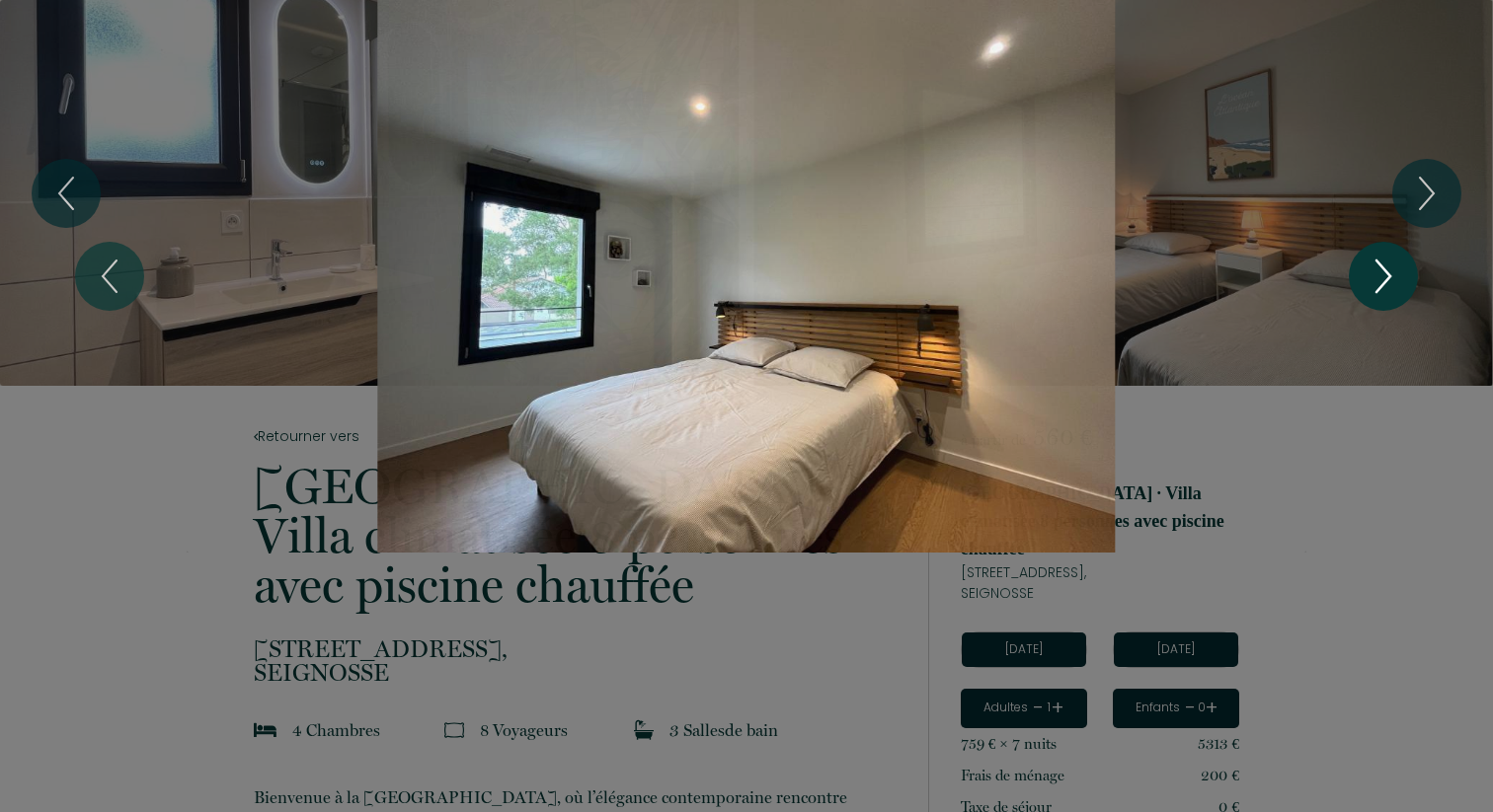
click at [1398, 280] on icon "Next" at bounding box center [1383, 277] width 42 height 59
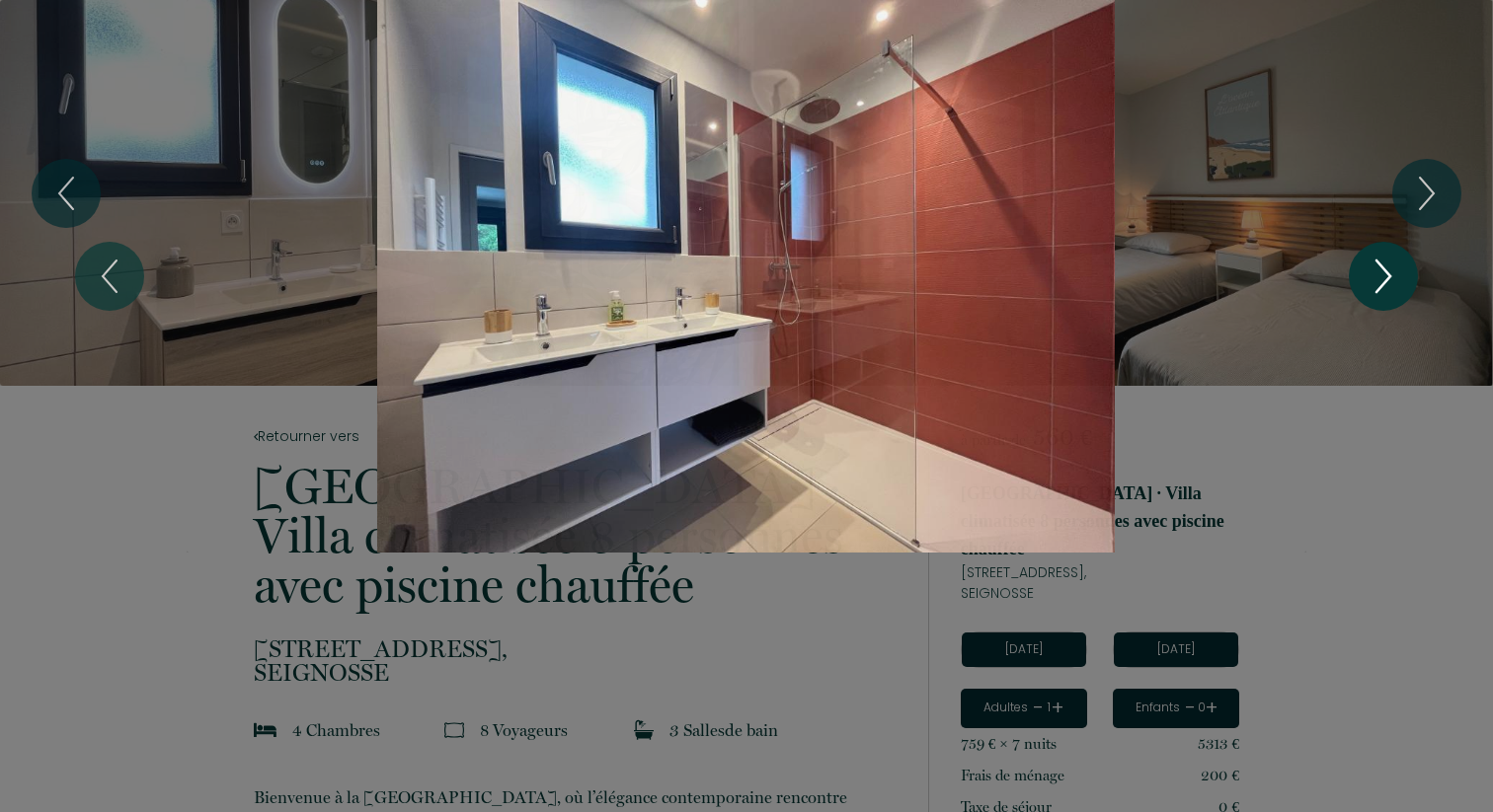
click at [1398, 280] on icon "Next" at bounding box center [1383, 277] width 42 height 59
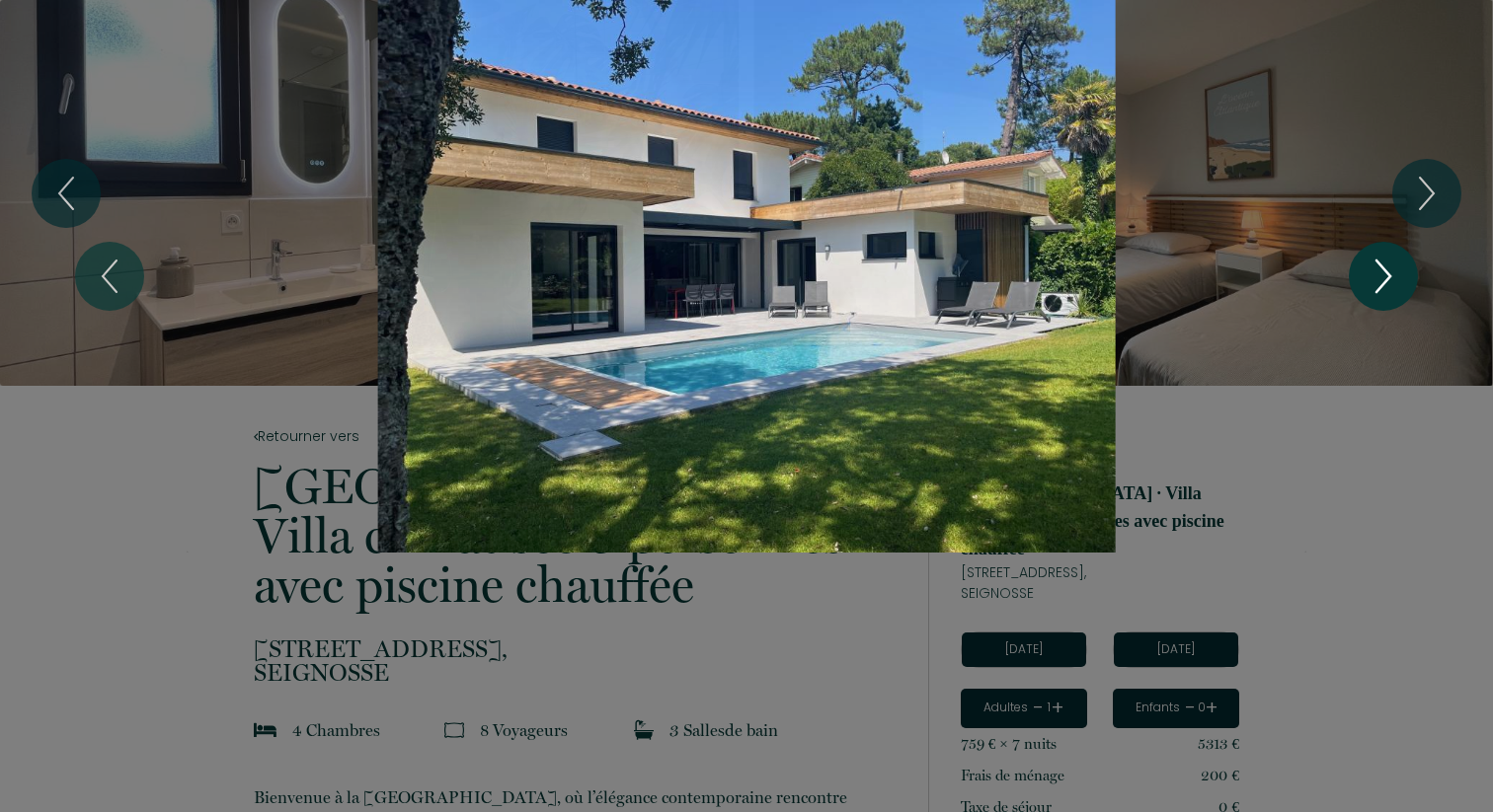
click at [1398, 280] on icon "Next" at bounding box center [1383, 277] width 42 height 59
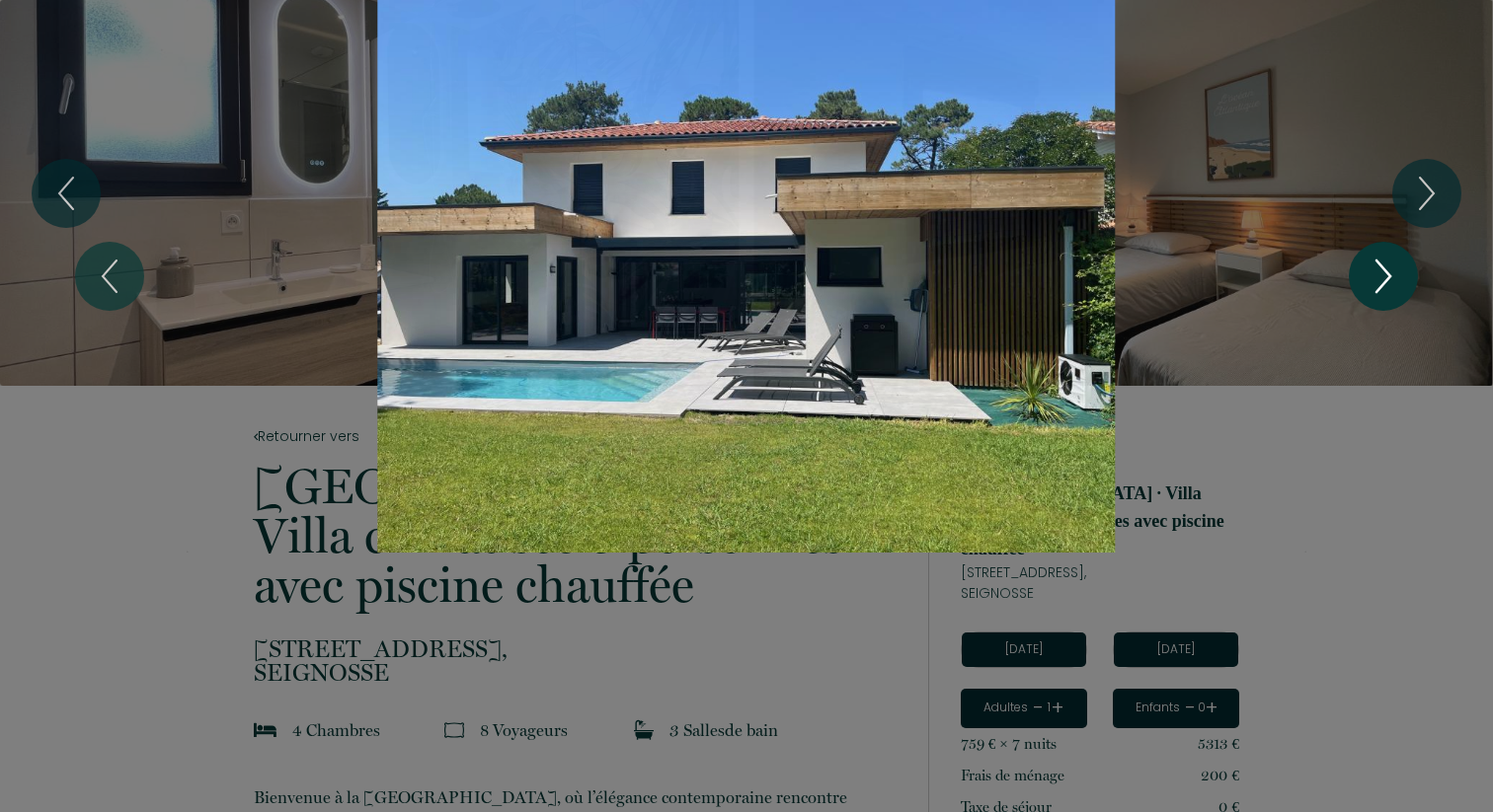
click at [1398, 280] on icon "Next" at bounding box center [1383, 277] width 42 height 59
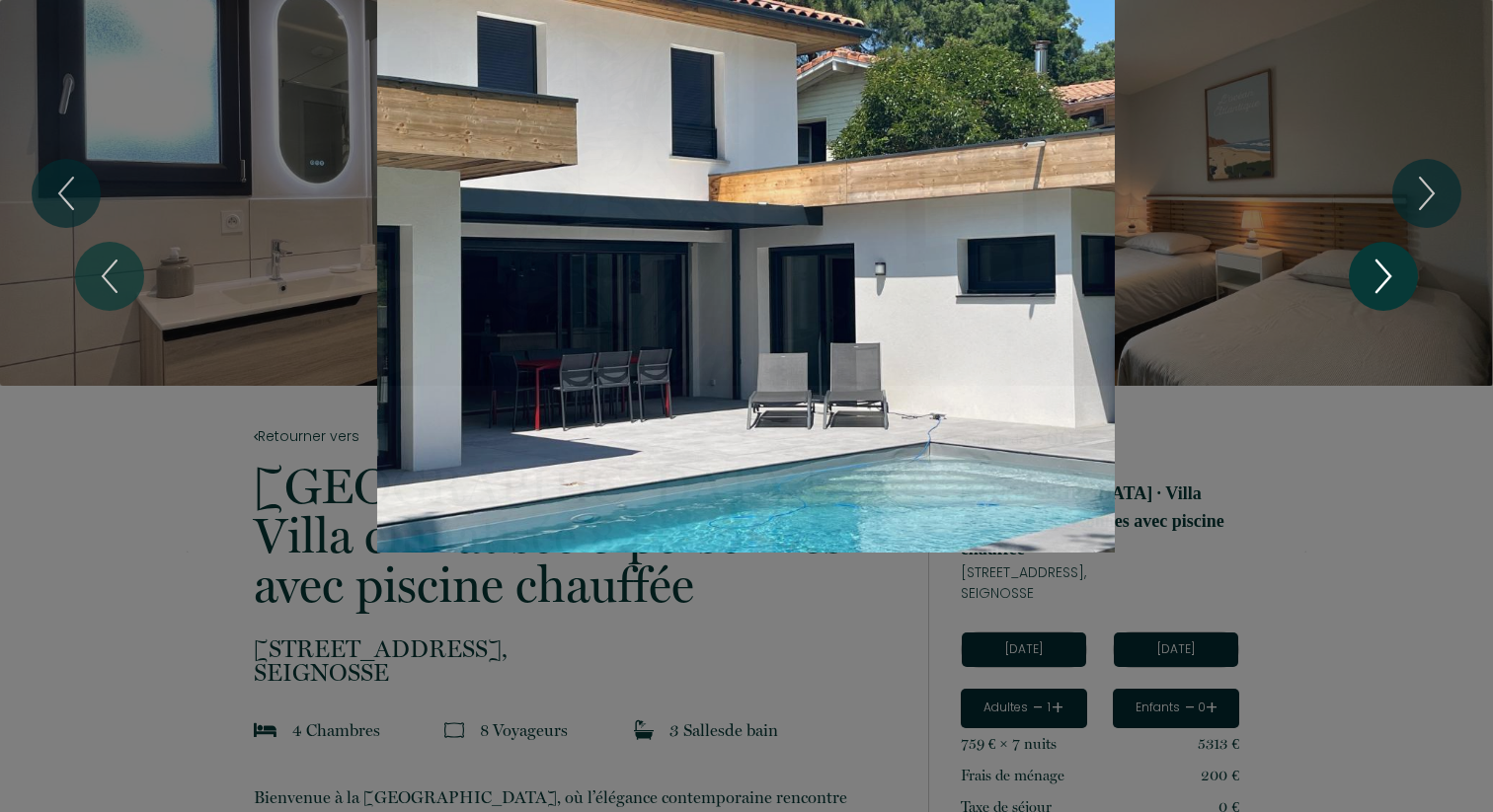
click at [1398, 280] on icon "Next" at bounding box center [1383, 277] width 42 height 59
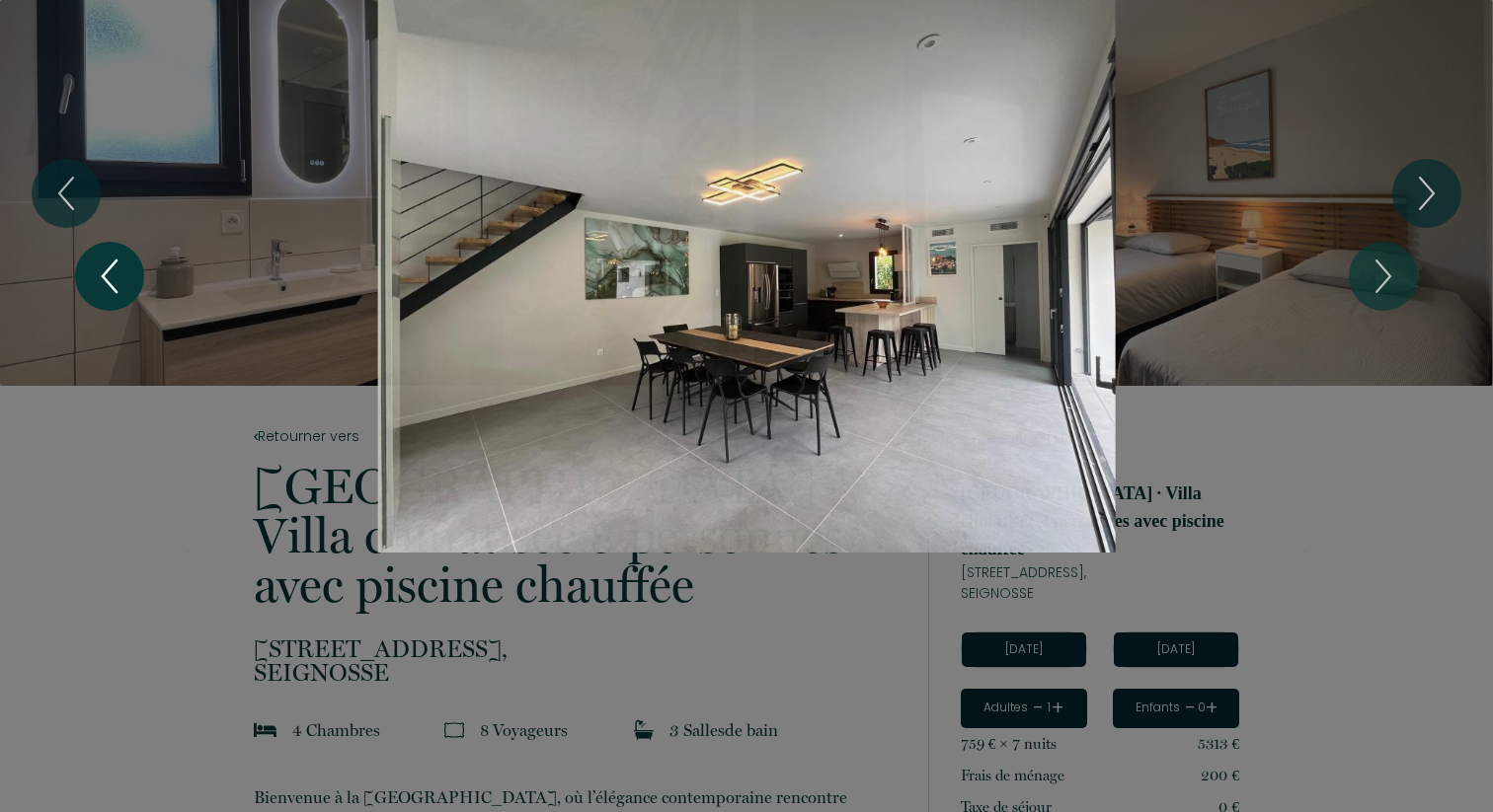
click at [105, 267] on icon "Previous" at bounding box center [110, 277] width 42 height 59
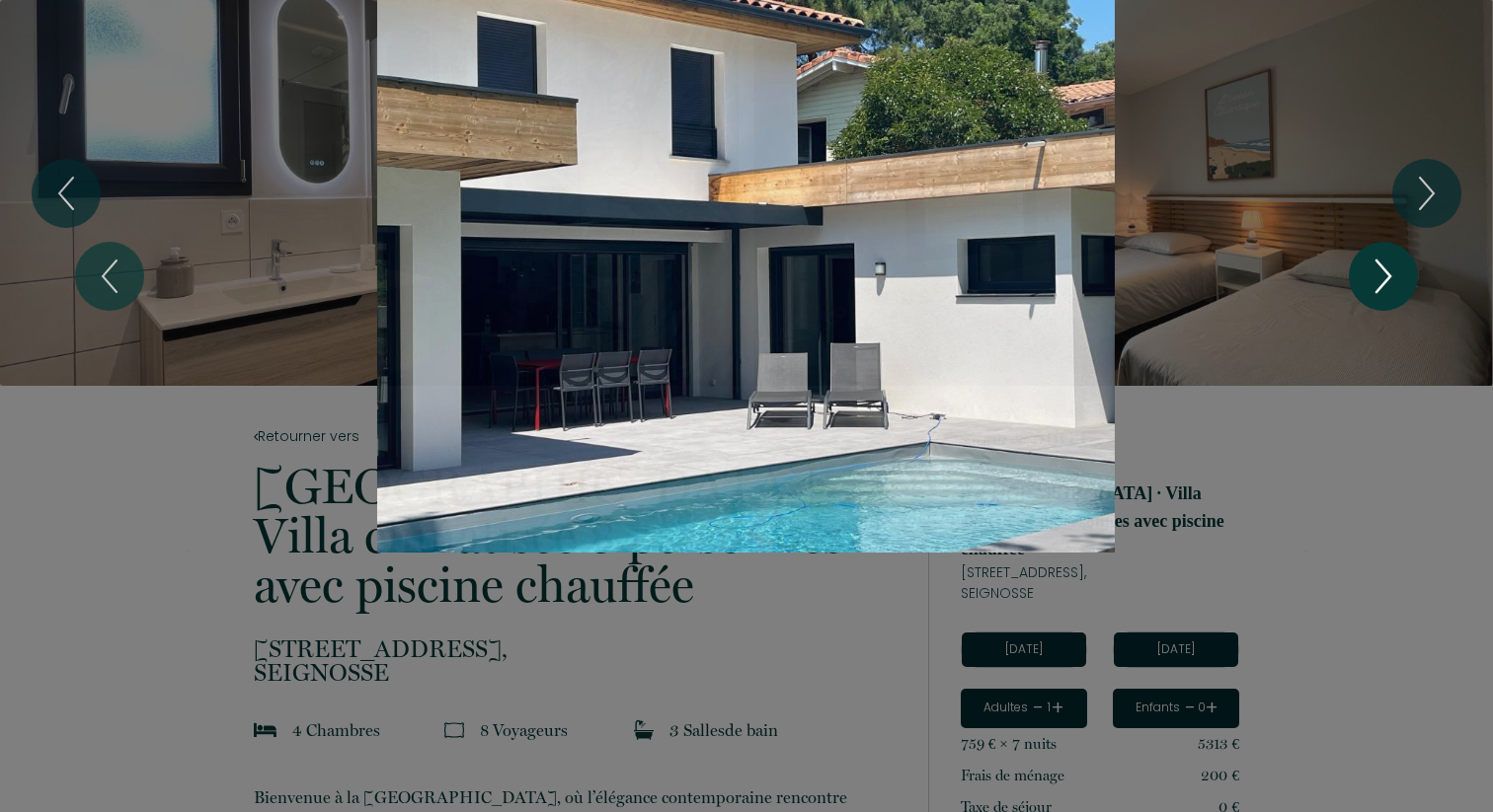
click at [1367, 276] on icon "Next" at bounding box center [1383, 277] width 42 height 59
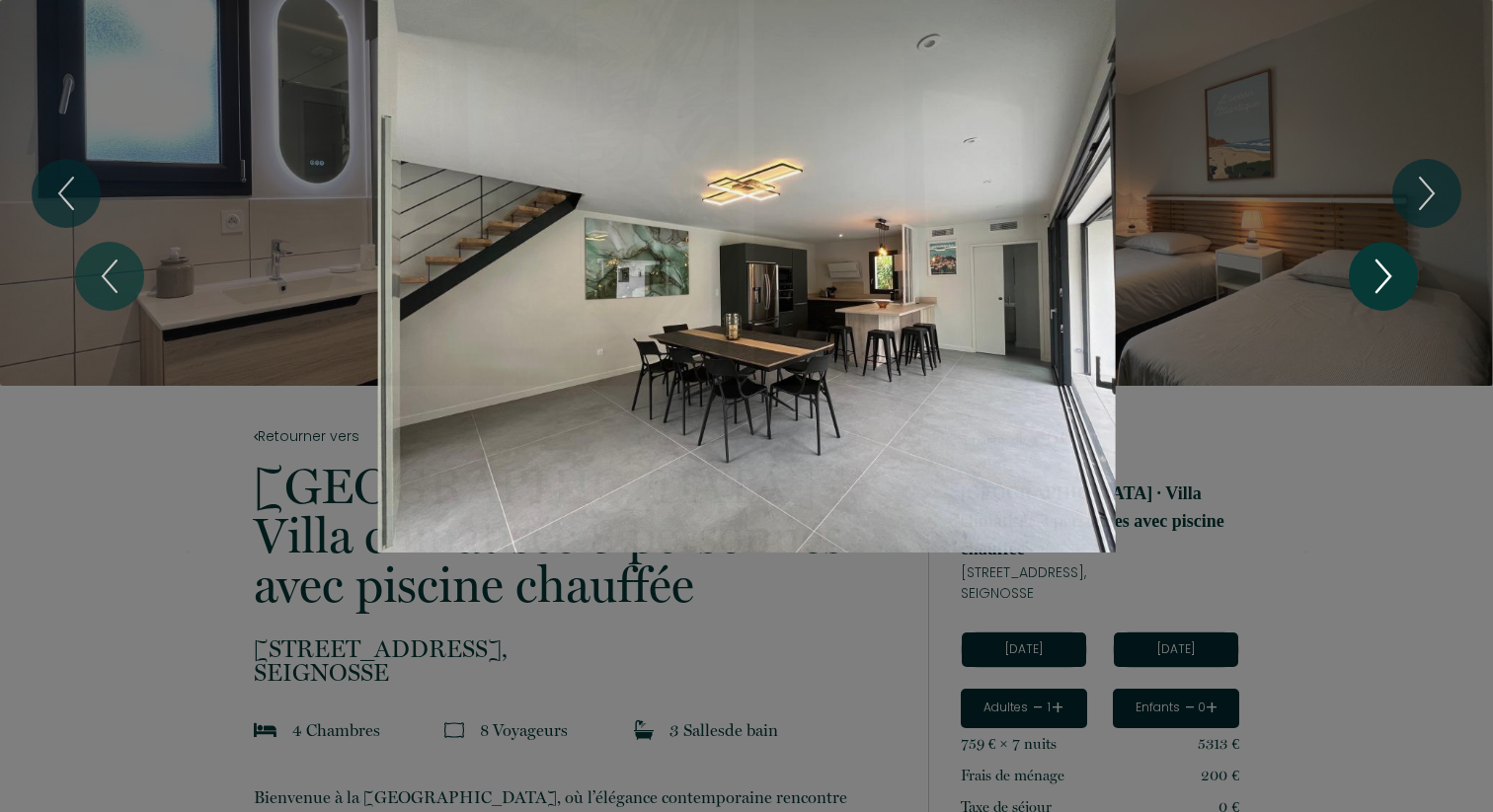
click at [1367, 276] on icon "Next" at bounding box center [1383, 277] width 42 height 59
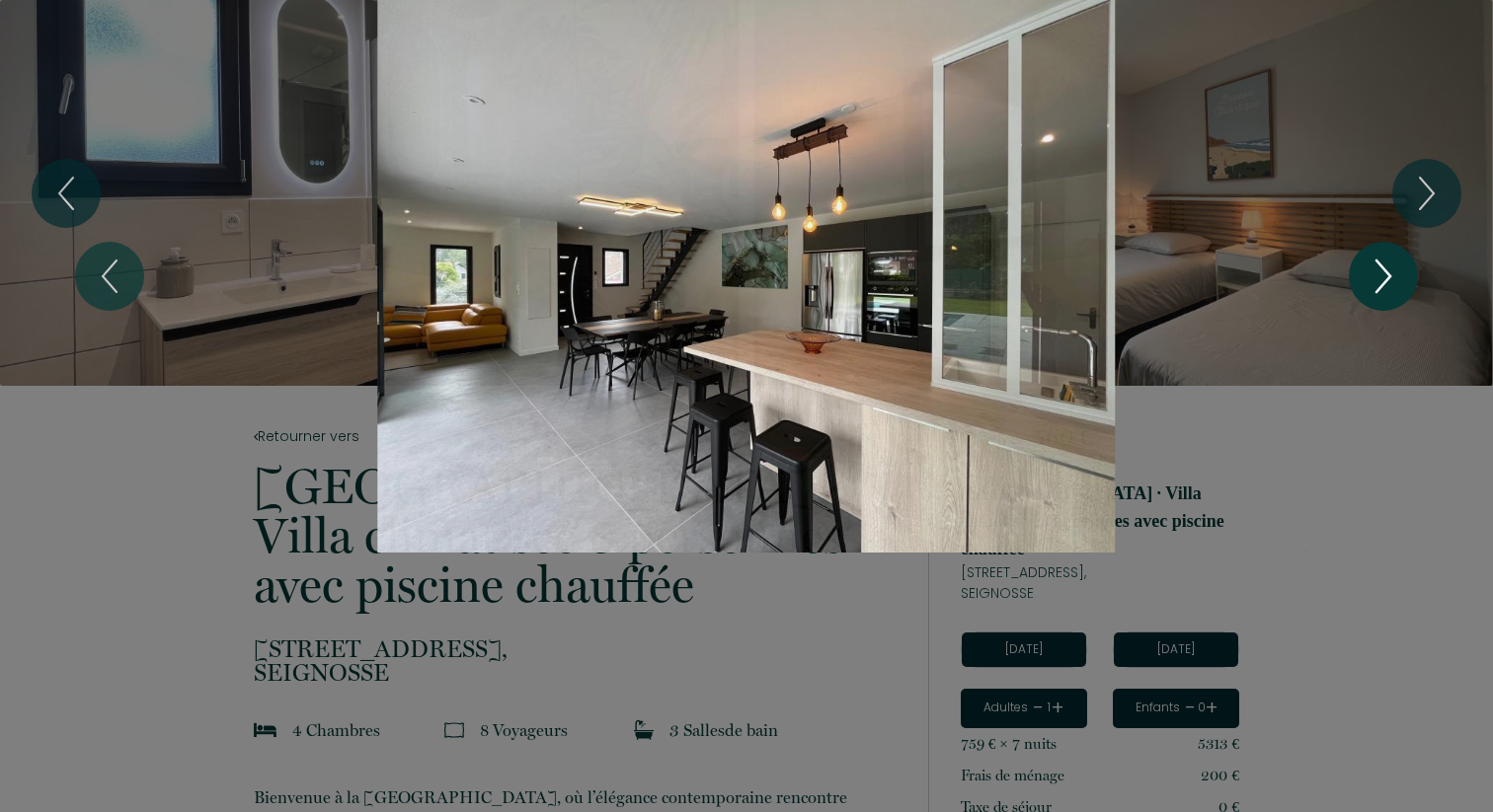
click at [1367, 276] on icon "Next" at bounding box center [1383, 277] width 42 height 59
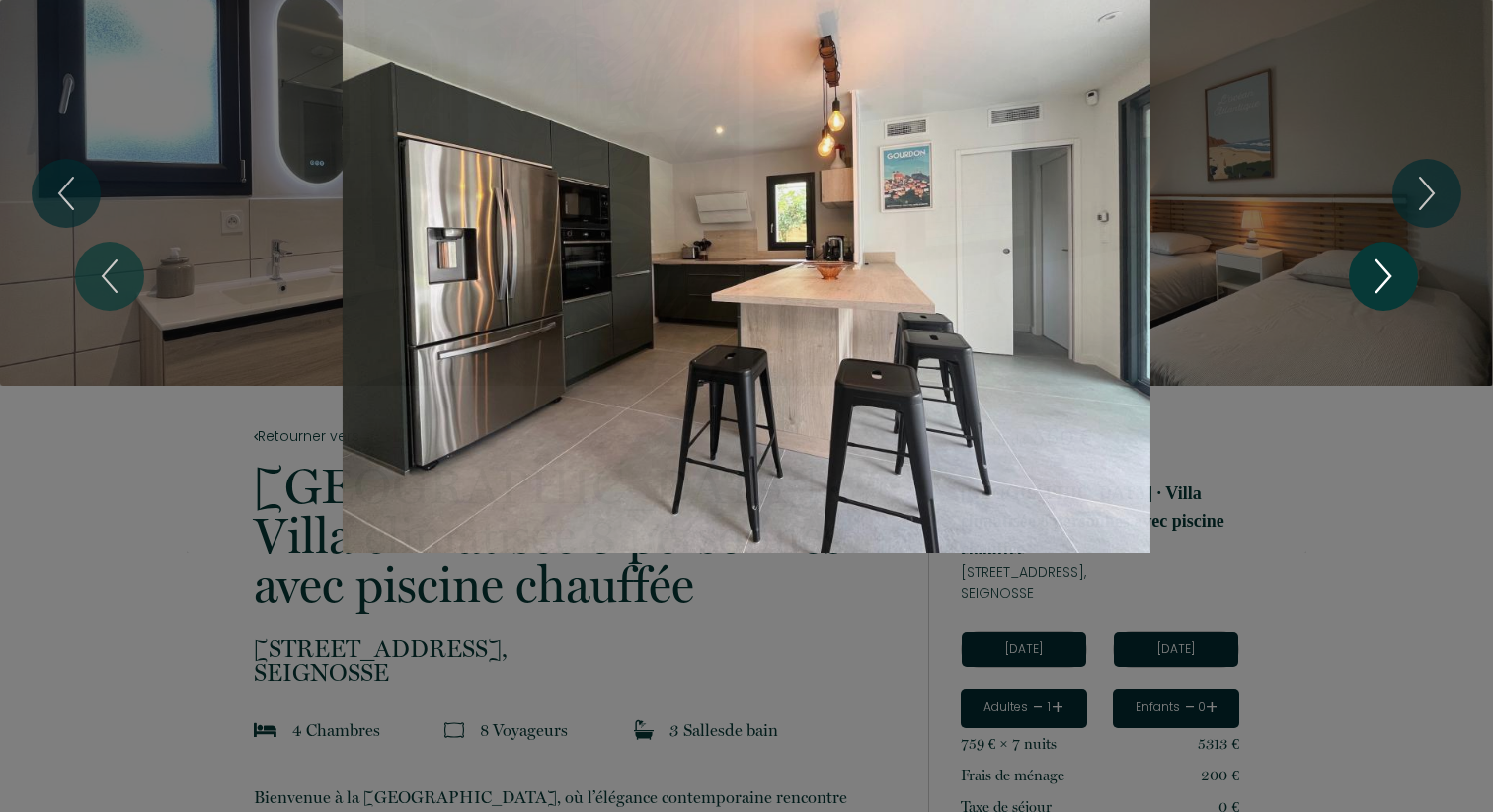
click at [1367, 276] on icon "Next" at bounding box center [1383, 277] width 42 height 59
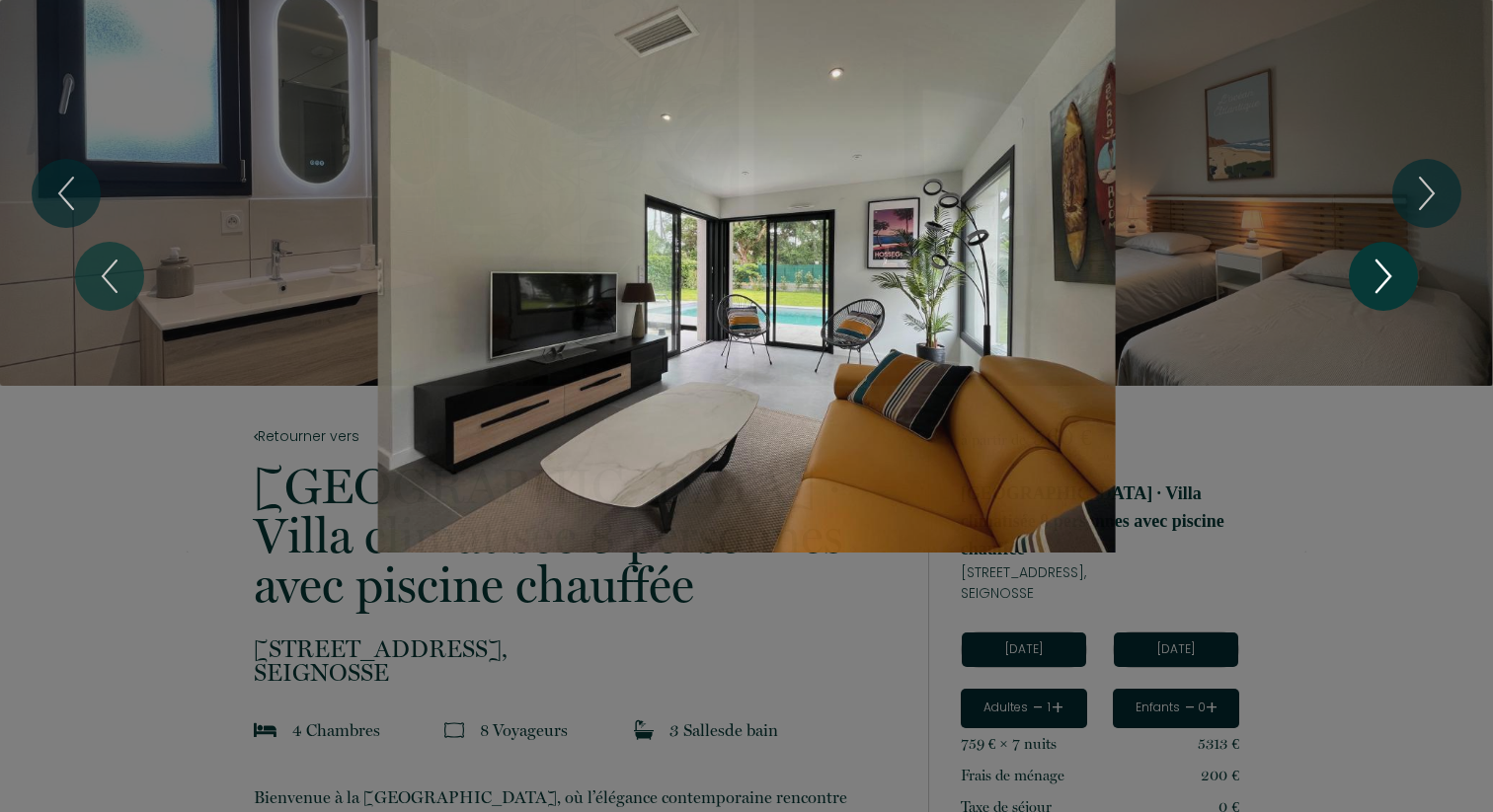
click at [1367, 276] on icon "Next" at bounding box center [1383, 277] width 42 height 59
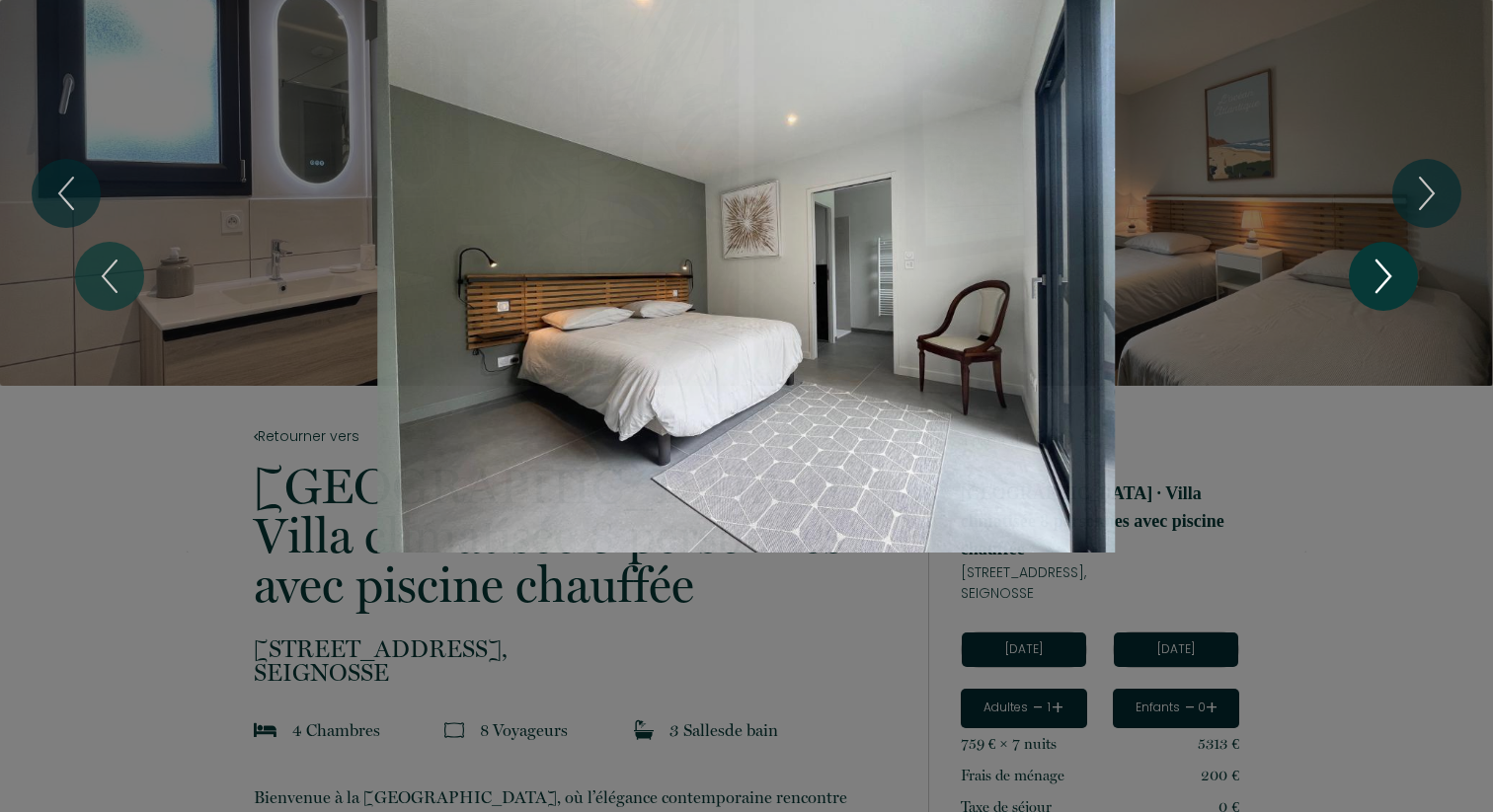
click at [1367, 276] on icon "Next" at bounding box center [1383, 277] width 42 height 59
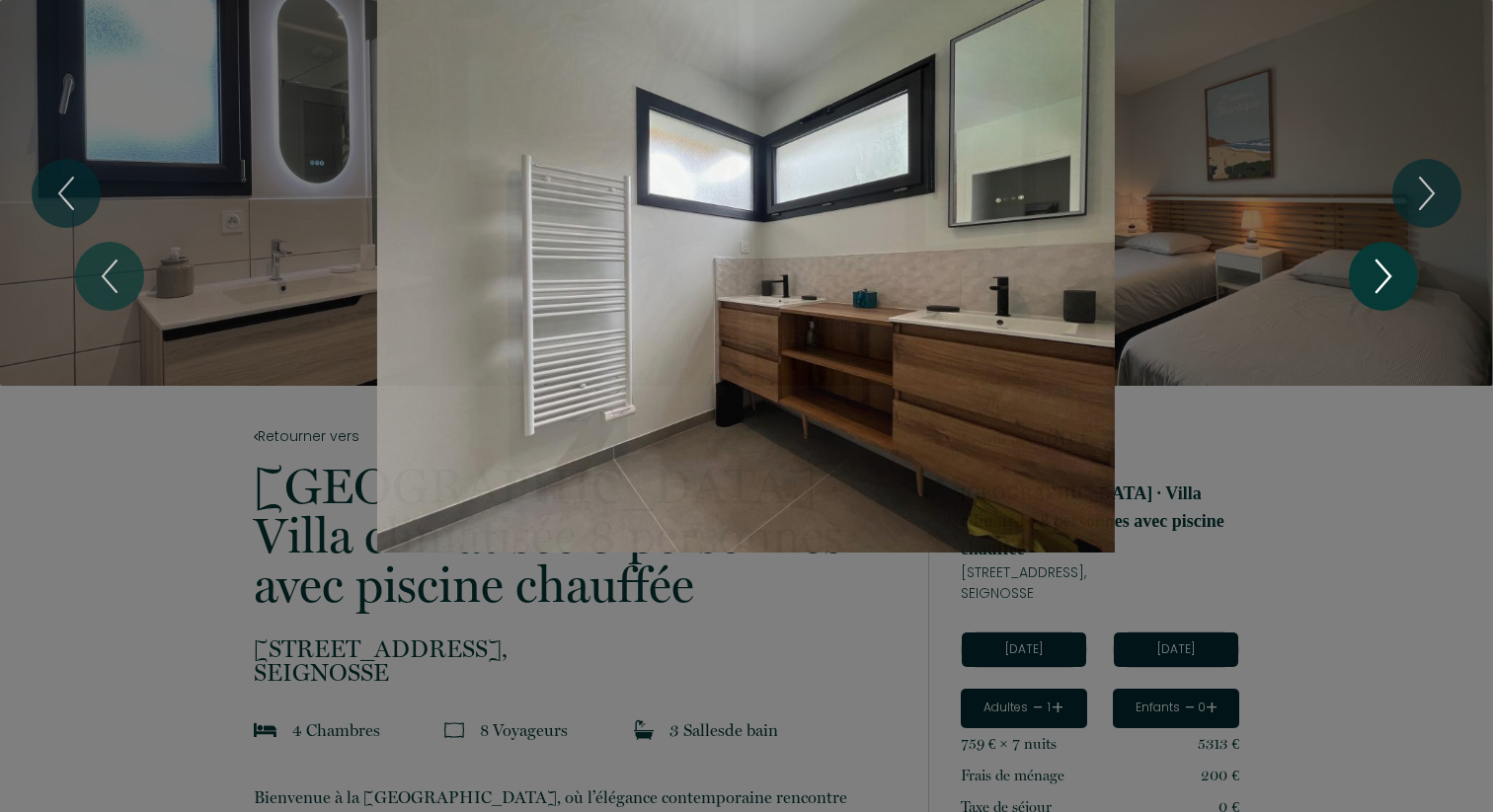
click at [1367, 276] on icon "Next" at bounding box center [1383, 277] width 42 height 59
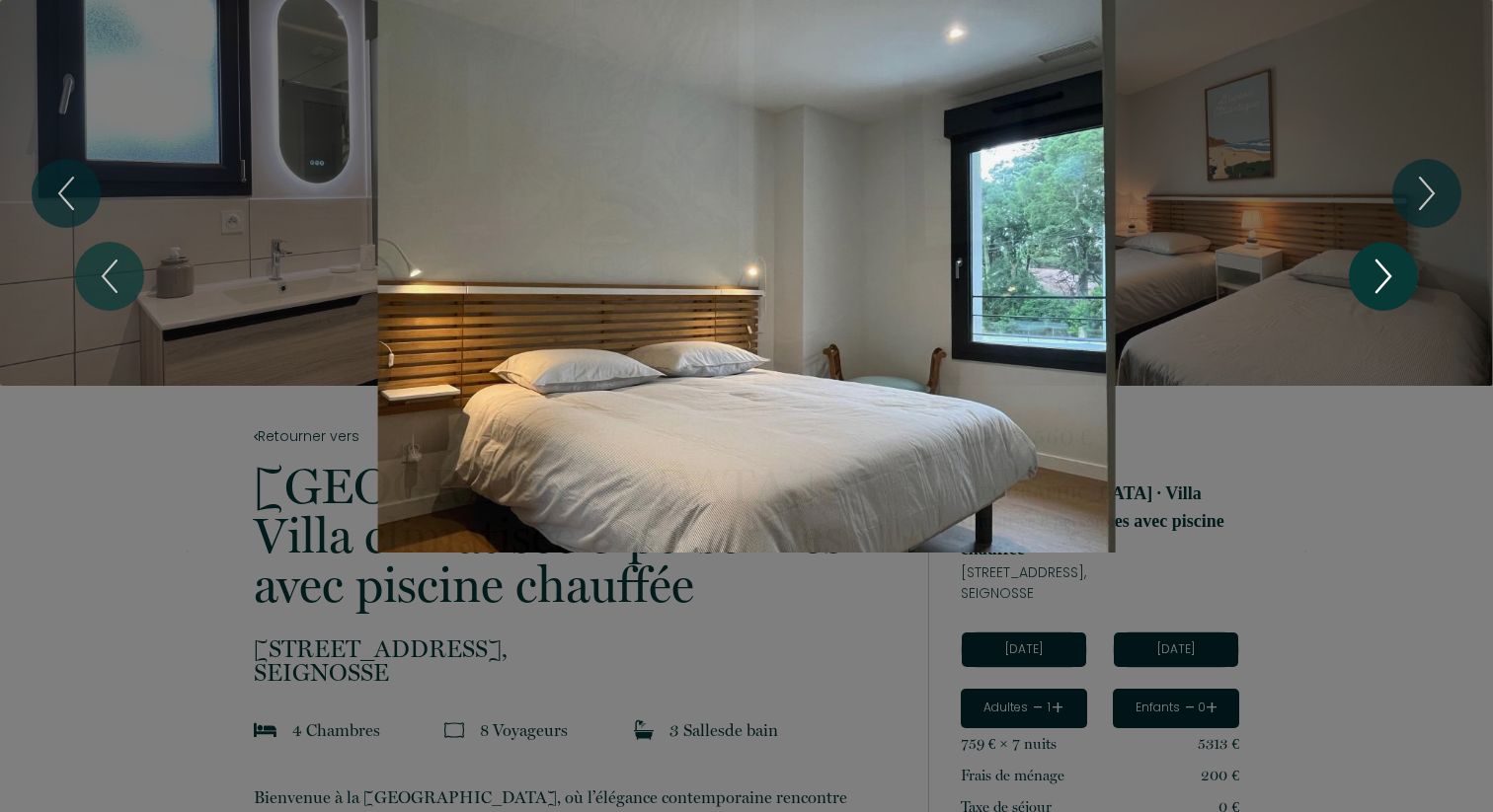
click at [1367, 276] on icon "Next" at bounding box center [1383, 277] width 42 height 59
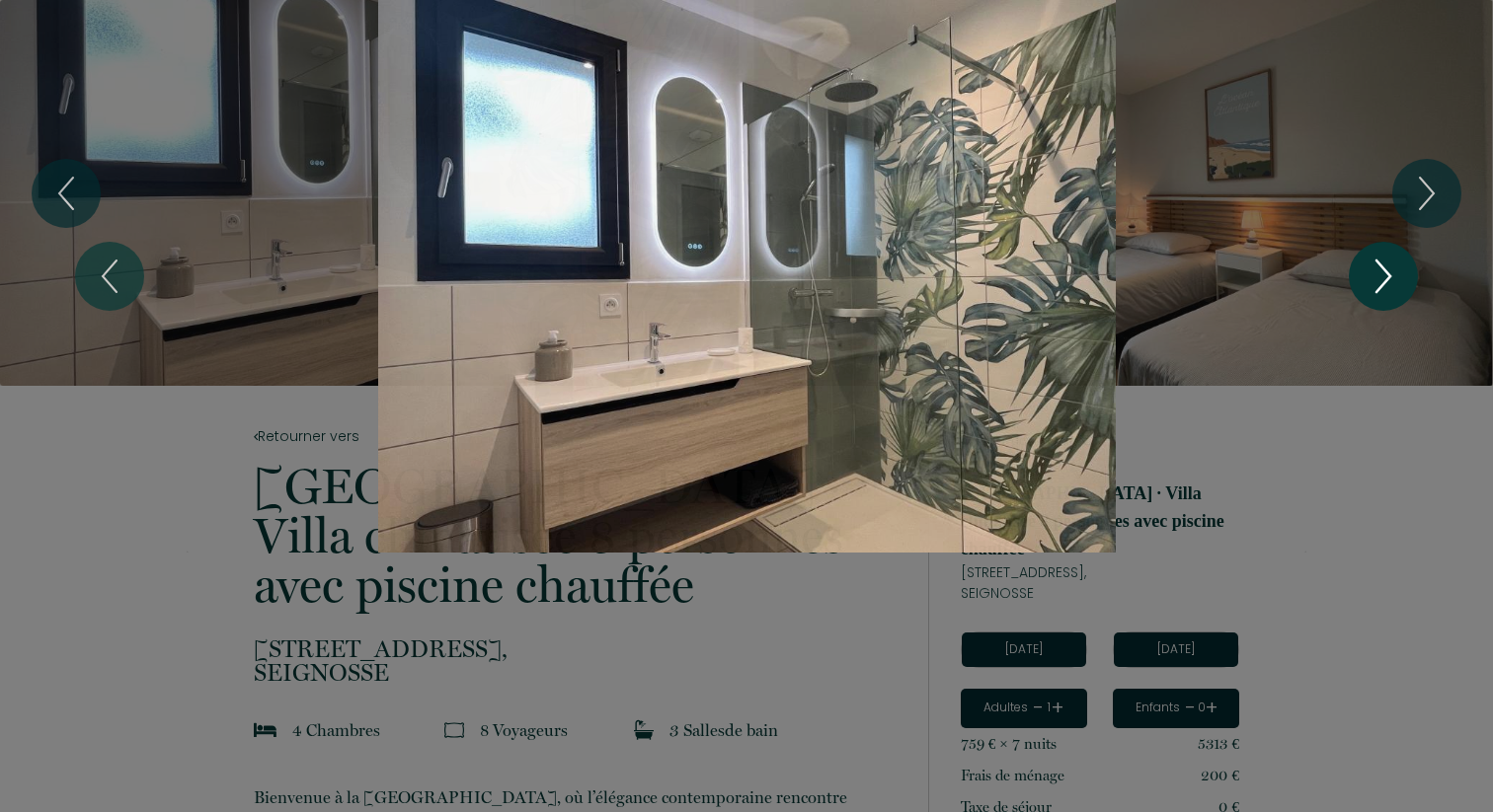
click at [1367, 276] on icon "Next" at bounding box center [1383, 277] width 42 height 59
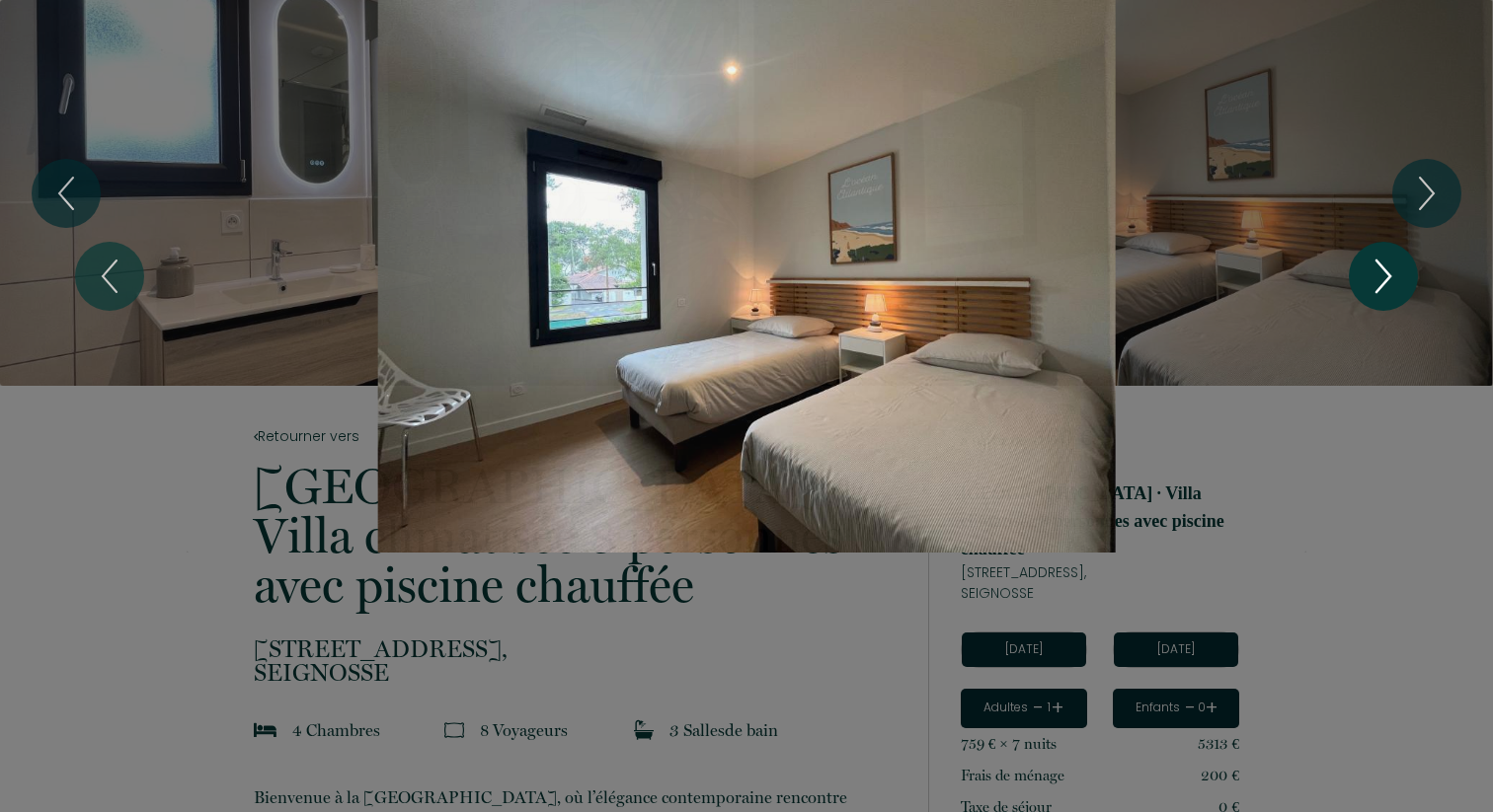
click at [1367, 276] on icon "Next" at bounding box center [1383, 277] width 42 height 59
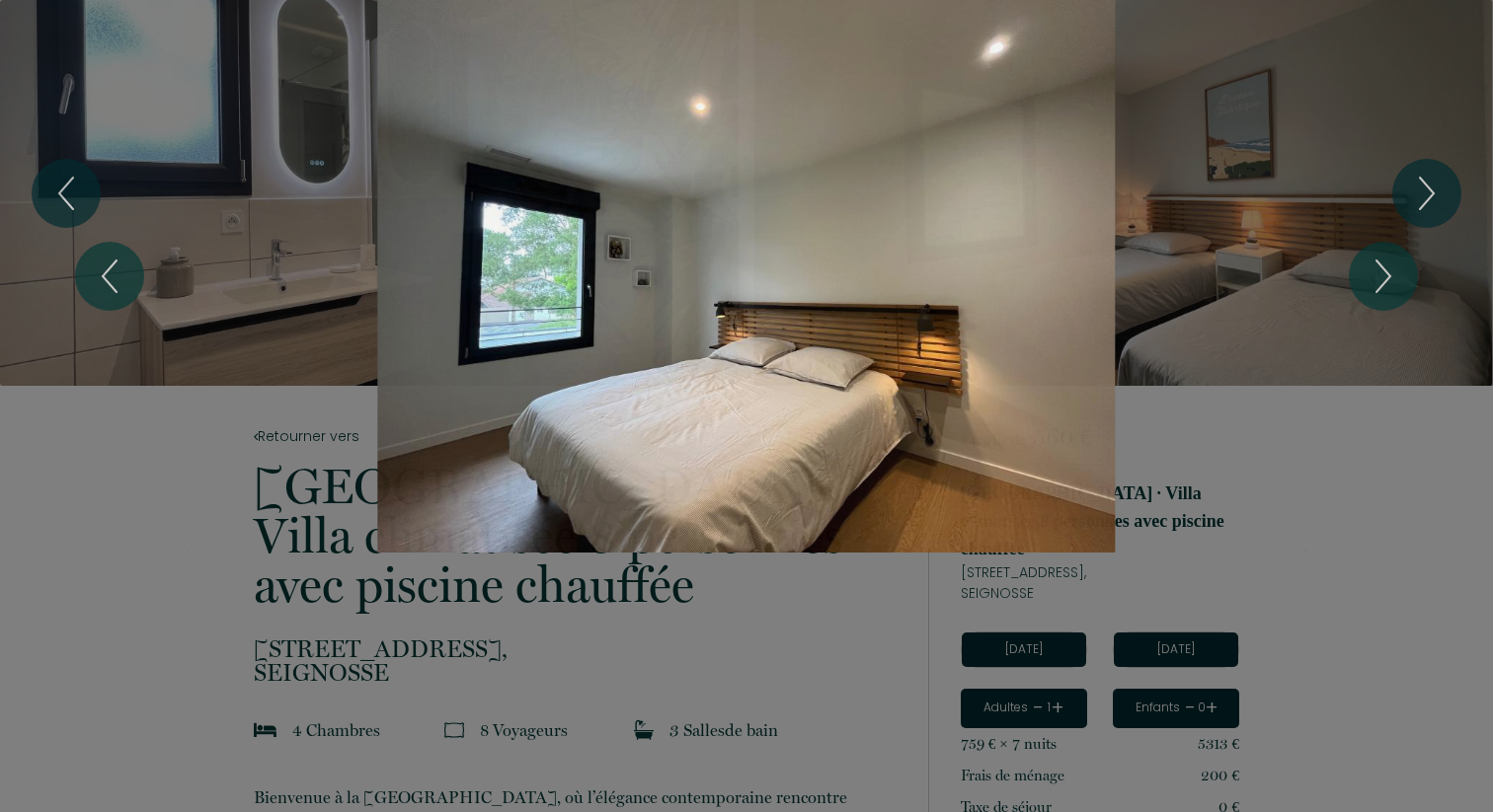
click at [1343, 477] on div "1 2 3 4 5 6 7 8 9 10 11 12 13 14" at bounding box center [746, 276] width 1493 height 552
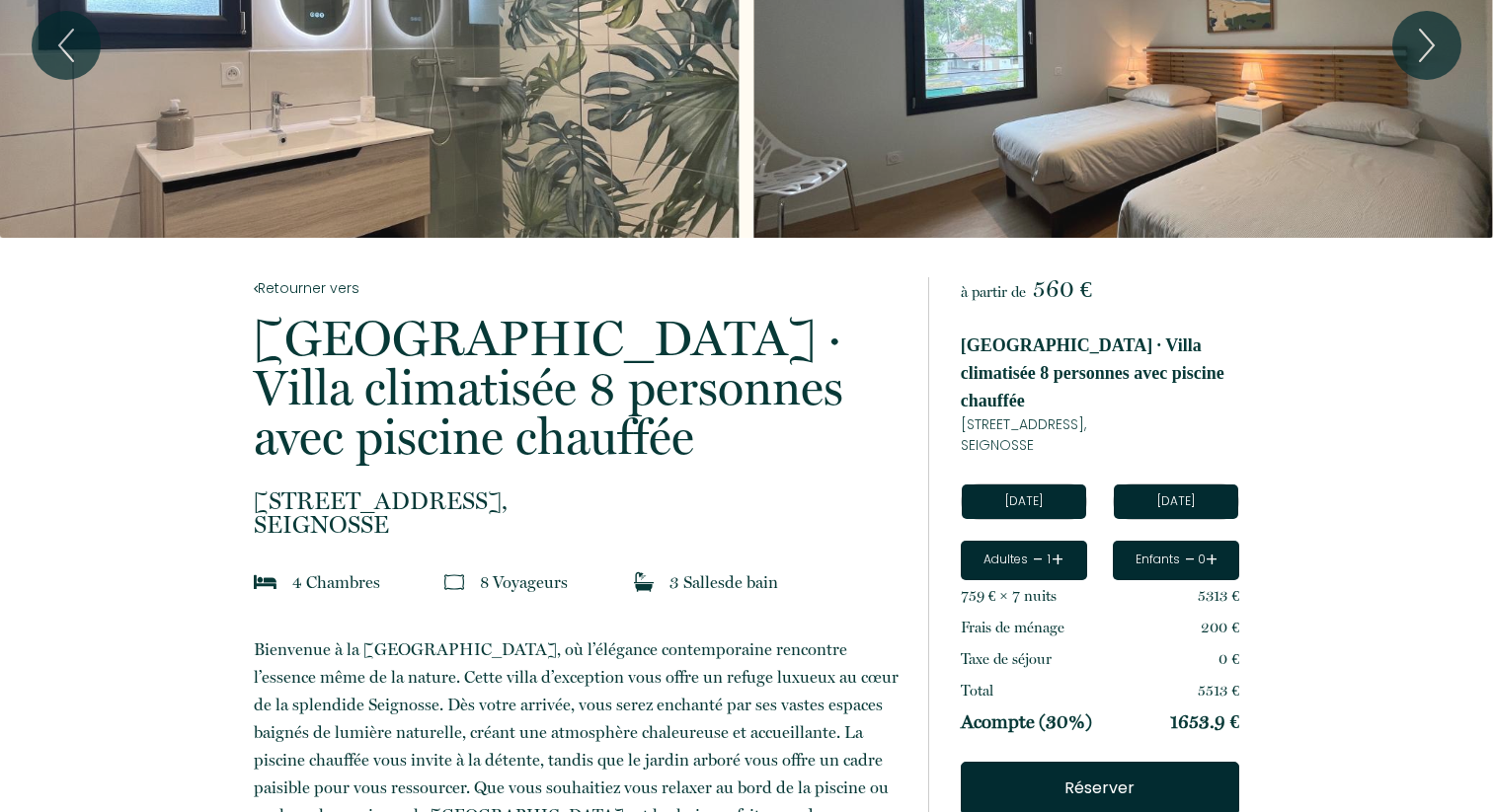
scroll to position [180, 0]
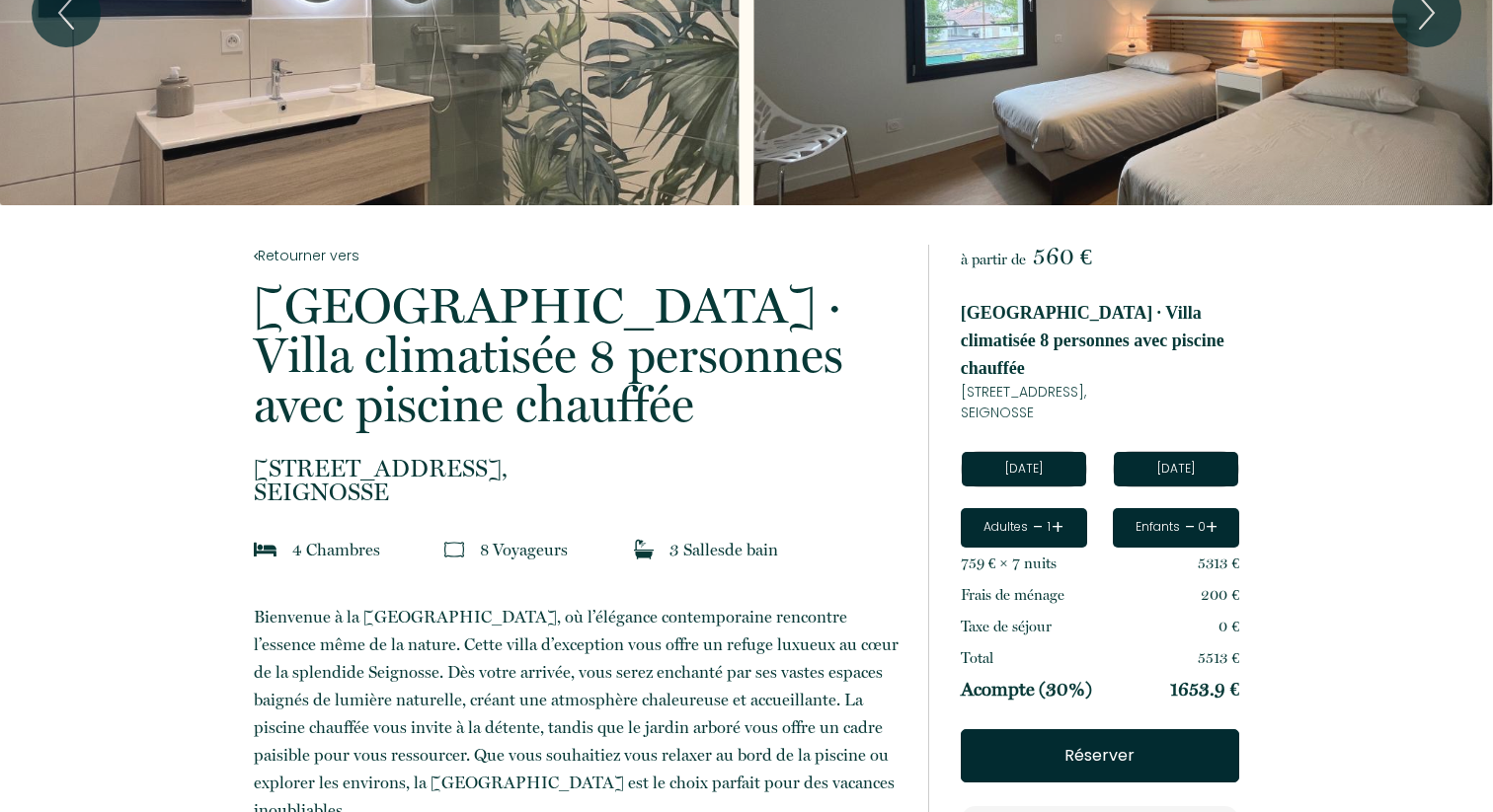
click at [1067, 509] on div "Adultes - 1 +" at bounding box center [1023, 528] width 126 height 40
click at [1063, 509] on div "Adultes - 1 +" at bounding box center [1023, 528] width 126 height 40
click at [1053, 512] on link "+" at bounding box center [1058, 526] width 12 height 31
click at [1056, 512] on link "+" at bounding box center [1059, 526] width 12 height 31
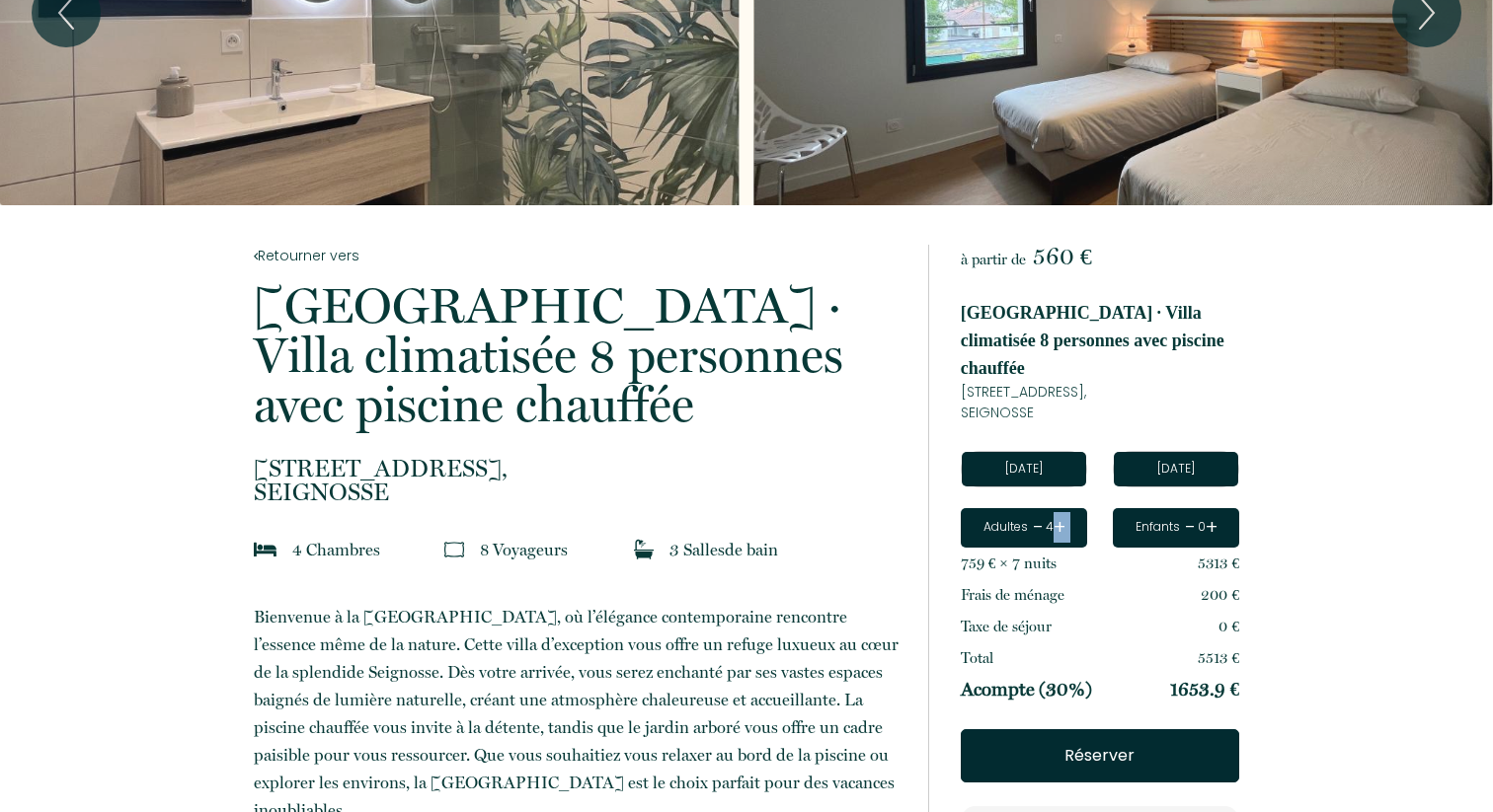
click at [1056, 512] on link "+" at bounding box center [1059, 526] width 12 height 31
click at [1056, 512] on link "+" at bounding box center [1058, 526] width 12 height 31
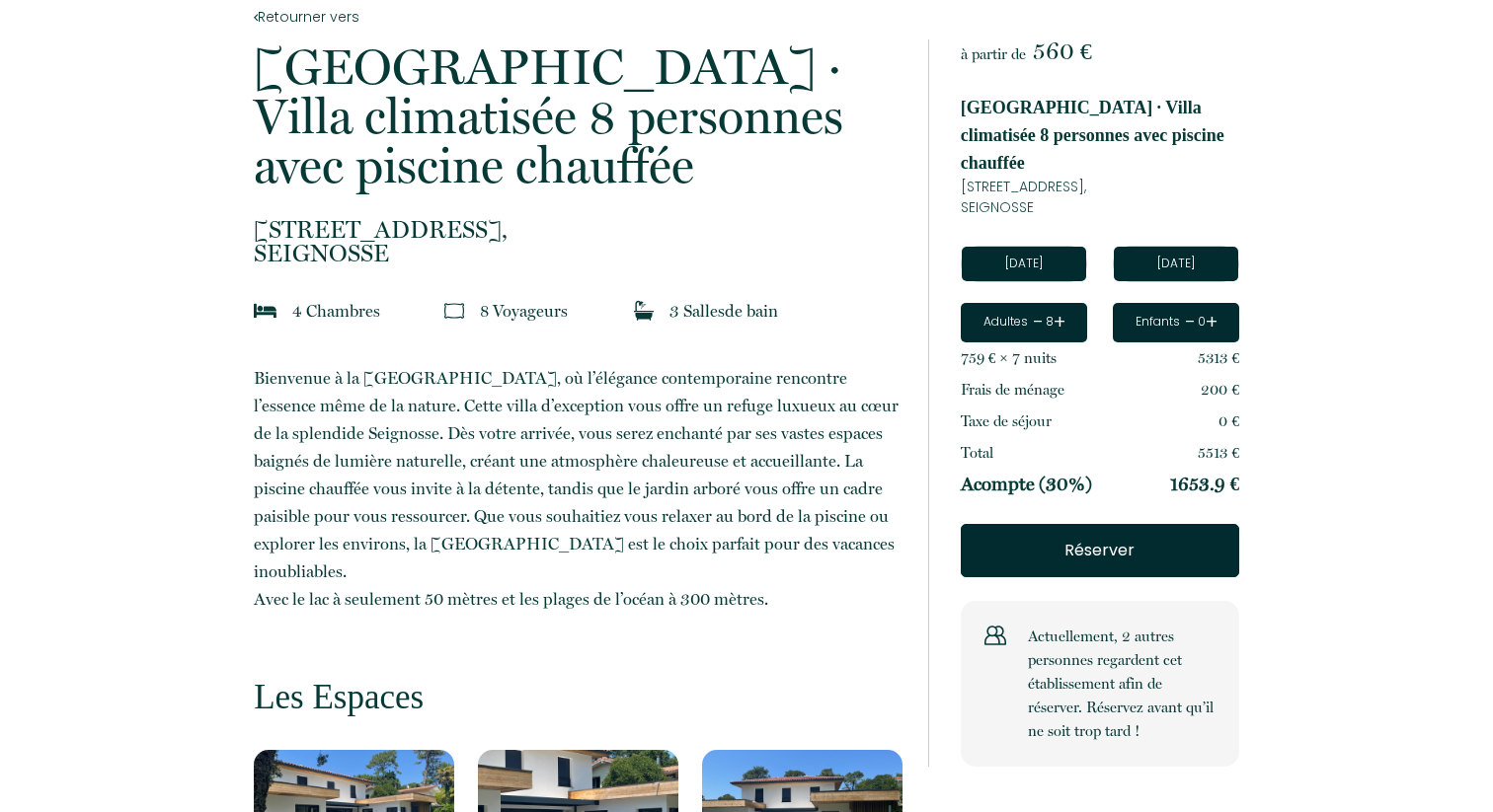
scroll to position [458, 0]
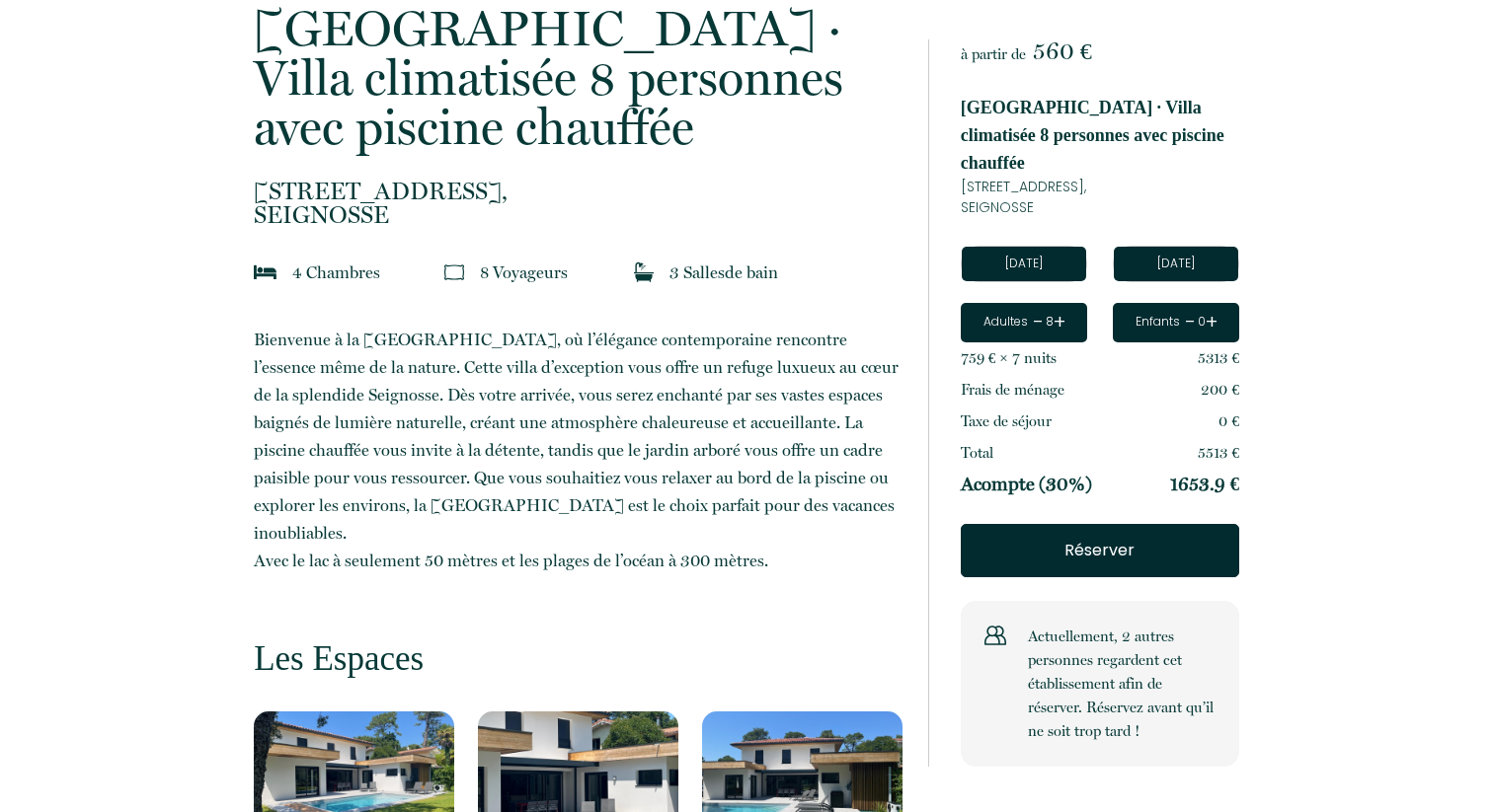
click at [1120, 538] on p "Réserver" at bounding box center [1099, 550] width 237 height 24
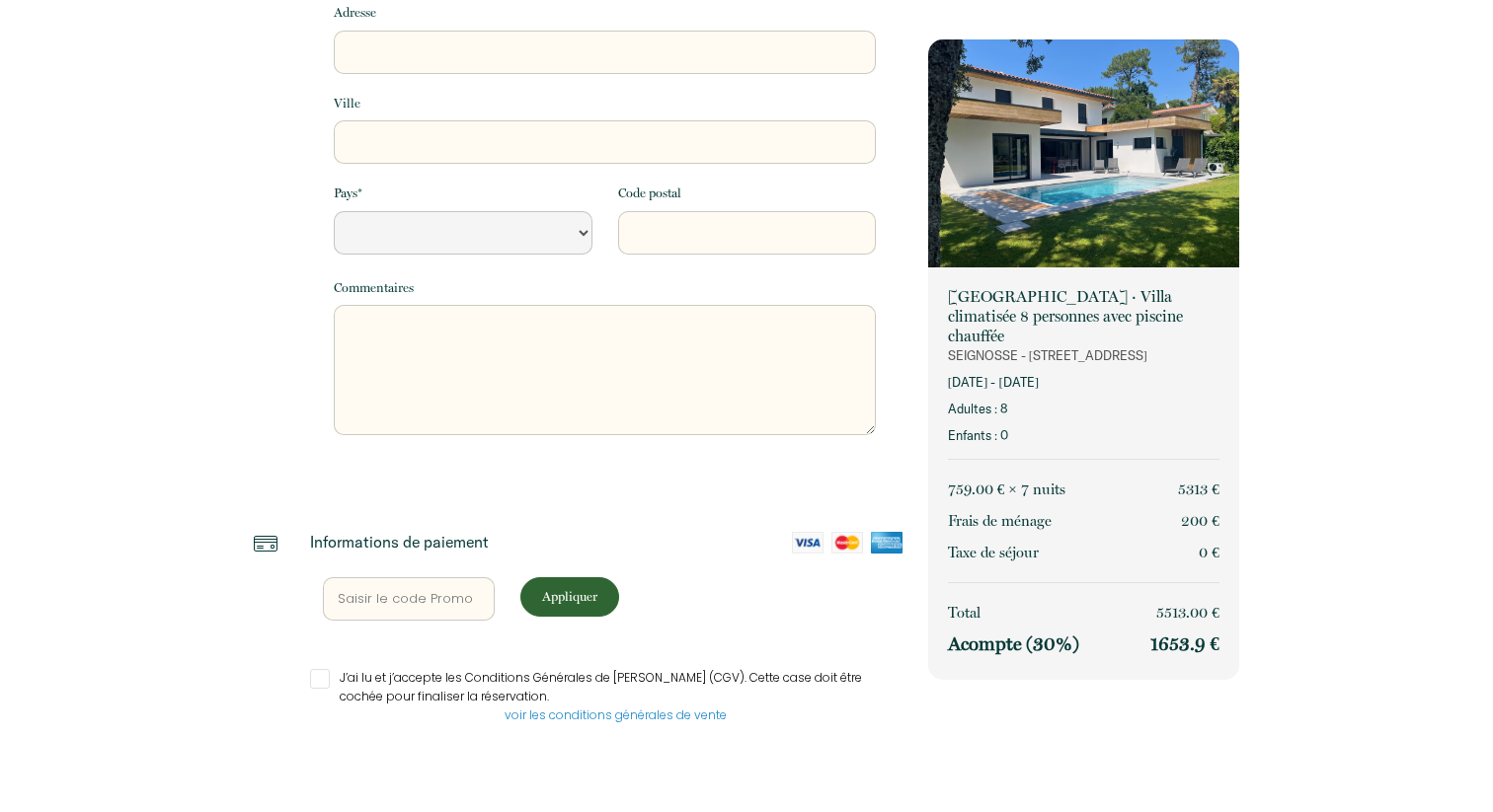
select select "Default select example"
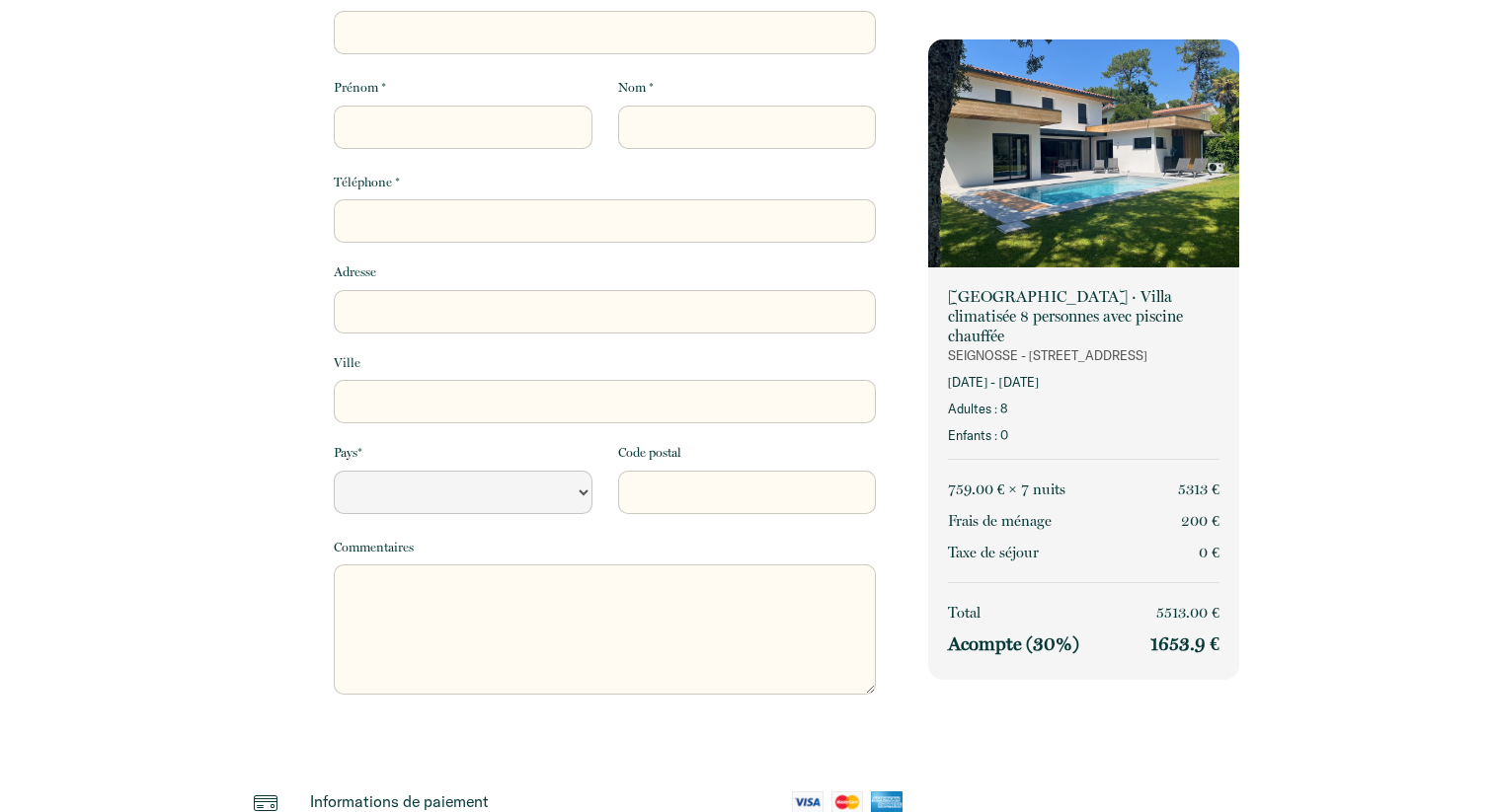
scroll to position [0, 0]
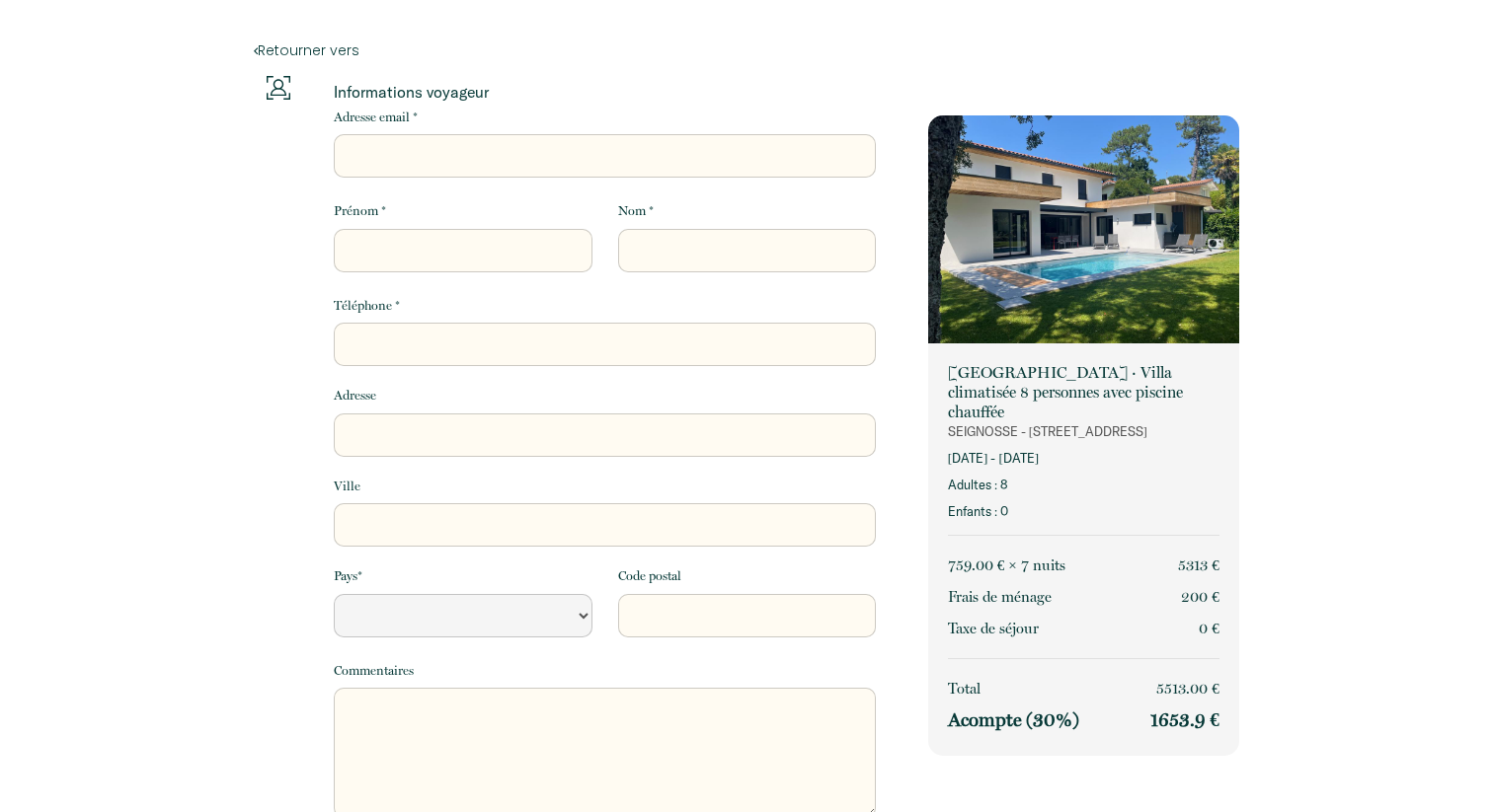
click at [154, 195] on div "Retourner vers Informations voyageur Adresse email * Prénom * Nom * Téléphone *…" at bounding box center [746, 627] width 1493 height 1254
drag, startPoint x: 949, startPoint y: 375, endPoint x: 1022, endPoint y: 376, distance: 73.0
click at [1022, 376] on p "[GEOGRAPHIC_DATA] · Villa climatisée 8 personnes avec piscine chauffée" at bounding box center [1083, 393] width 272 height 59
copy p "Villa Arena"
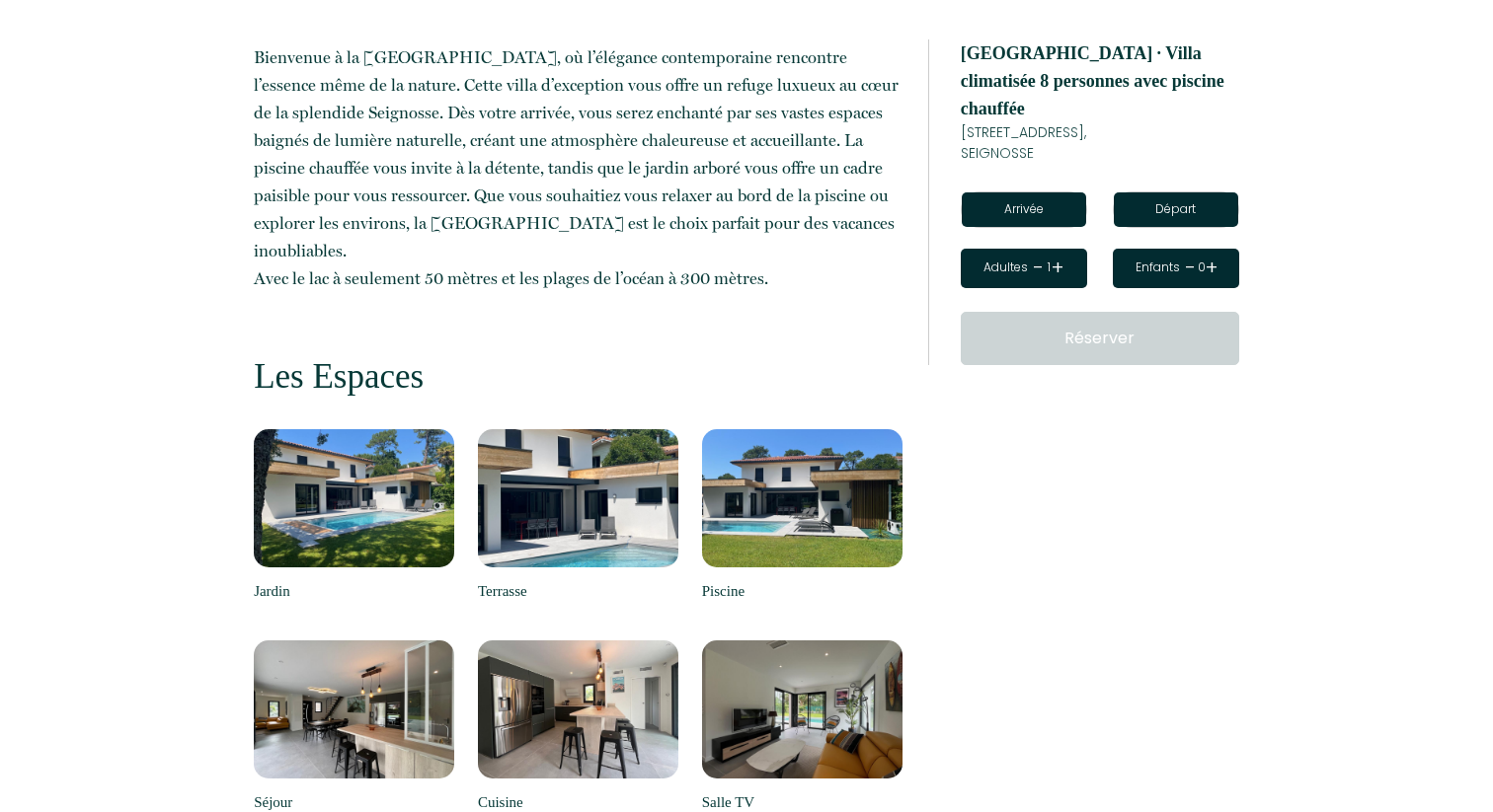
scroll to position [1259, 0]
